Goal: Information Seeking & Learning: Learn about a topic

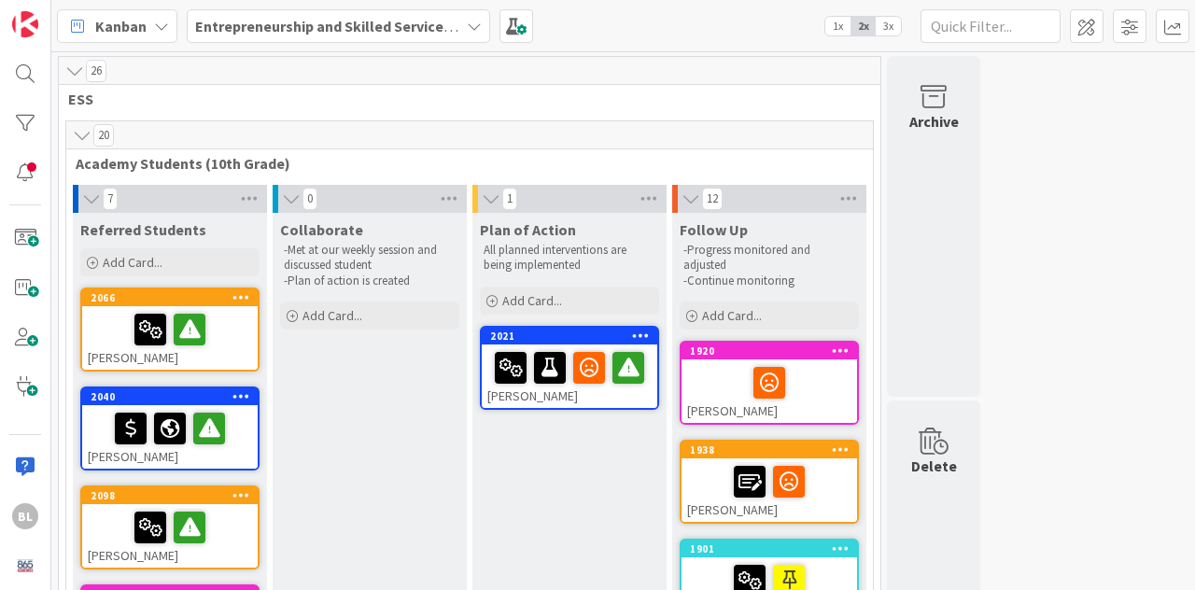
click at [888, 27] on span "3x" at bounding box center [888, 26] width 25 height 19
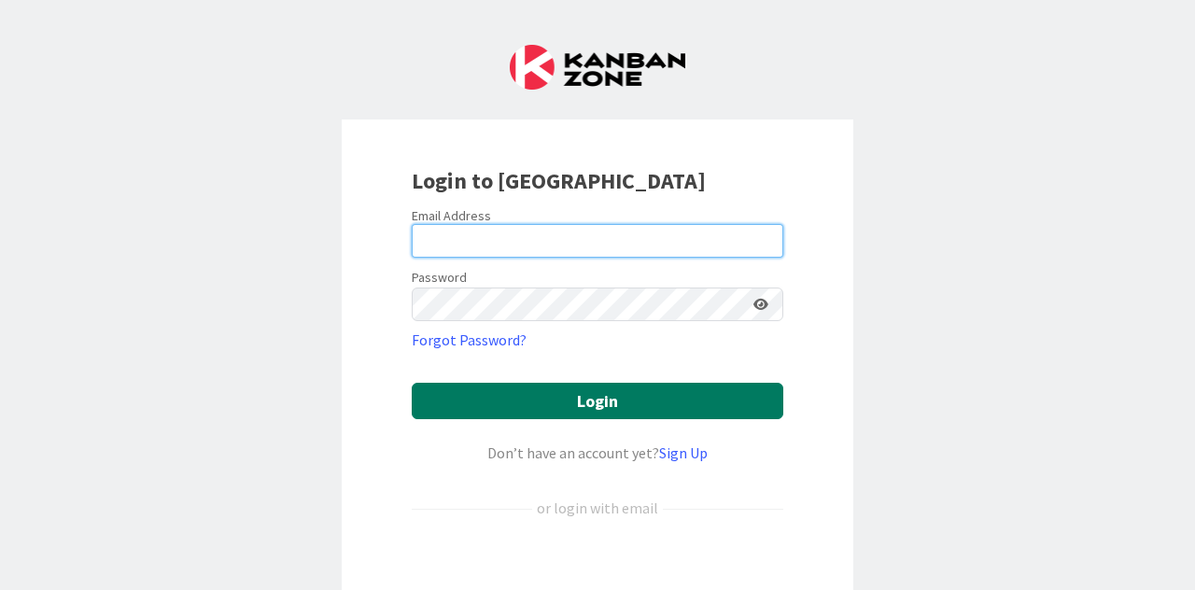
type input "[PERSON_NAME][EMAIL_ADDRESS][PERSON_NAME][DOMAIN_NAME]"
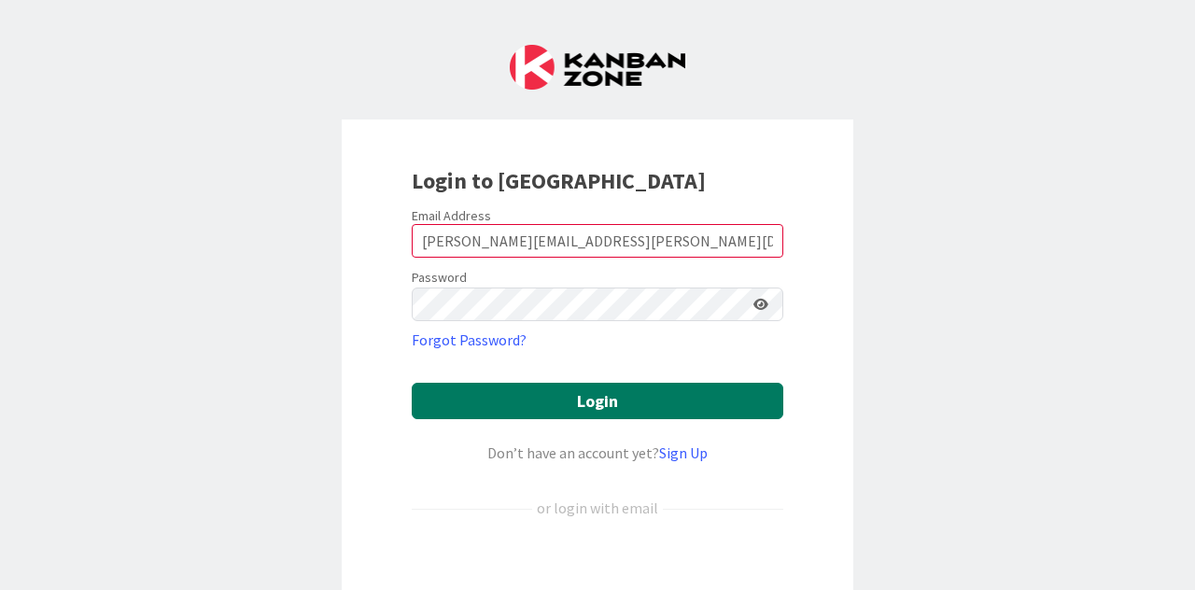
click at [595, 399] on button "Login" at bounding box center [598, 401] width 372 height 36
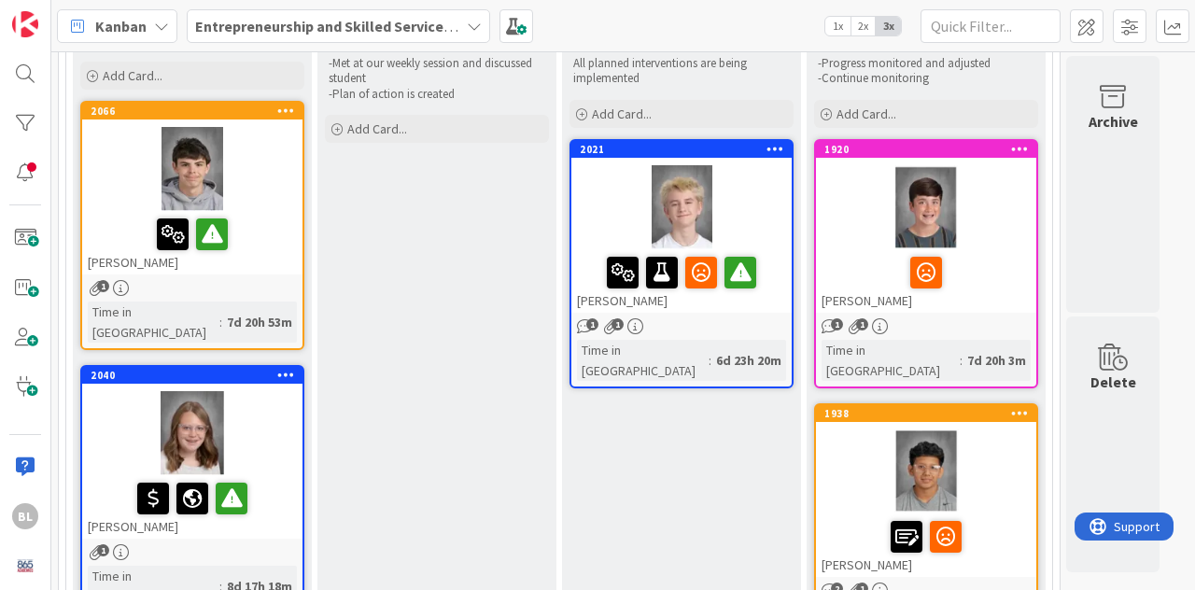
scroll to position [188, 0]
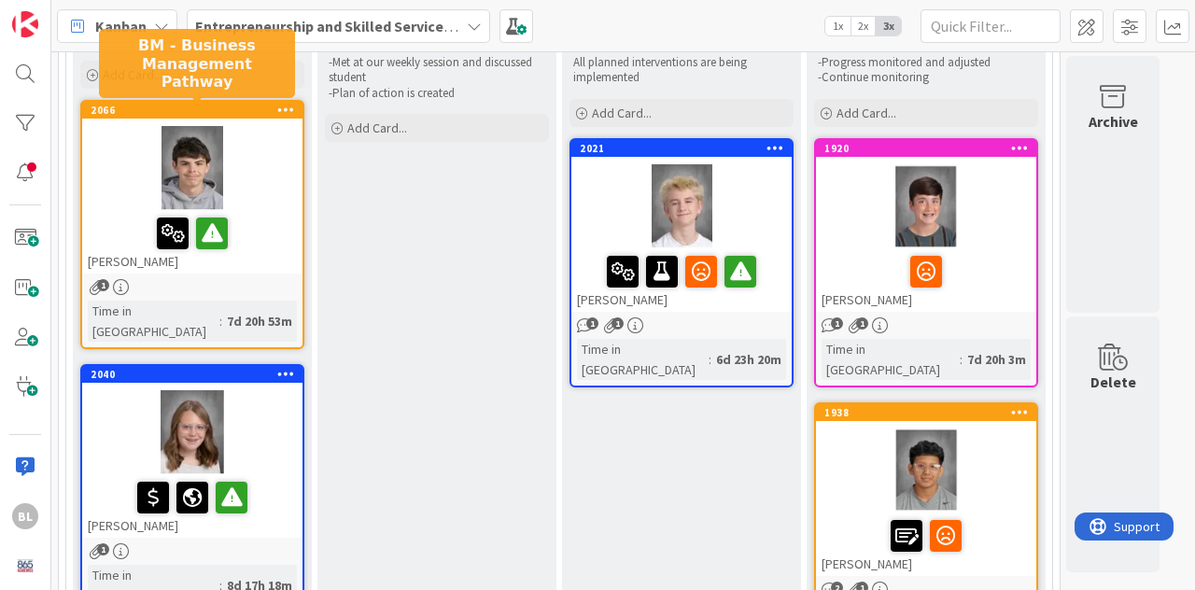
click at [237, 114] on div "2066" at bounding box center [197, 110] width 212 height 13
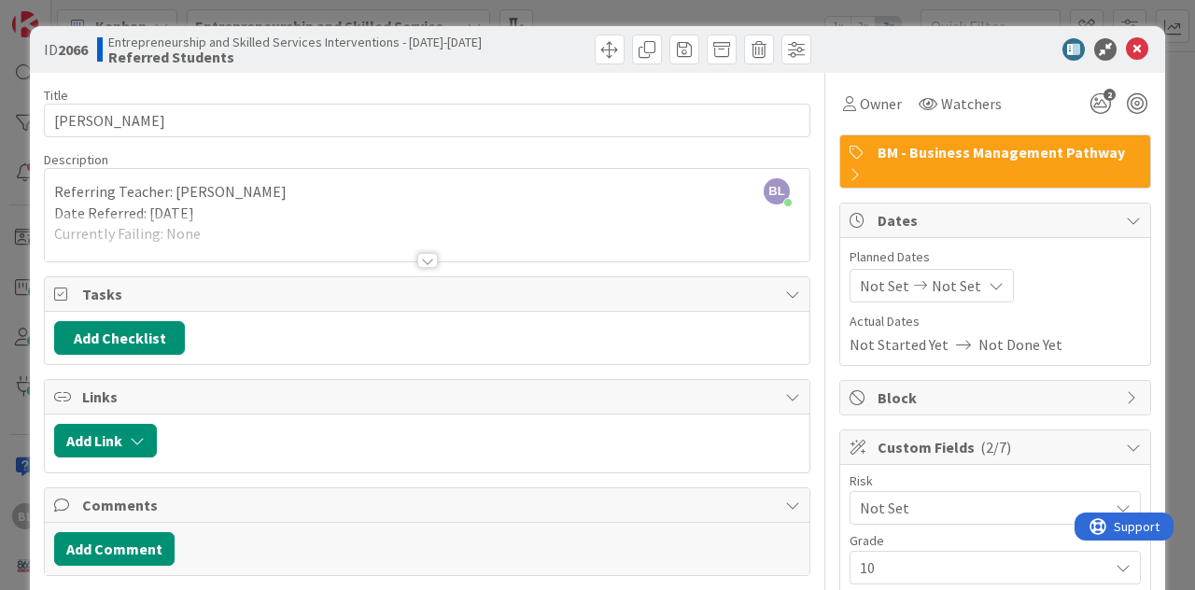
click at [429, 257] on div at bounding box center [427, 260] width 21 height 15
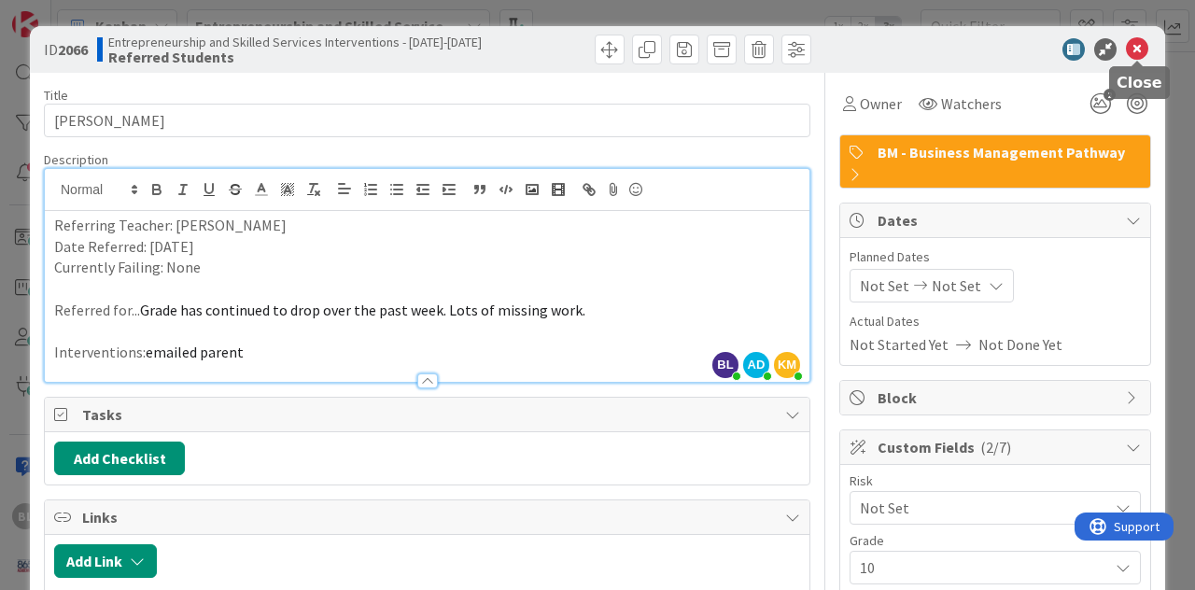
click at [1142, 51] on icon at bounding box center [1137, 49] width 22 height 22
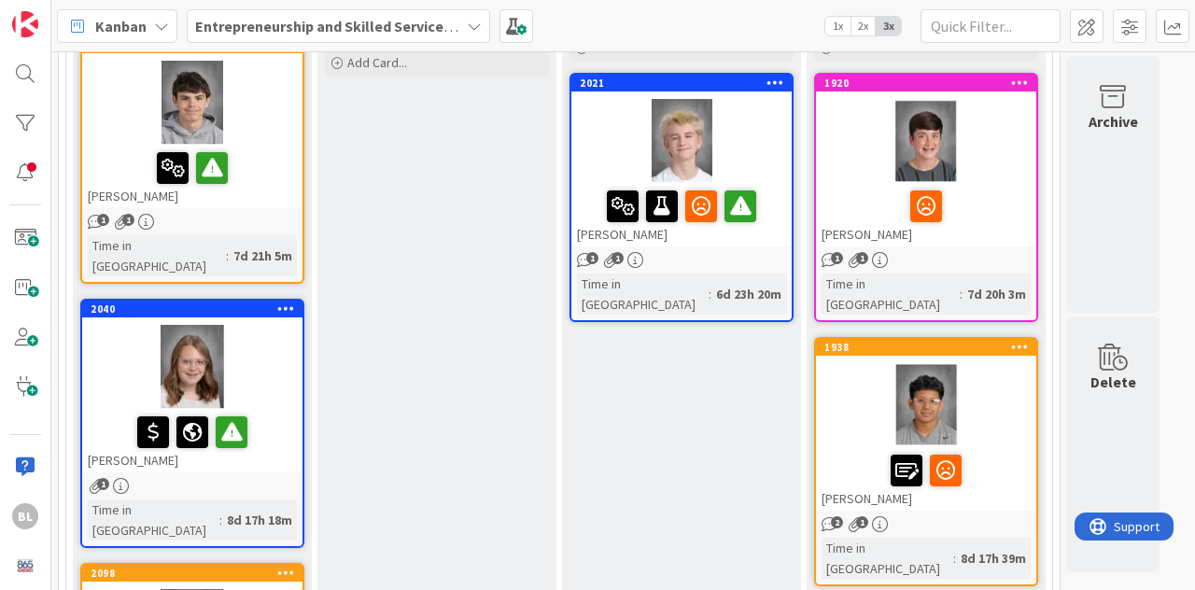
scroll to position [254, 0]
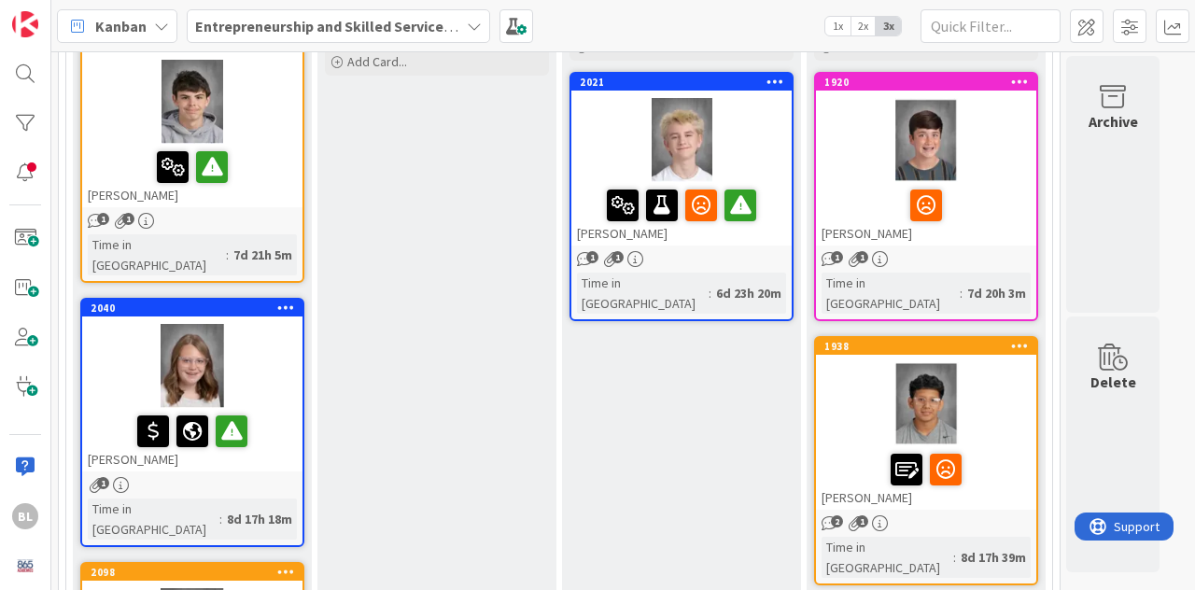
click at [234, 300] on div "2040" at bounding box center [192, 308] width 220 height 17
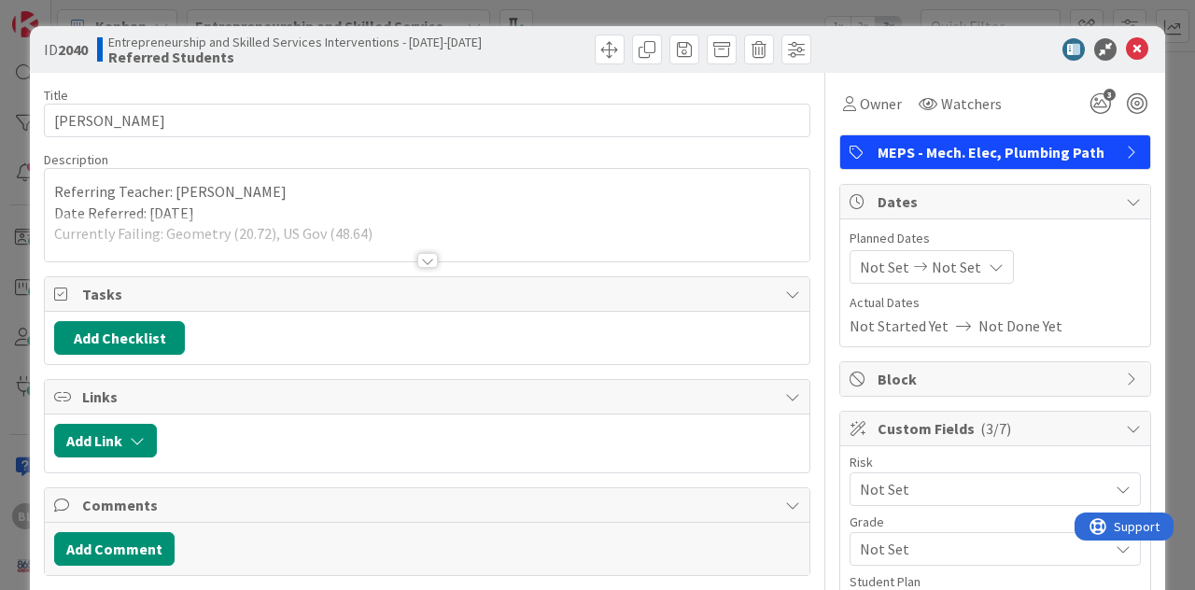
click at [430, 262] on div at bounding box center [427, 260] width 21 height 15
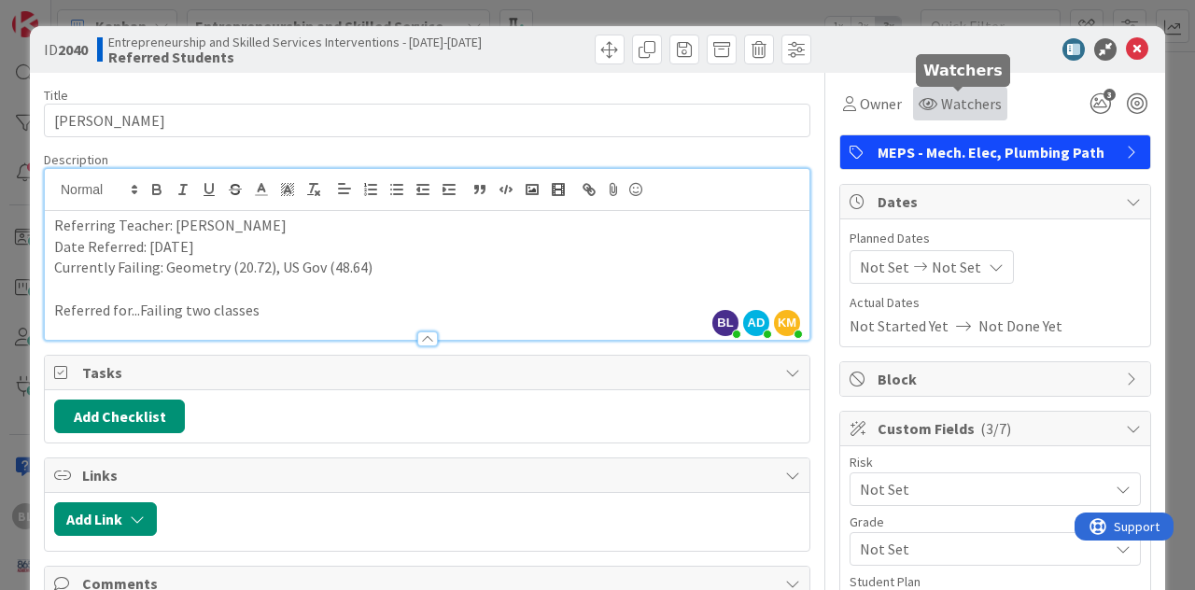
click at [943, 102] on span "Watchers" at bounding box center [971, 103] width 61 height 22
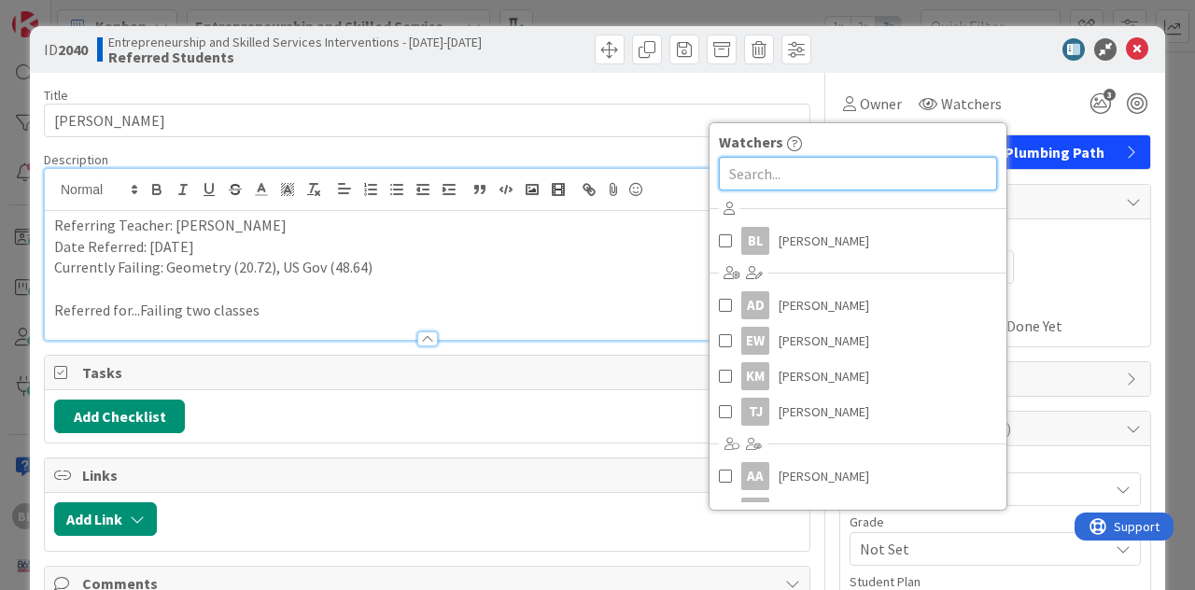
click at [739, 176] on input "text" at bounding box center [858, 174] width 278 height 34
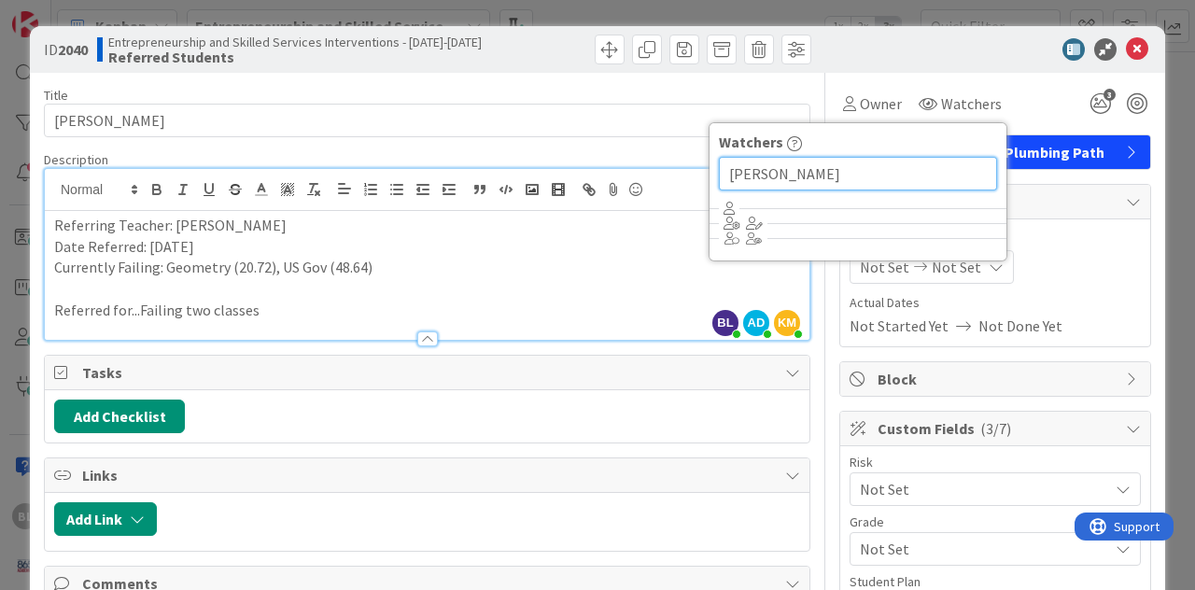
type input "sarah robinson"
click at [835, 172] on input "sarah robinson" at bounding box center [858, 174] width 278 height 34
click at [828, 171] on input "sarah robinson" at bounding box center [858, 174] width 278 height 34
click at [897, 74] on div "Owner Watchers Watchers sarah robinson 3" at bounding box center [996, 97] width 312 height 48
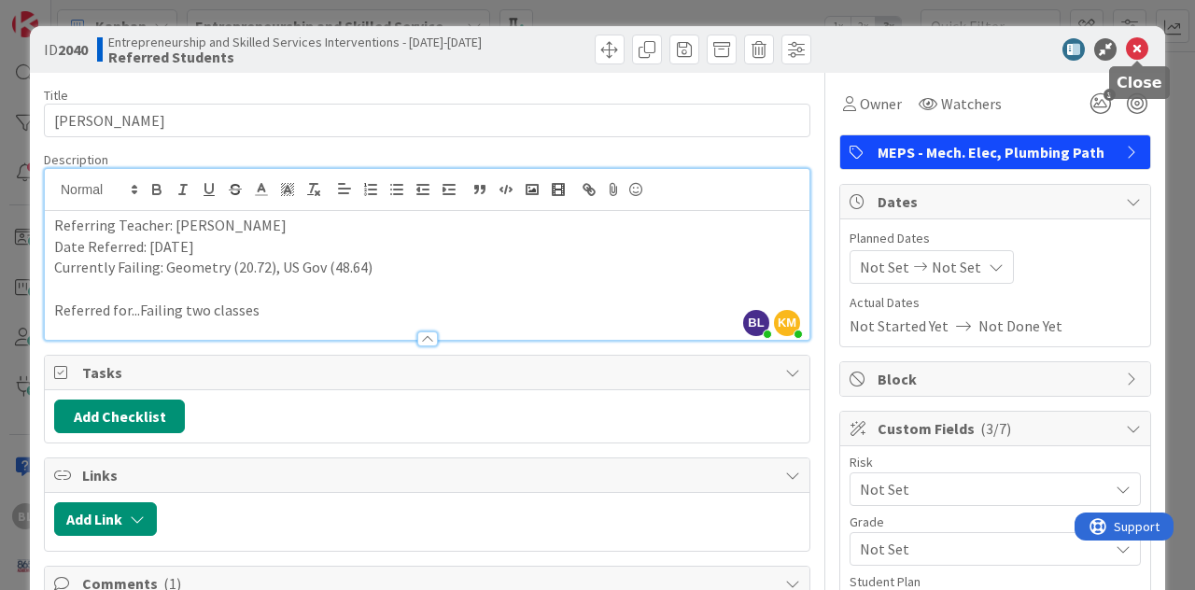
click at [1141, 53] on icon at bounding box center [1137, 49] width 22 height 22
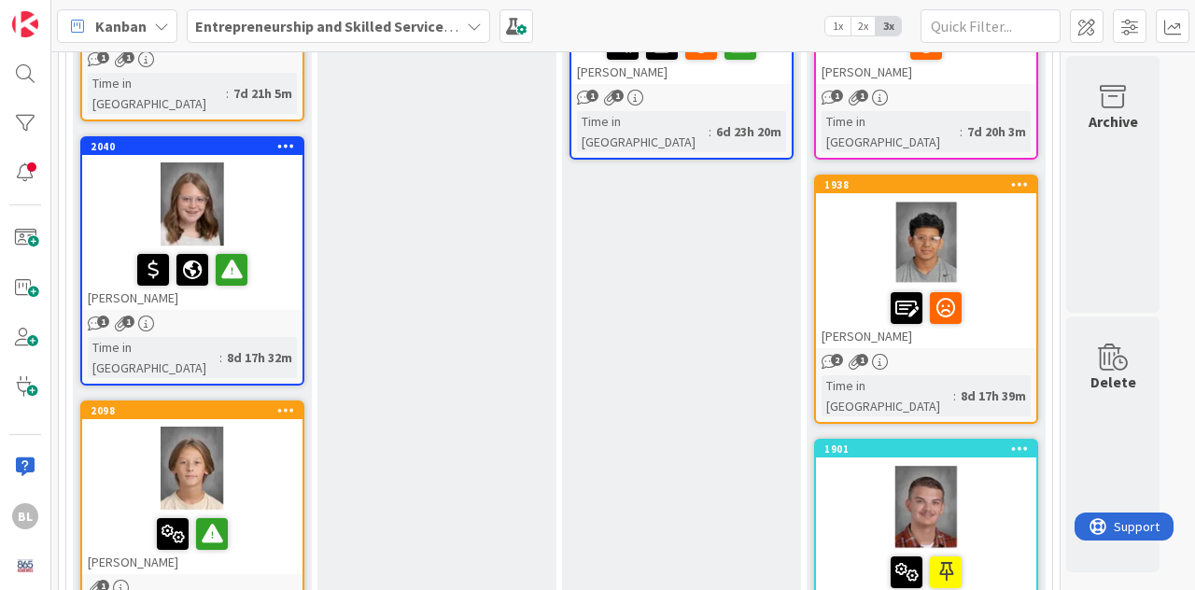
click at [249, 402] on div "2098" at bounding box center [192, 410] width 220 height 17
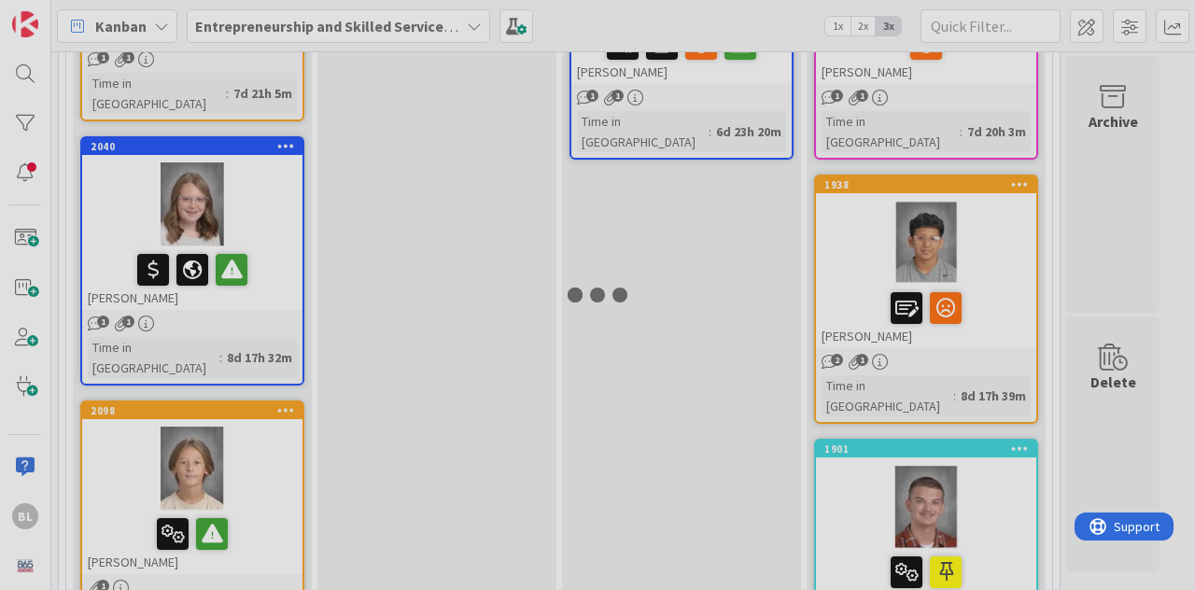
click at [249, 376] on div at bounding box center [597, 295] width 1195 height 590
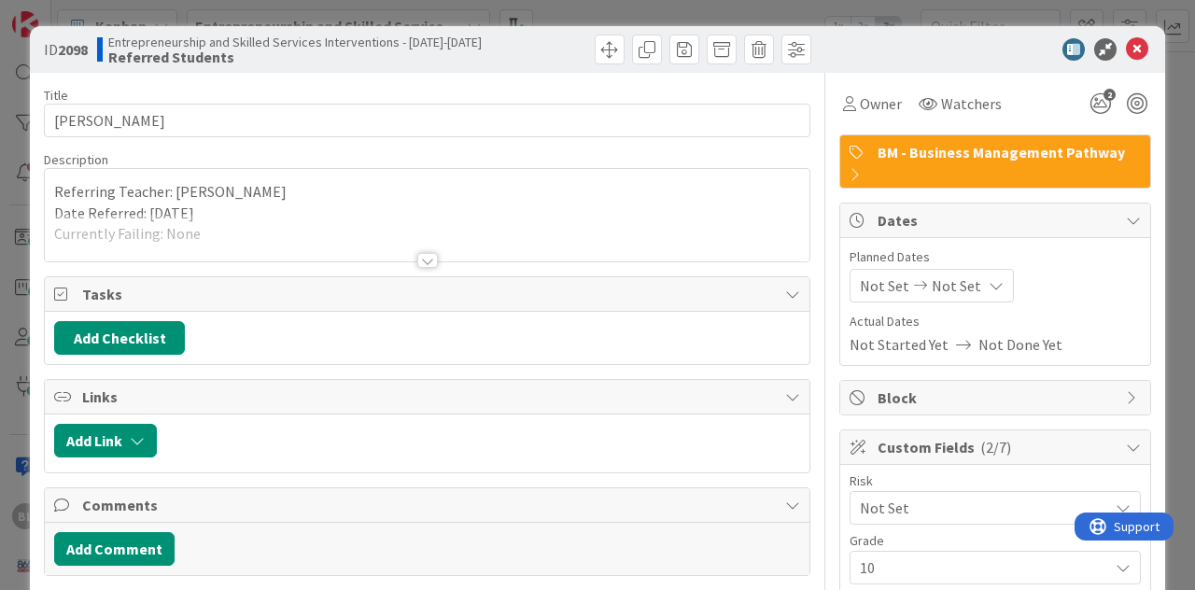
click at [433, 262] on div at bounding box center [427, 260] width 21 height 15
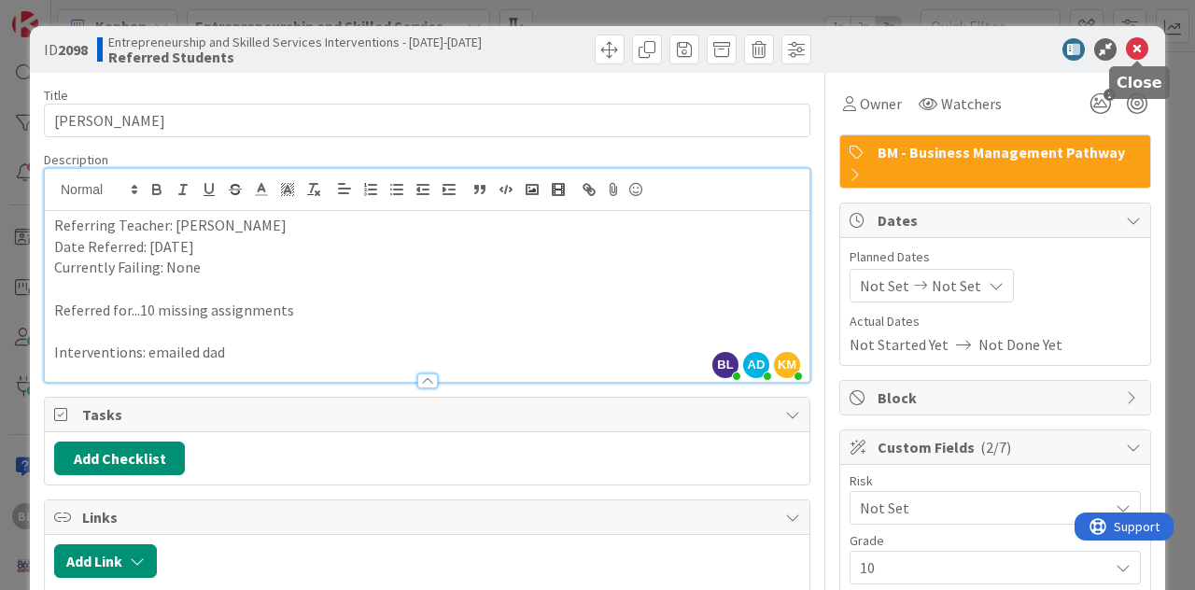
click at [1140, 45] on icon at bounding box center [1137, 49] width 22 height 22
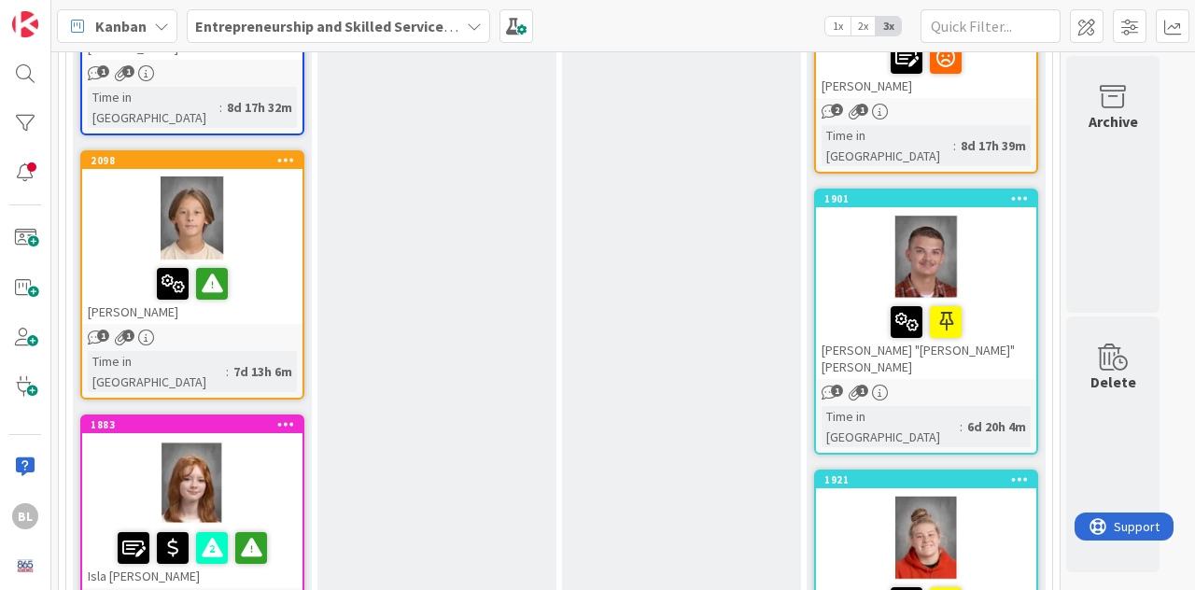
scroll to position [675, 0]
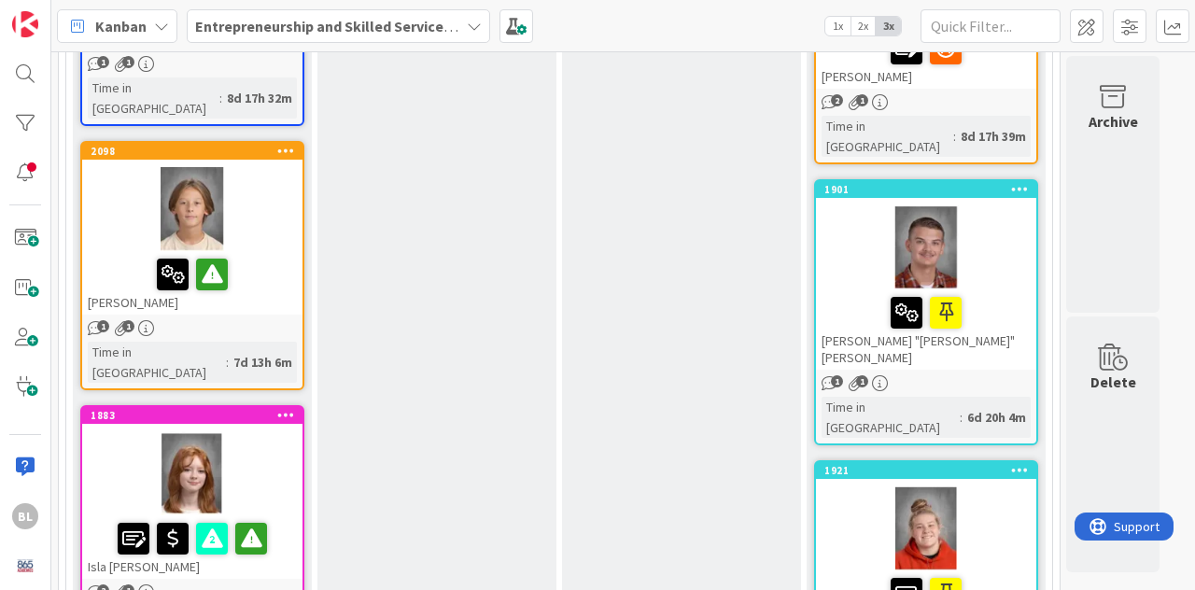
click at [235, 407] on div "1883" at bounding box center [192, 415] width 220 height 17
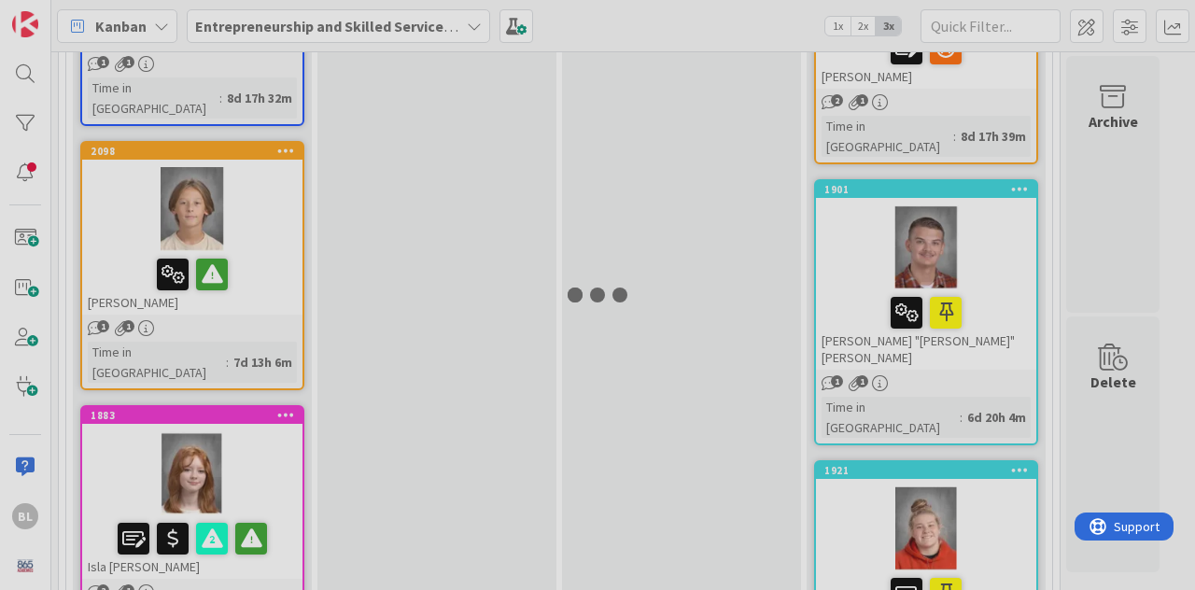
click at [235, 361] on div at bounding box center [597, 295] width 1195 height 590
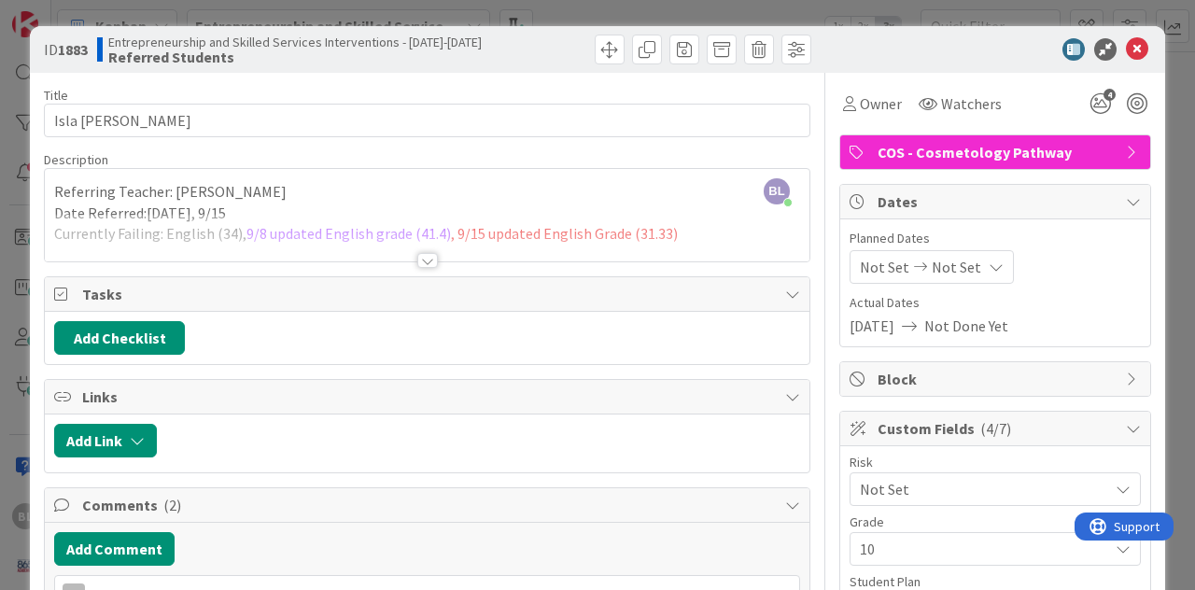
click at [430, 260] on div at bounding box center [427, 260] width 21 height 15
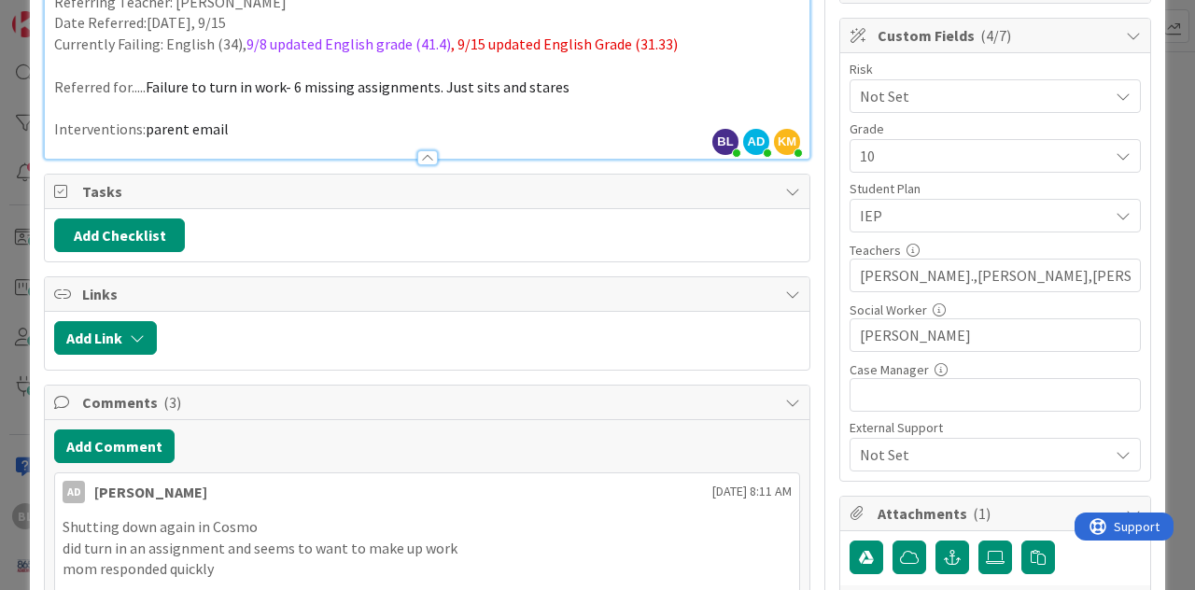
scroll to position [388, 0]
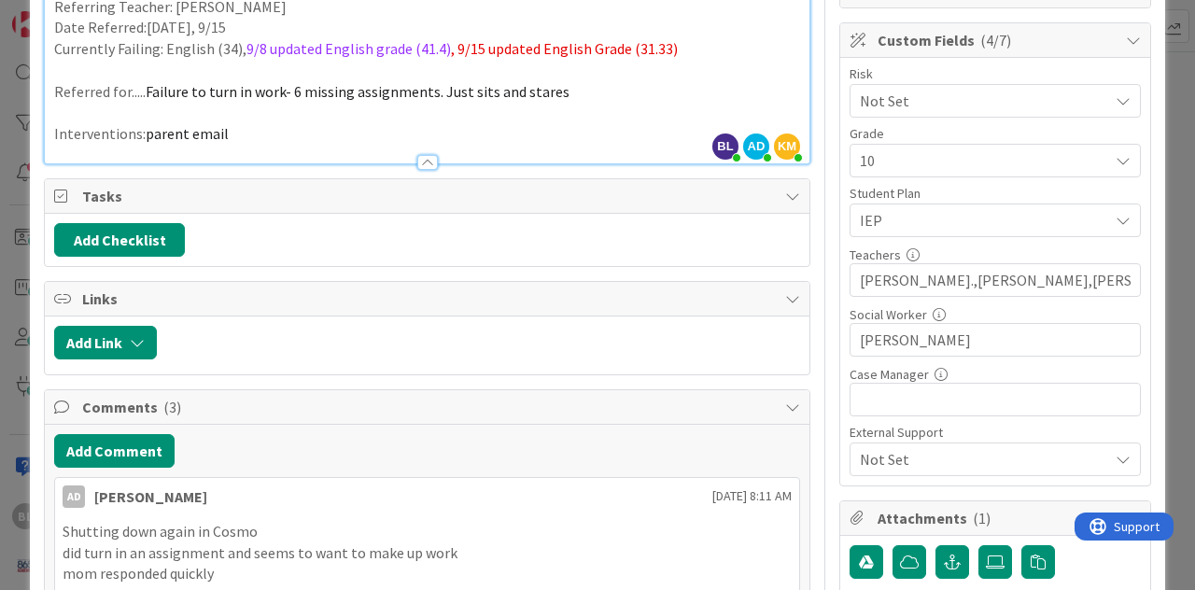
type input "Stewart"
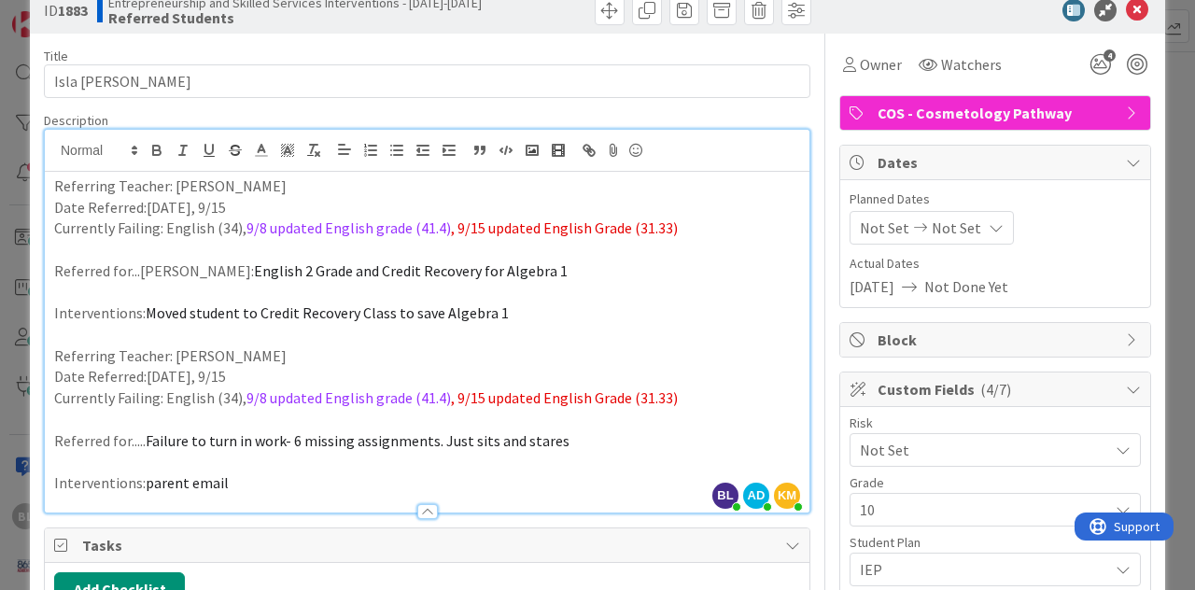
scroll to position [0, 0]
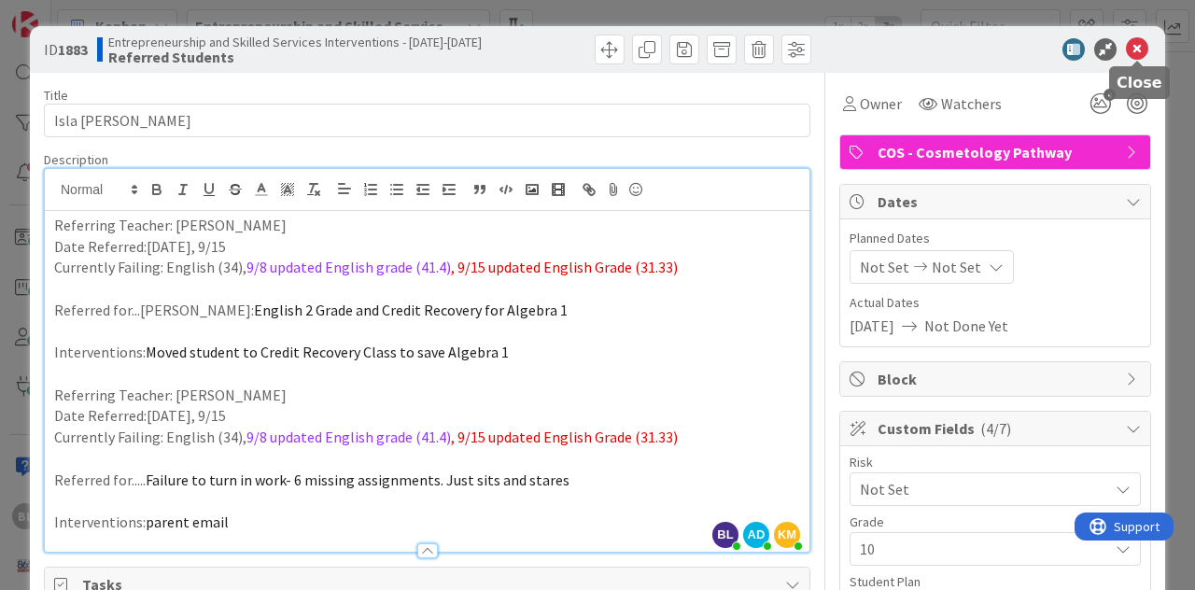
click at [1139, 48] on icon at bounding box center [1137, 49] width 22 height 22
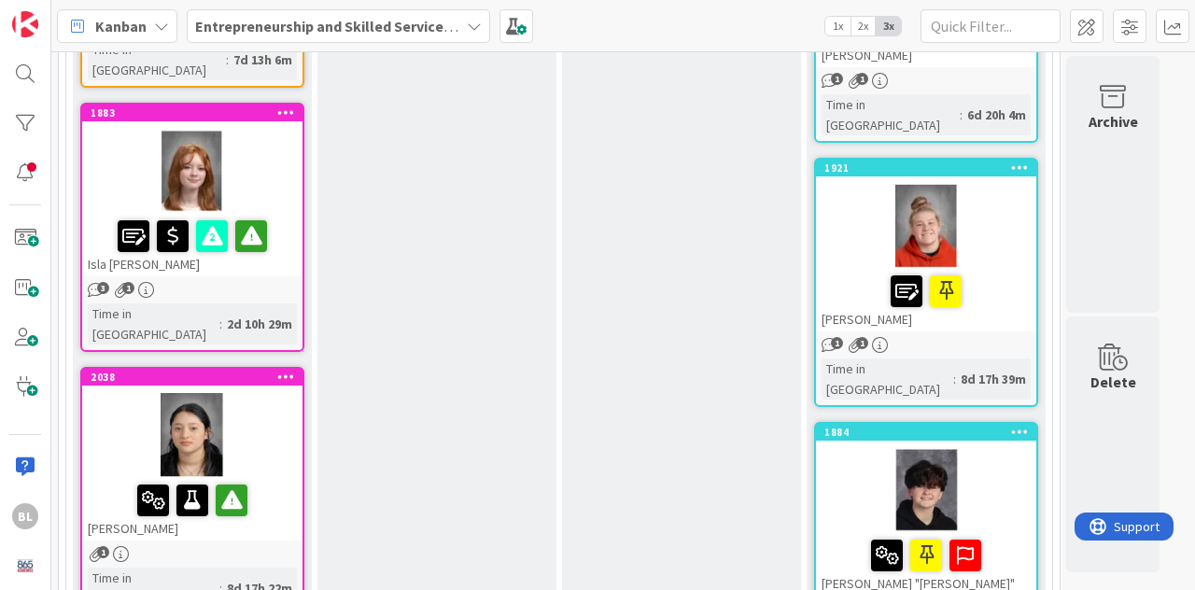
scroll to position [979, 0]
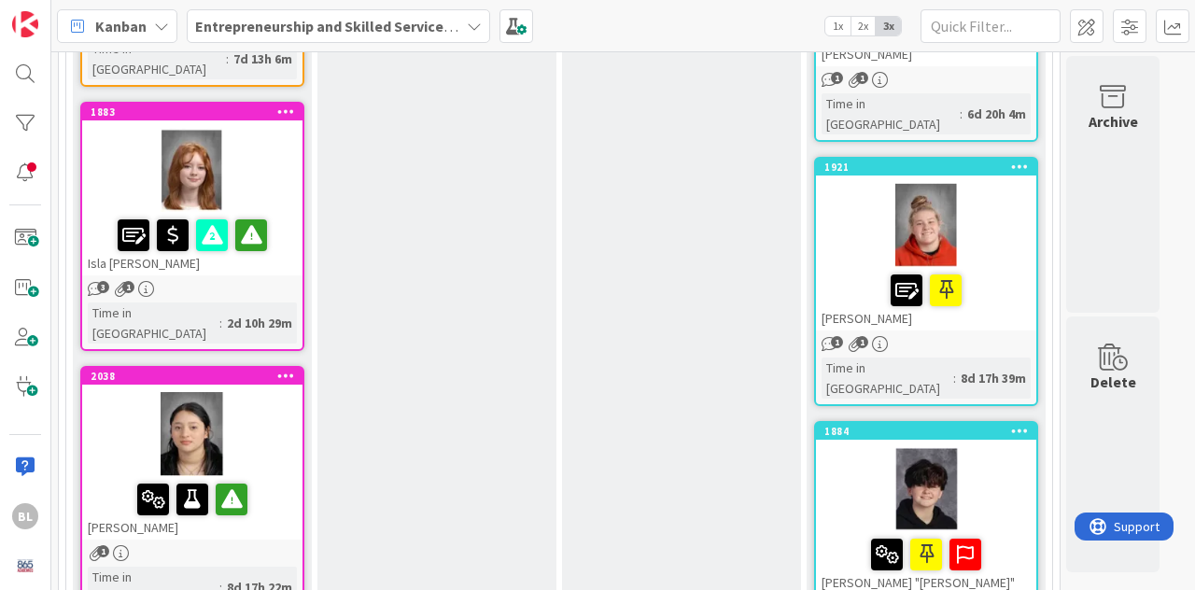
click at [247, 368] on div "2038 Idania Reyes" at bounding box center [192, 454] width 220 height 172
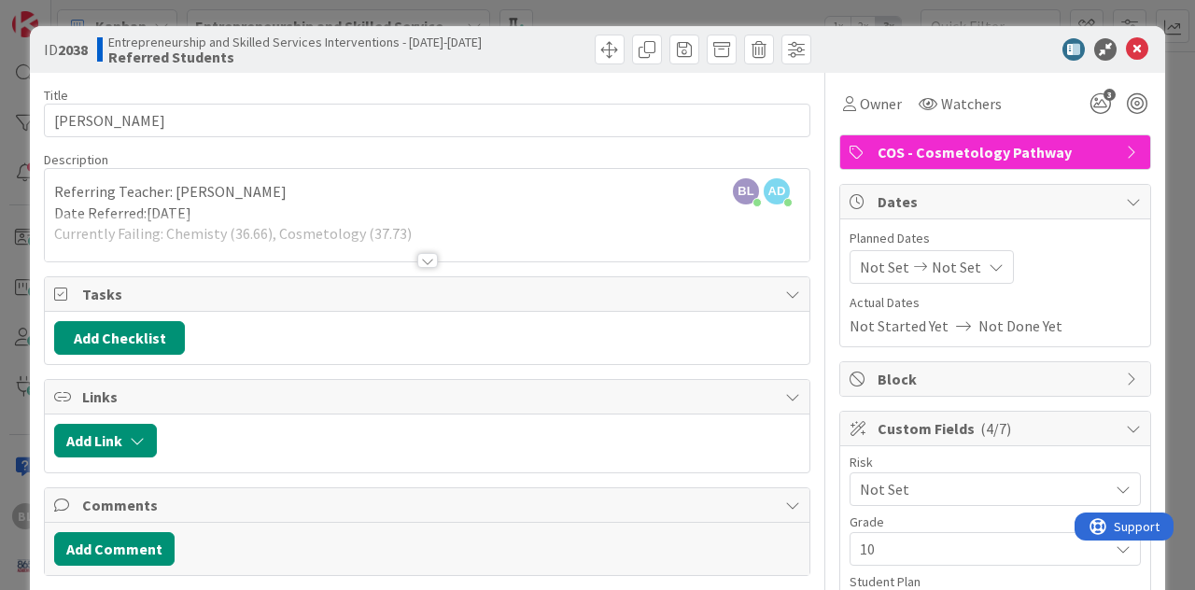
click at [432, 266] on div at bounding box center [427, 260] width 21 height 15
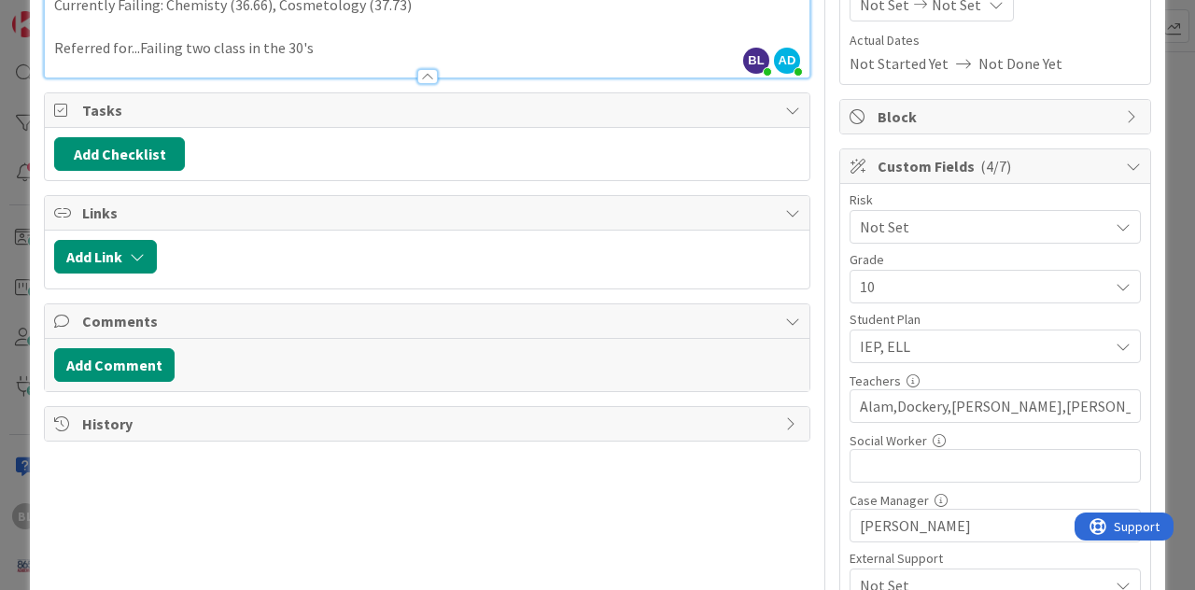
scroll to position [263, 0]
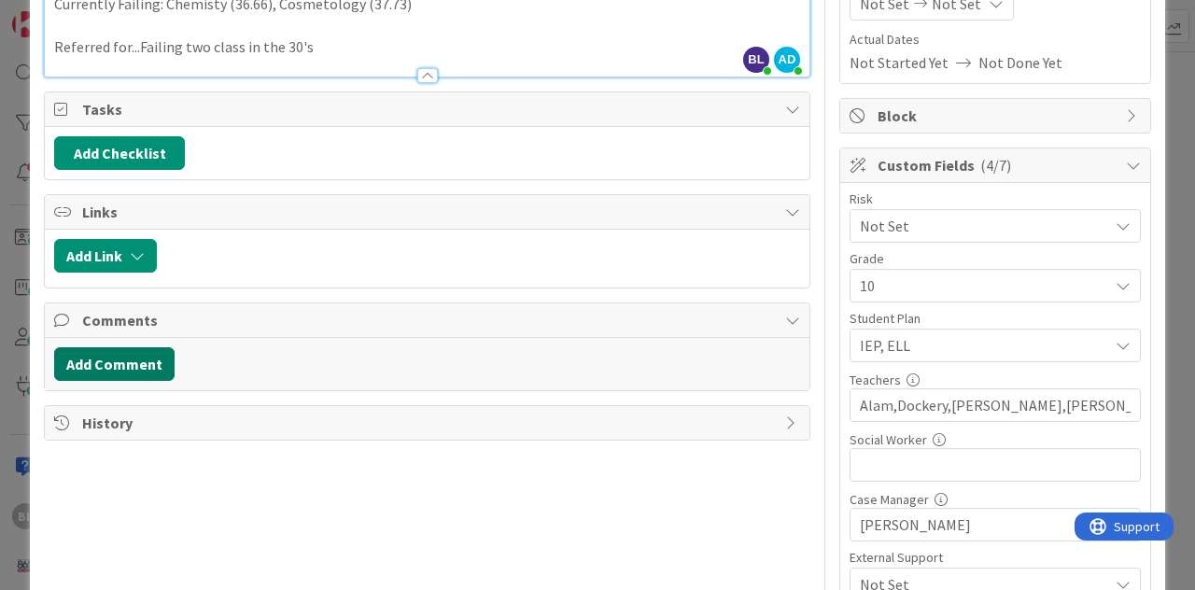
click at [129, 364] on button "Add Comment" at bounding box center [114, 364] width 120 height 34
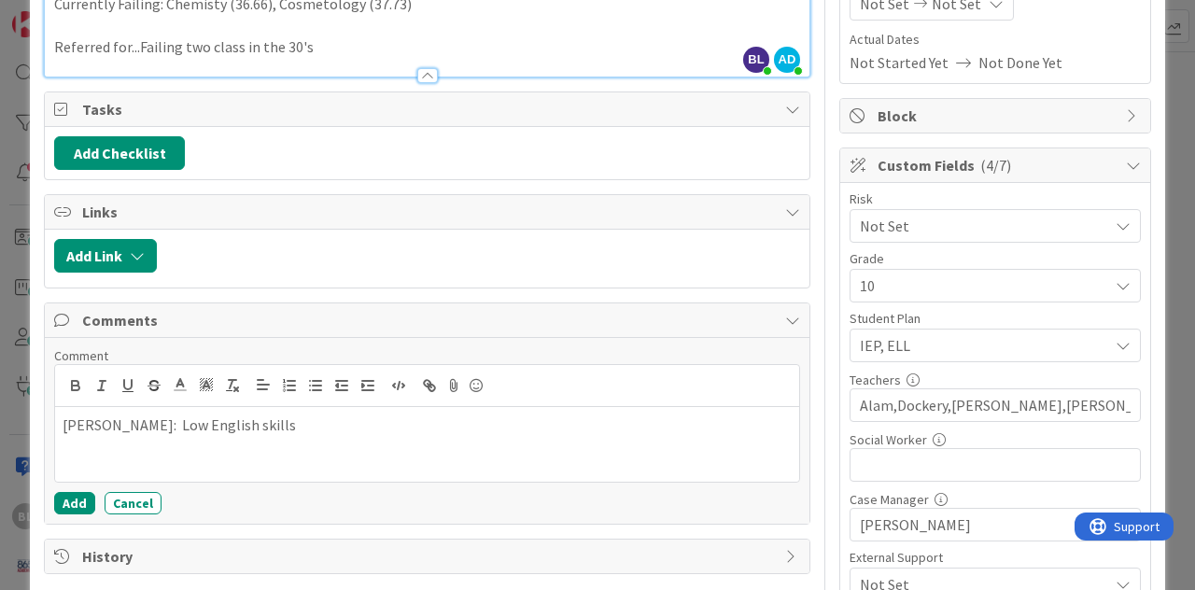
click at [73, 426] on p "dockery: Low English skills" at bounding box center [427, 425] width 729 height 21
click at [236, 428] on p "Dockery: Low English skills" at bounding box center [427, 425] width 729 height 21
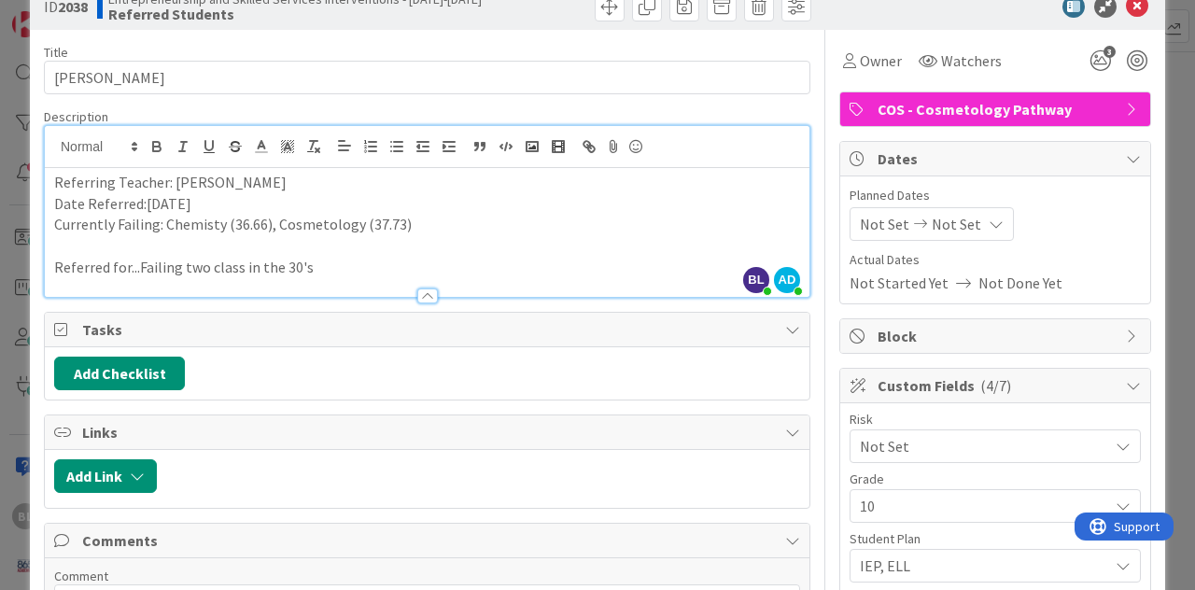
scroll to position [11, 0]
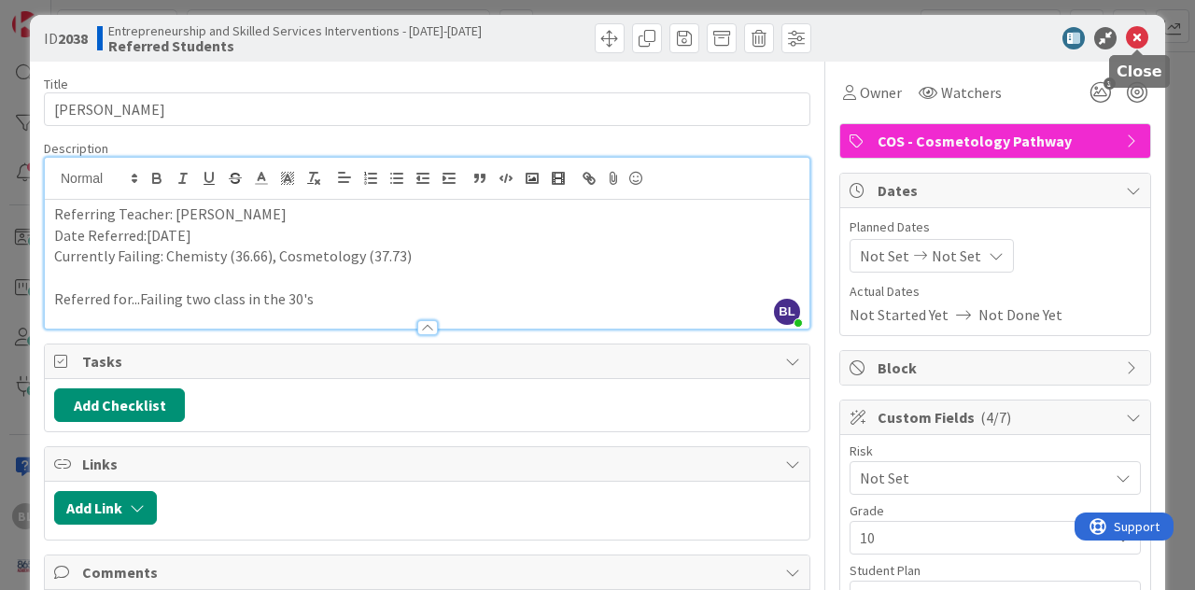
click at [1139, 39] on icon at bounding box center [1137, 38] width 22 height 22
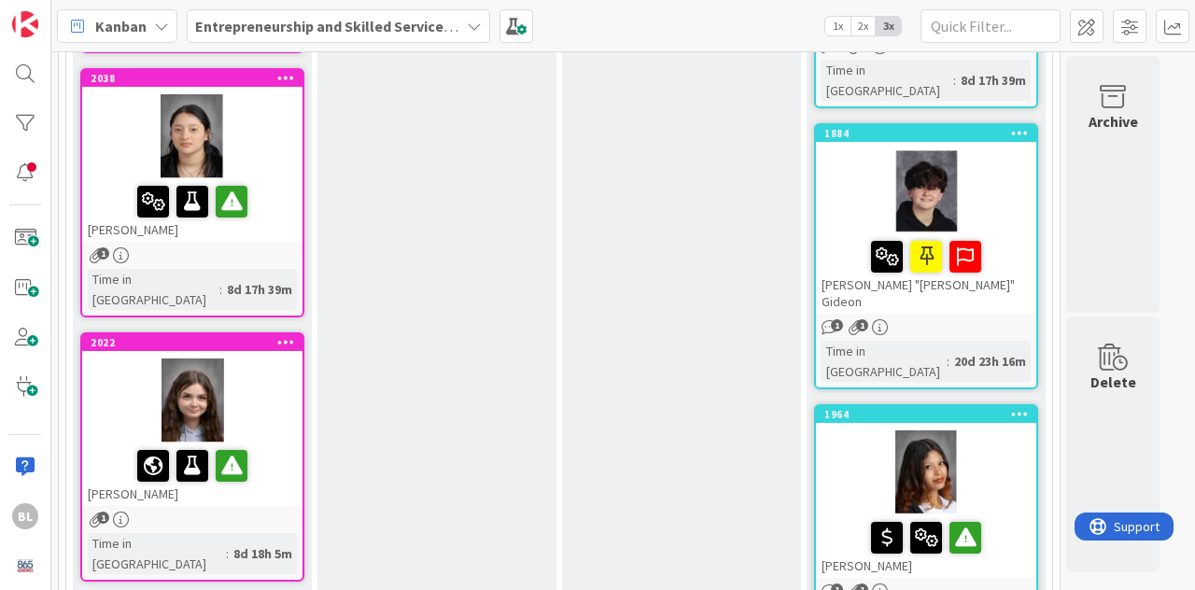
scroll to position [1282, 0]
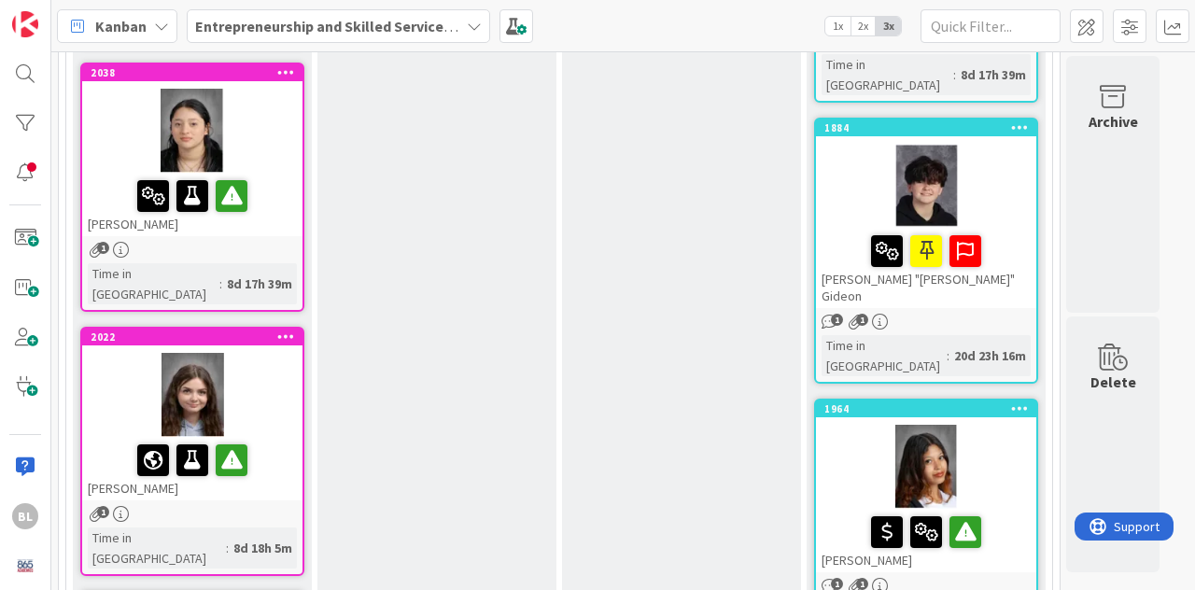
click at [250, 329] on div "2022 Kendall Armstrong" at bounding box center [192, 415] width 220 height 172
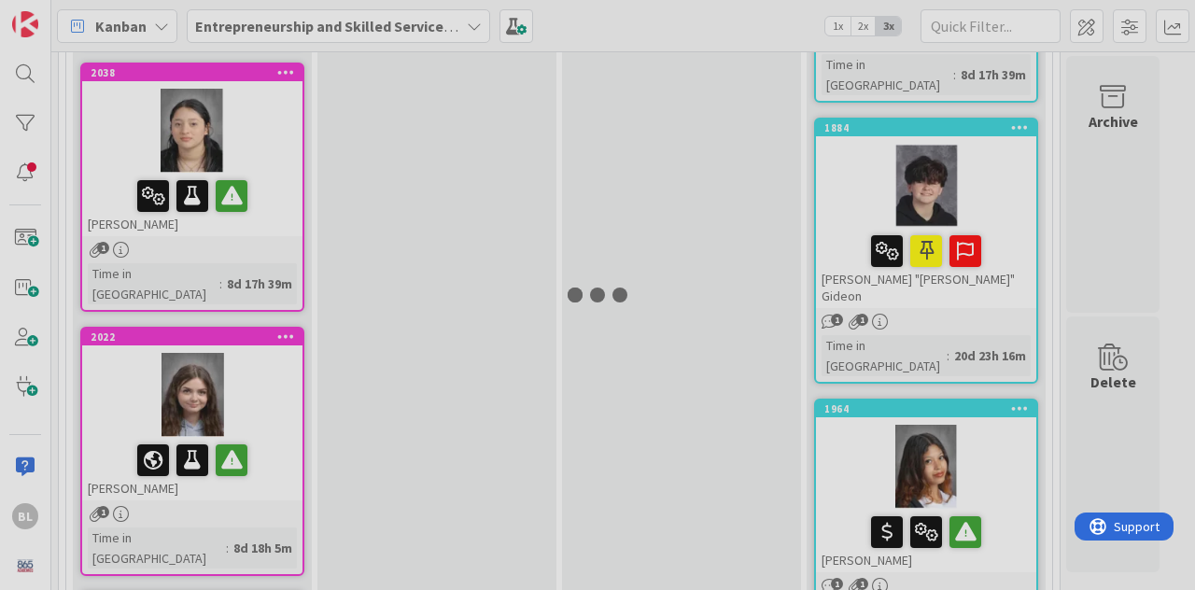
click at [250, 248] on div at bounding box center [597, 295] width 1195 height 590
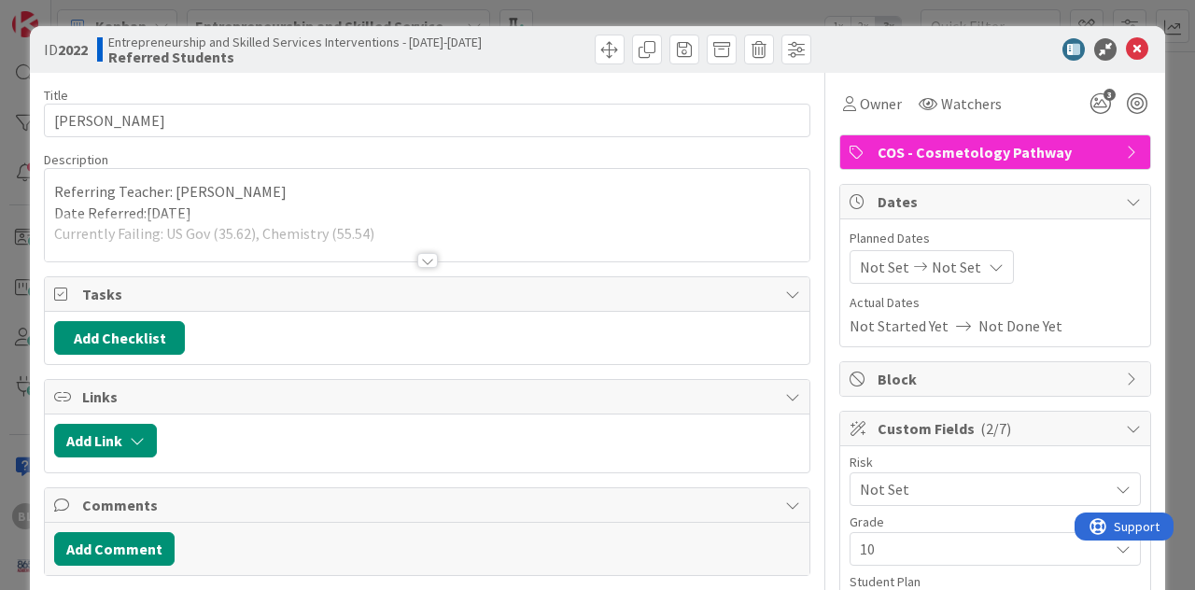
click at [429, 259] on div at bounding box center [427, 260] width 21 height 15
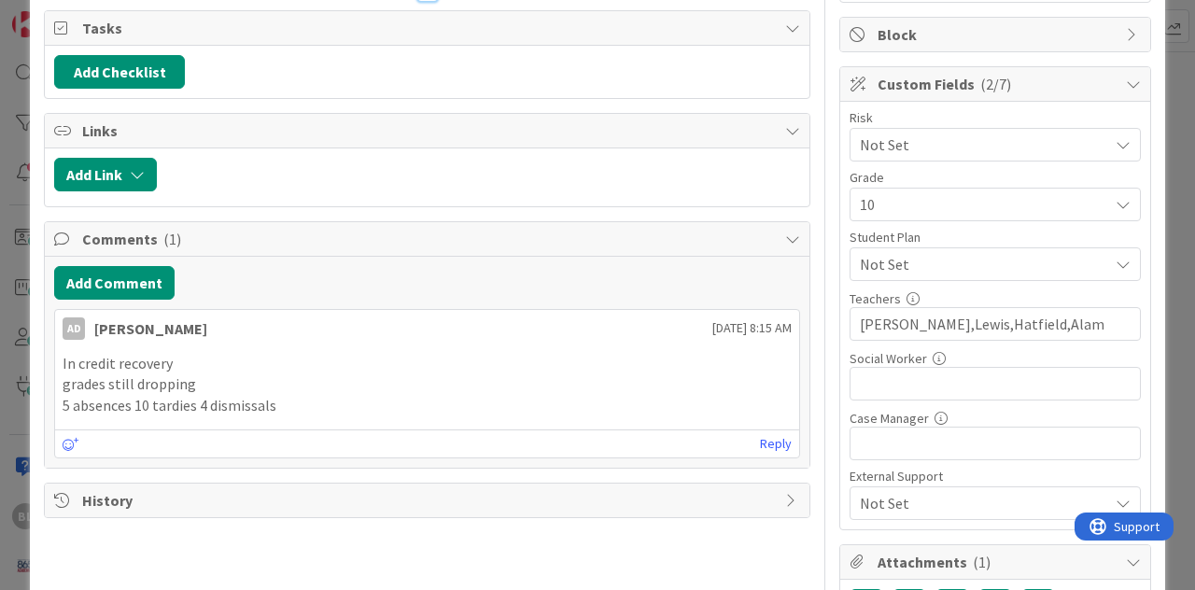
scroll to position [361, 0]
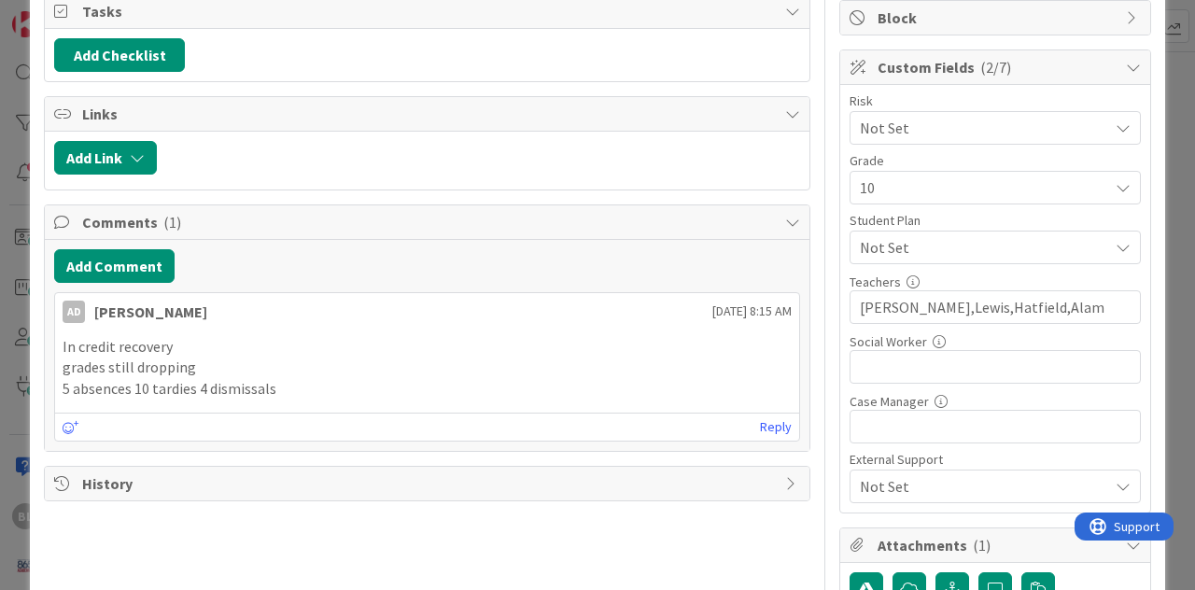
click at [1125, 249] on icon at bounding box center [1123, 247] width 15 height 15
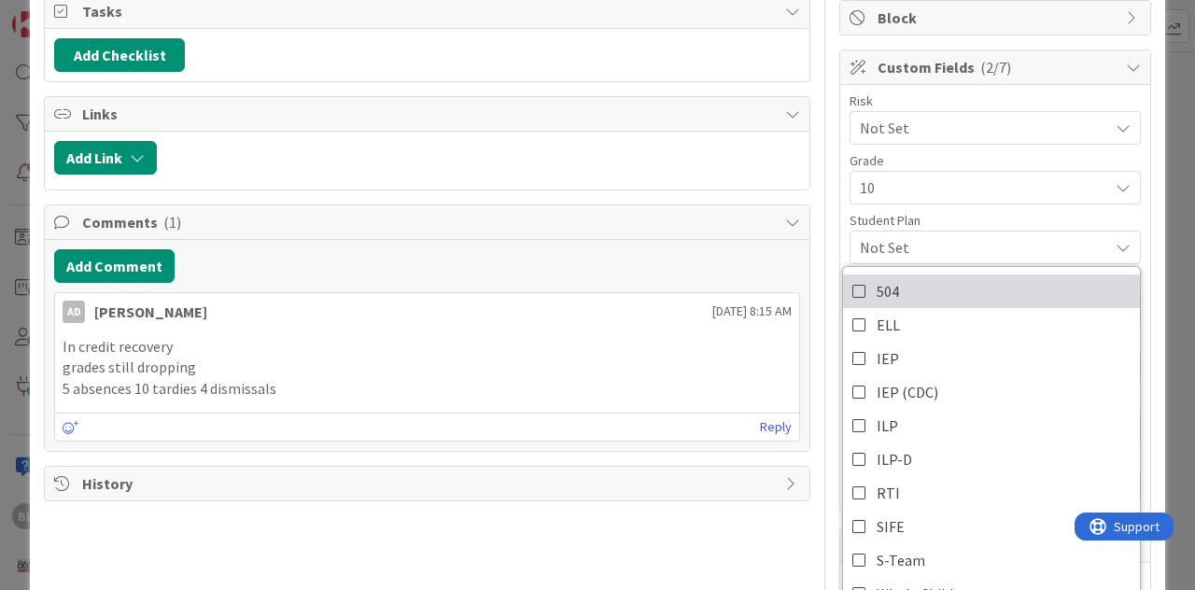
click at [859, 289] on icon at bounding box center [860, 291] width 15 height 28
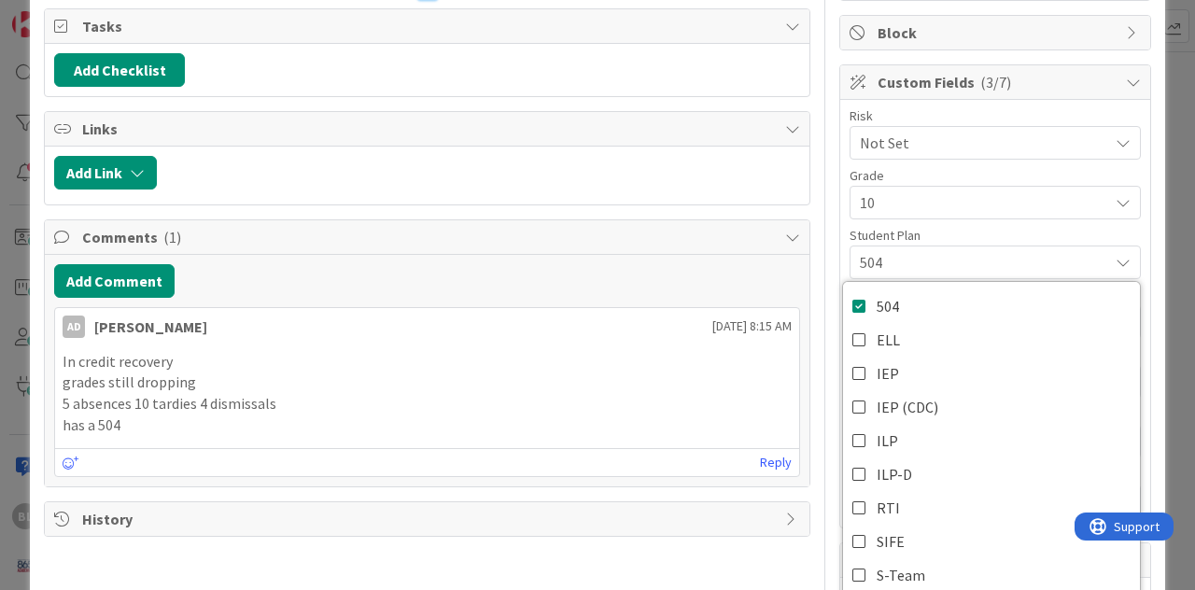
scroll to position [0, 0]
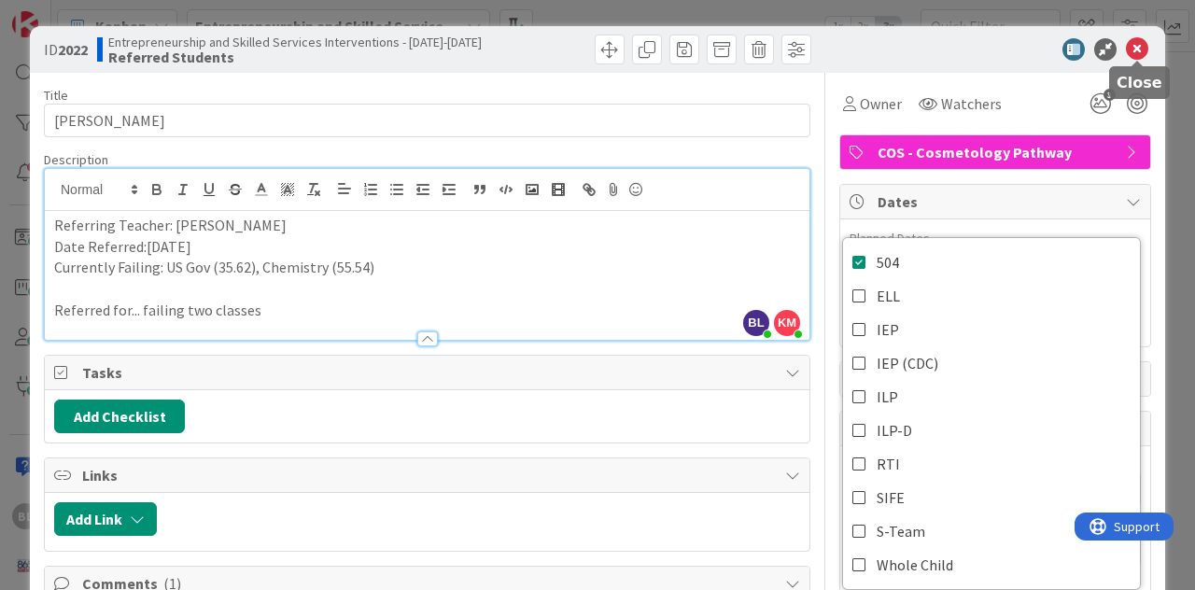
click at [1138, 46] on icon at bounding box center [1137, 49] width 22 height 22
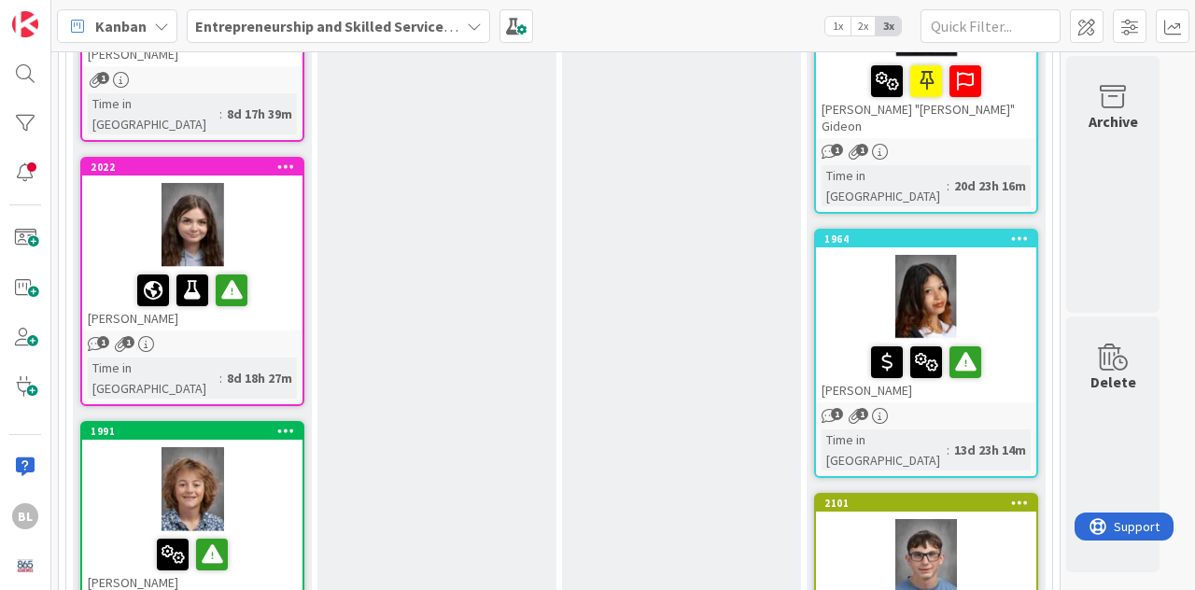
click at [232, 423] on div "1991" at bounding box center [192, 431] width 220 height 17
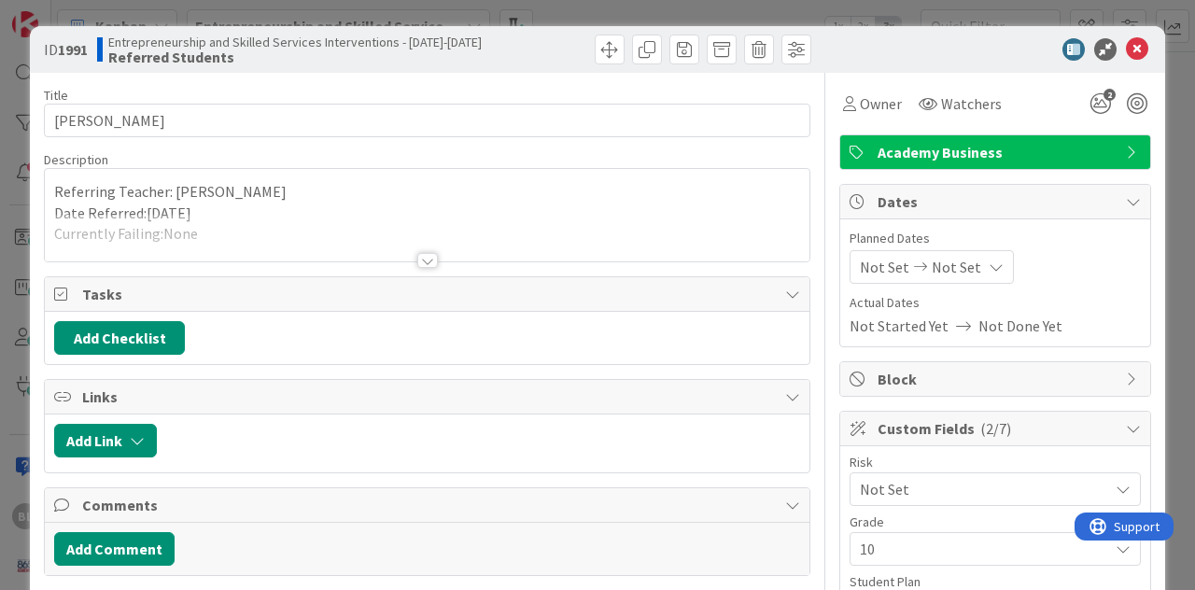
click at [426, 254] on div at bounding box center [427, 260] width 21 height 15
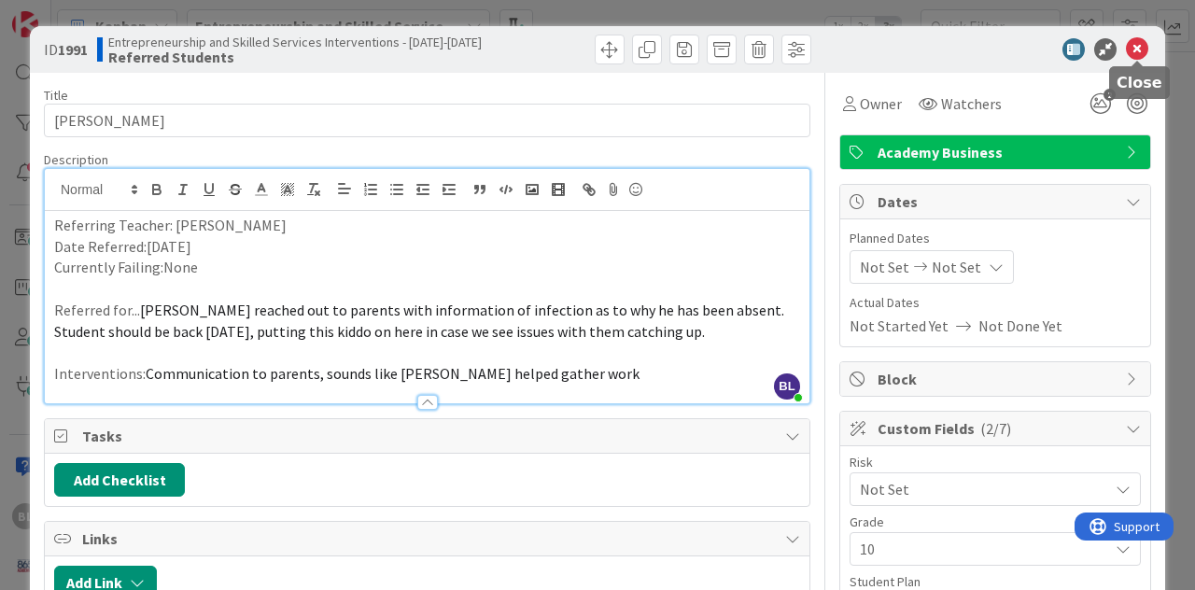
click at [1140, 51] on icon at bounding box center [1137, 49] width 22 height 22
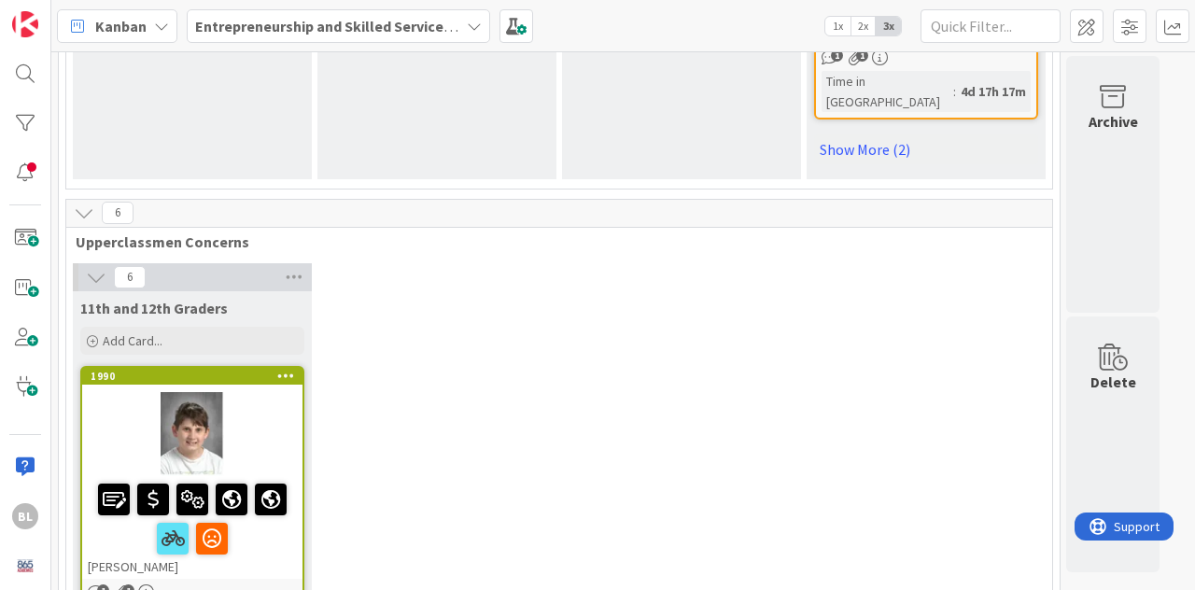
scroll to position [2869, 0]
click at [245, 367] on div "1990 Willie Davenport" at bounding box center [192, 472] width 220 height 211
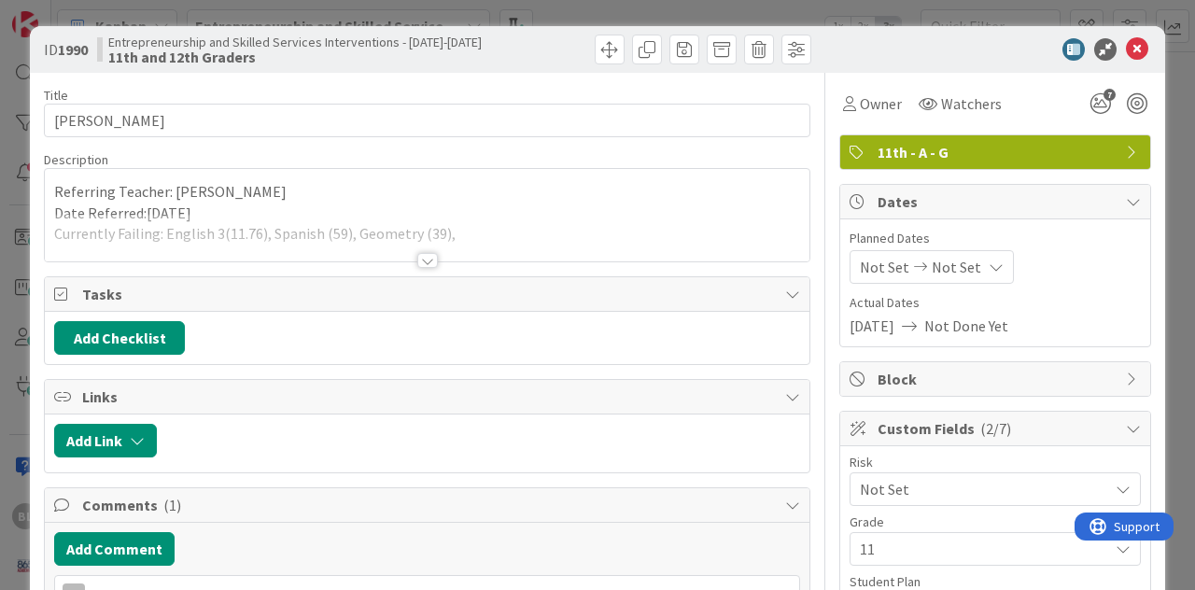
click at [430, 261] on div at bounding box center [427, 260] width 21 height 15
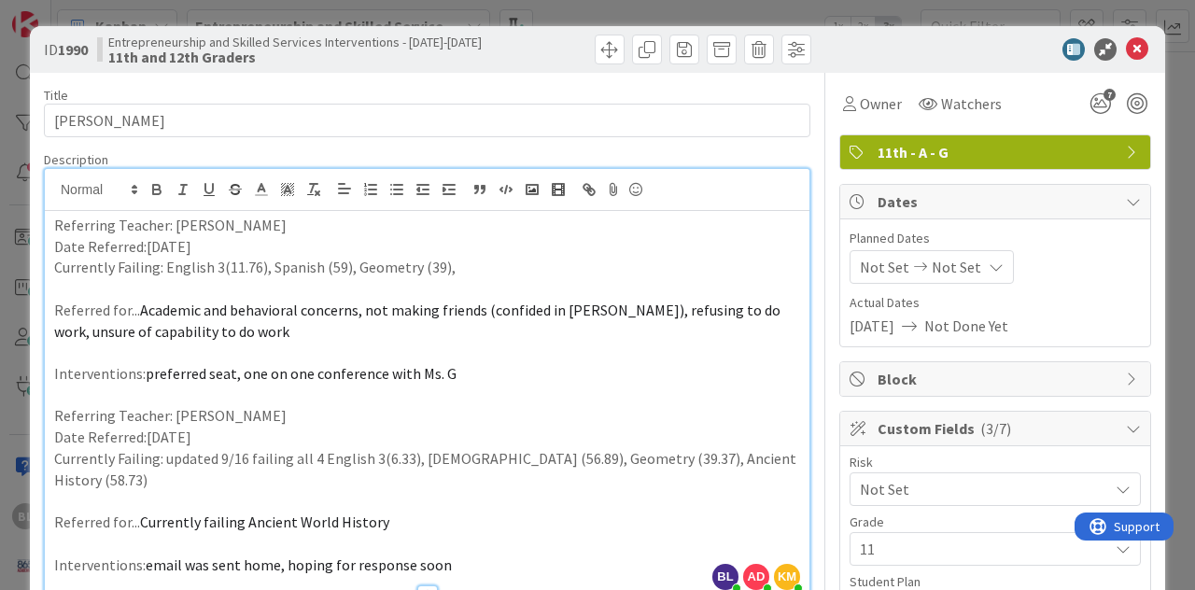
type input "Sherry B"
click at [1136, 49] on icon at bounding box center [1137, 49] width 22 height 22
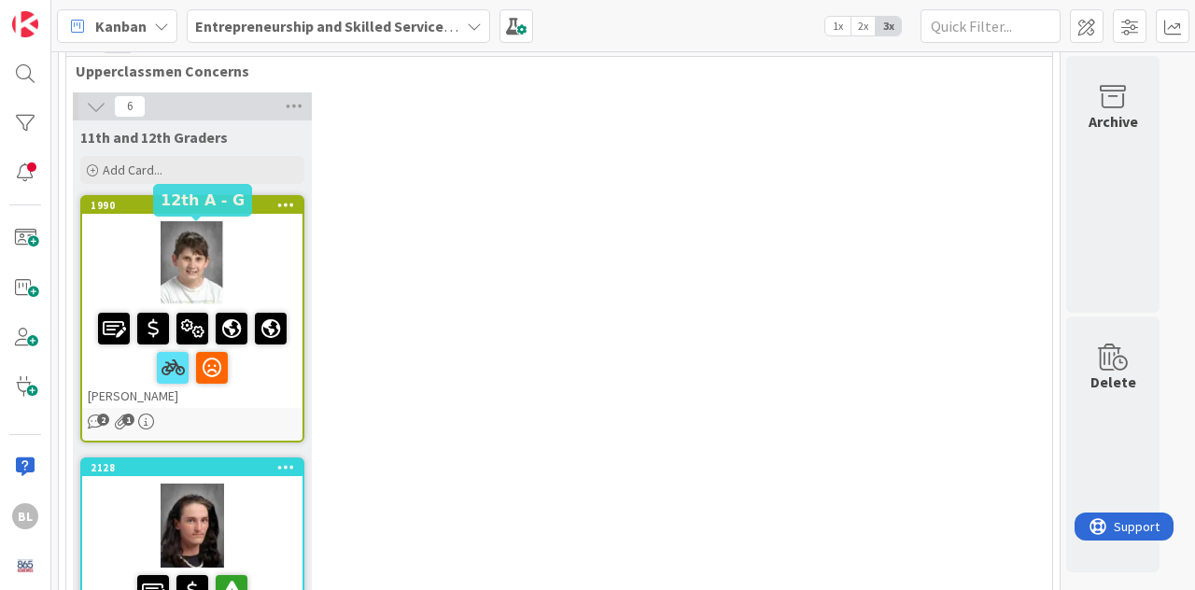
click at [247, 461] on div "2128" at bounding box center [197, 467] width 212 height 13
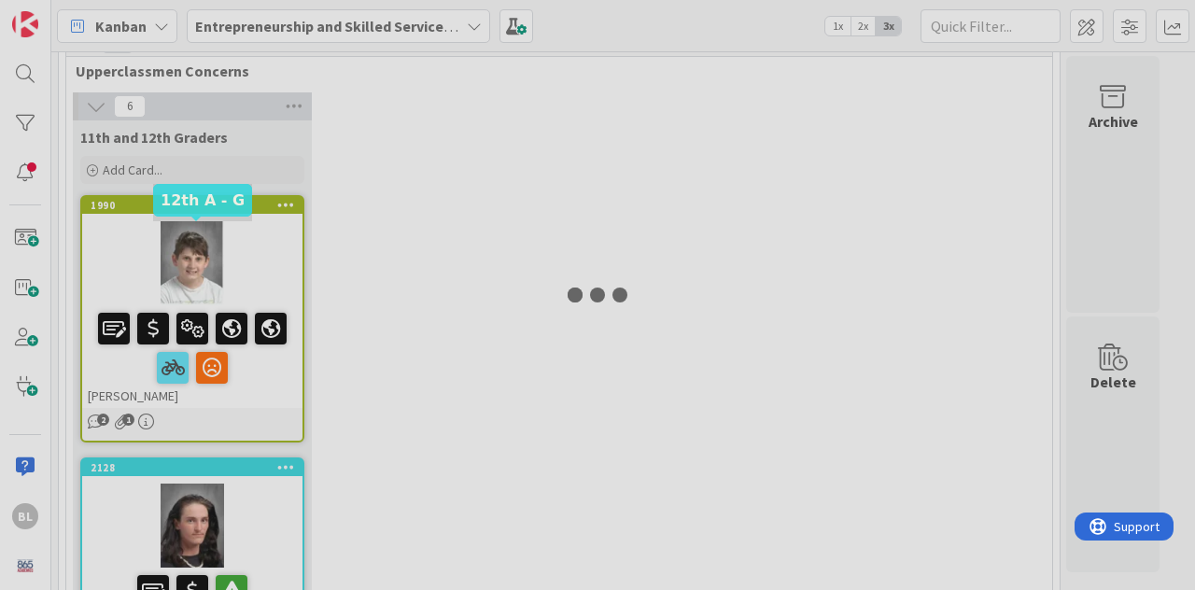
click at [247, 233] on div at bounding box center [597, 295] width 1195 height 590
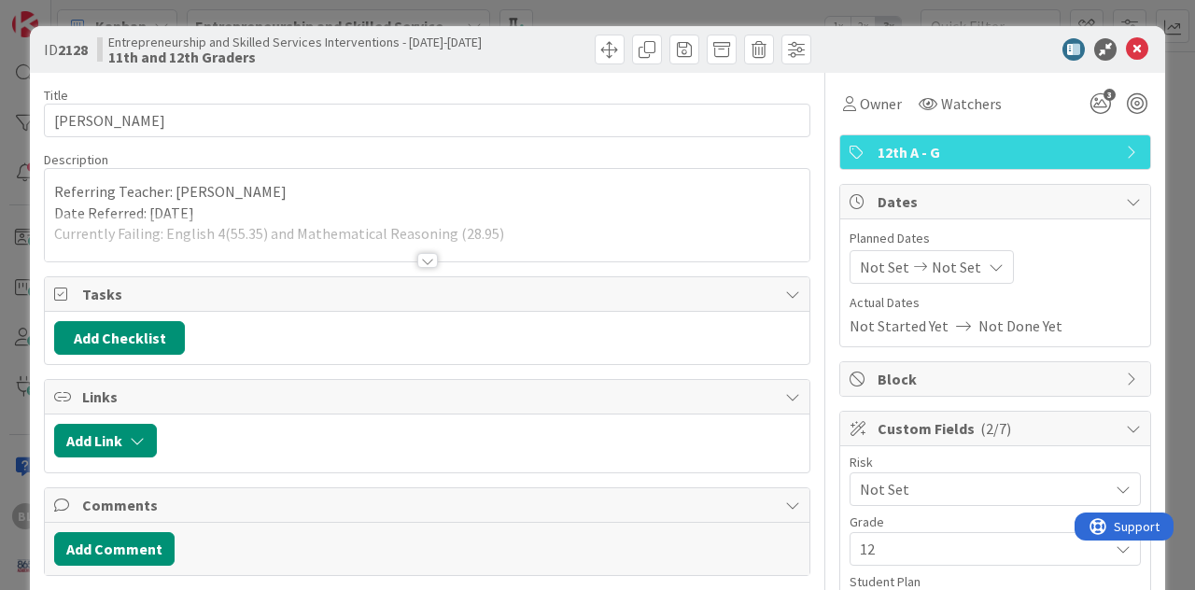
click at [432, 261] on div at bounding box center [427, 260] width 21 height 15
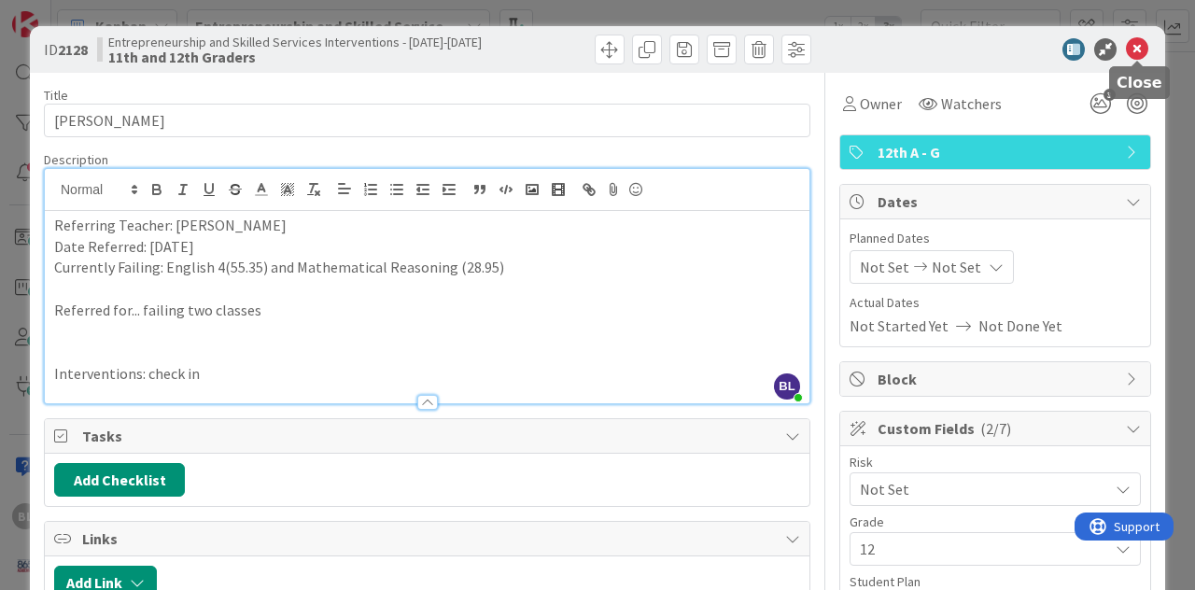
click at [1137, 51] on icon at bounding box center [1137, 49] width 22 height 22
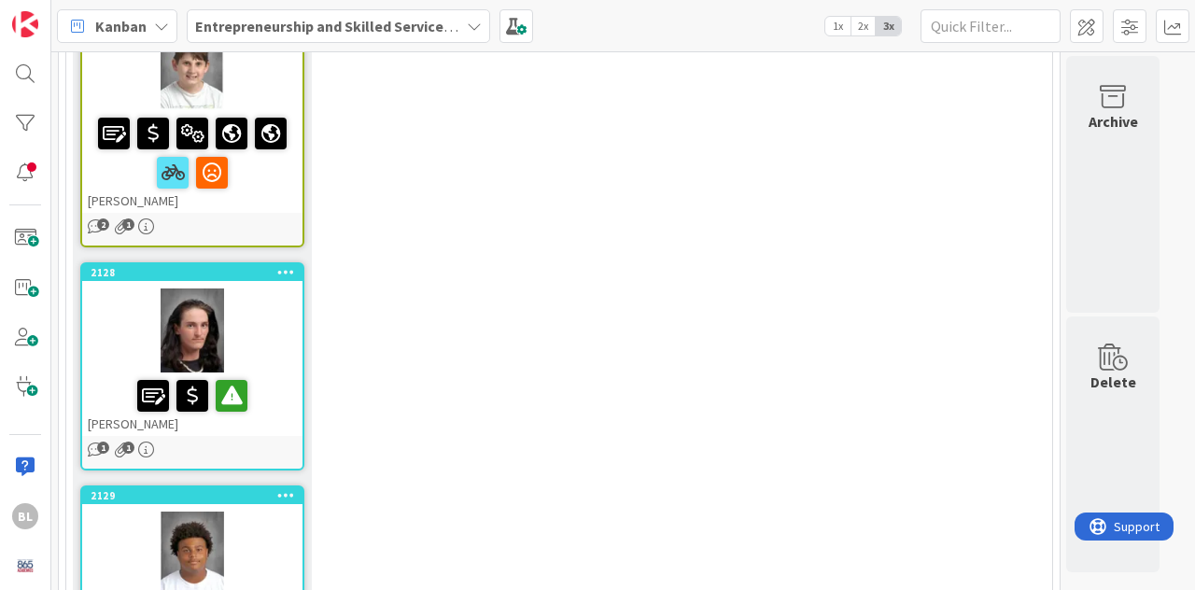
scroll to position [3263, 0]
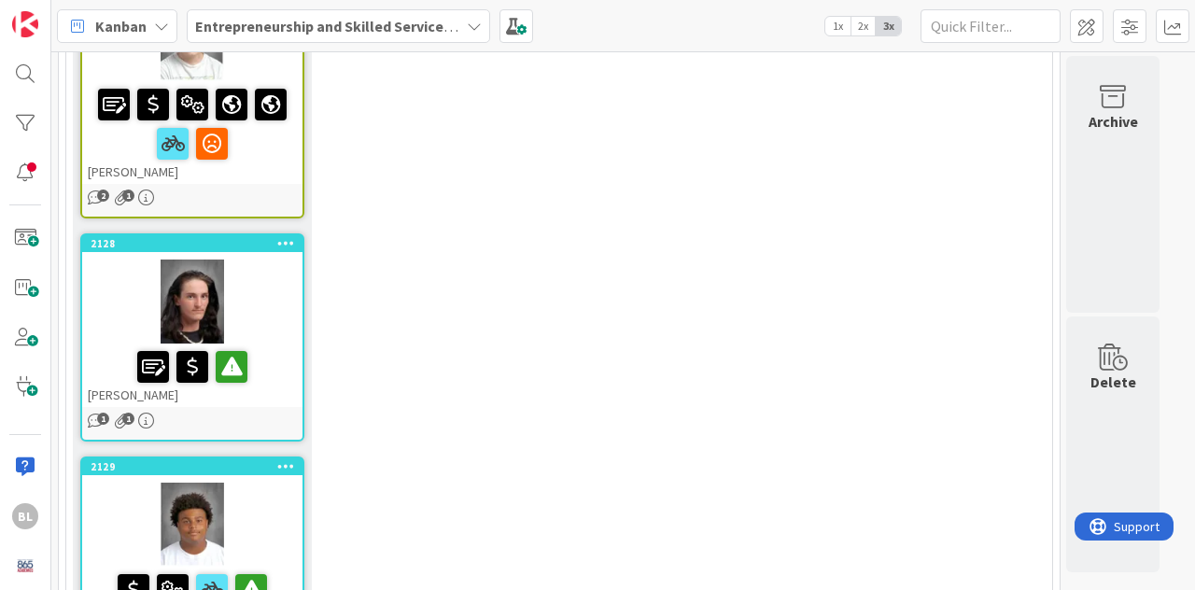
click at [238, 459] on div "2129 Dom Culp" at bounding box center [192, 545] width 220 height 172
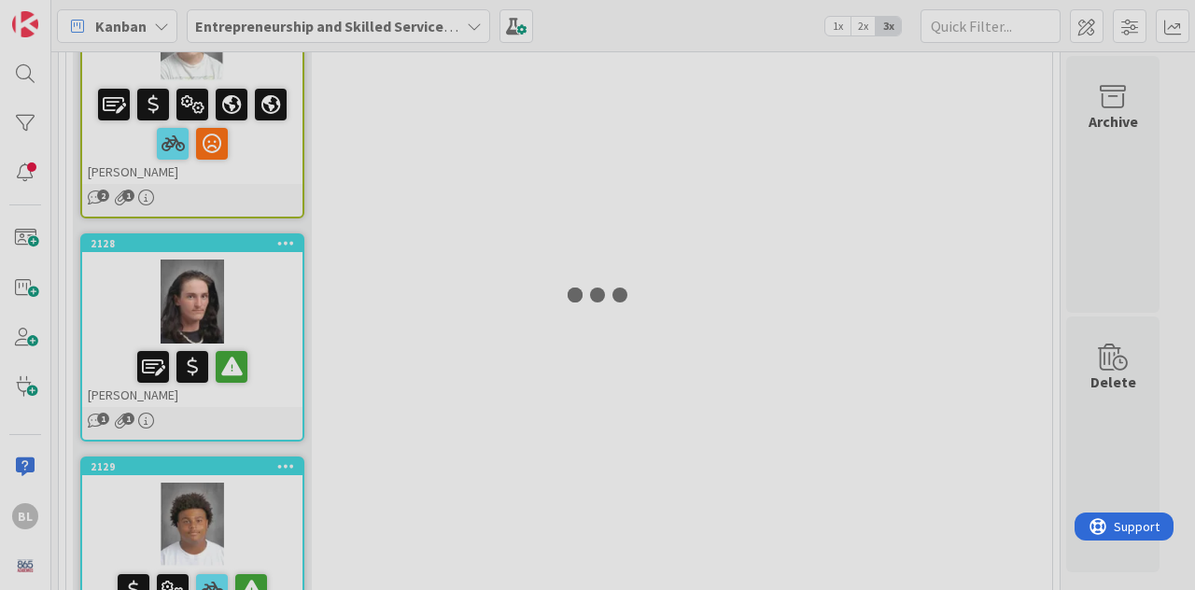
click at [238, 238] on div at bounding box center [597, 295] width 1195 height 590
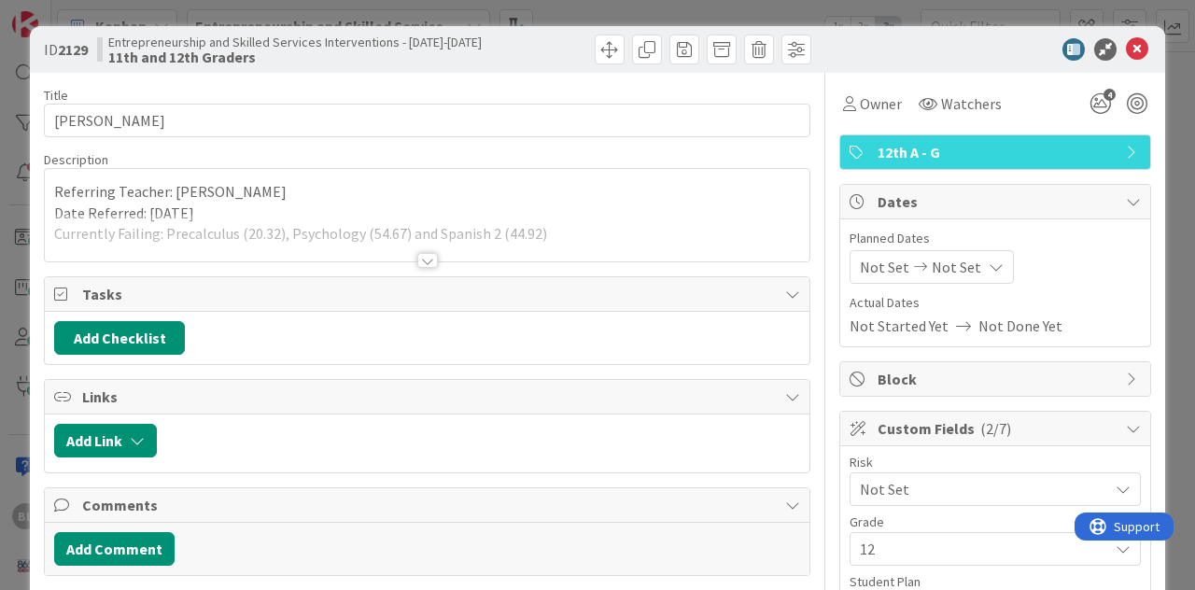
click at [428, 260] on div at bounding box center [427, 260] width 21 height 15
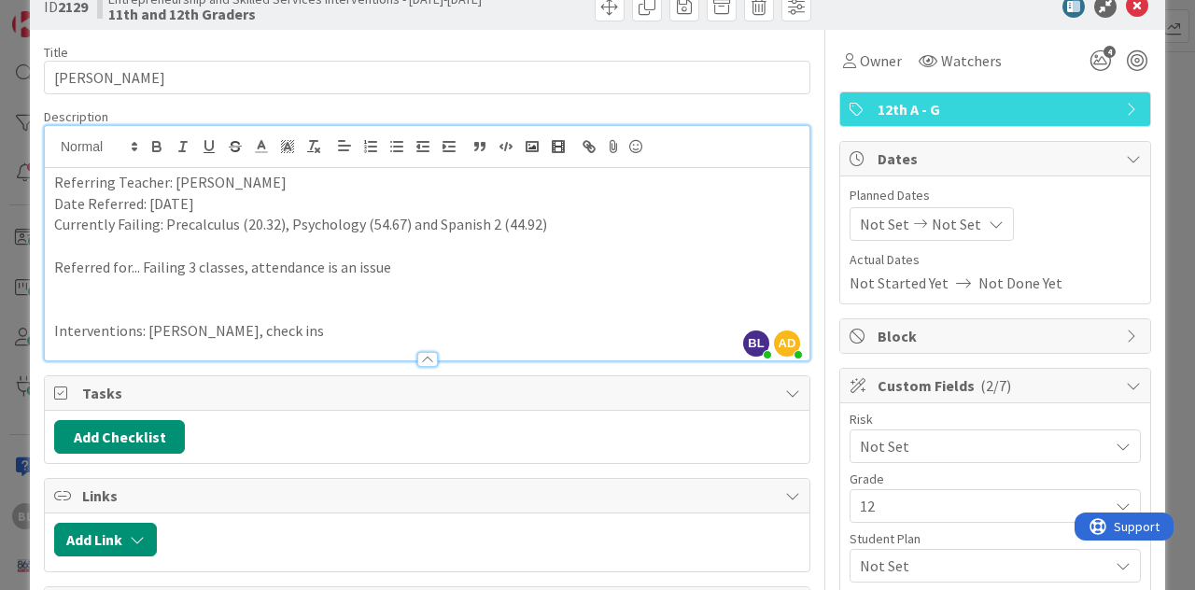
scroll to position [44, 0]
drag, startPoint x: 1156, startPoint y: 120, endPoint x: 1156, endPoint y: 110, distance: 10.3
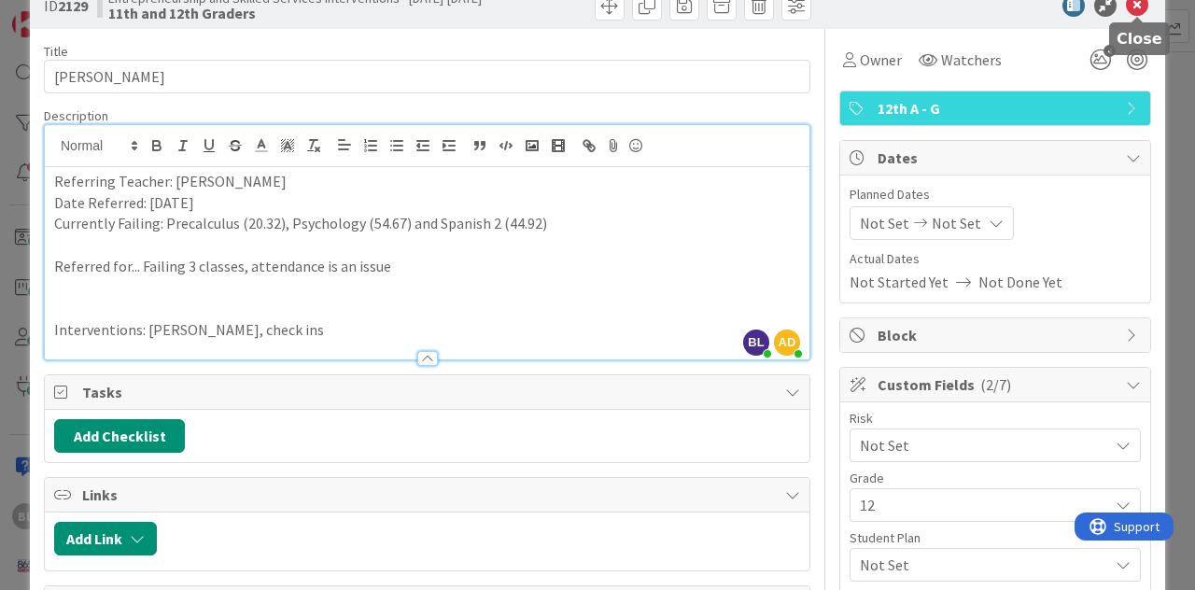
click at [1144, 7] on icon at bounding box center [1137, 5] width 22 height 22
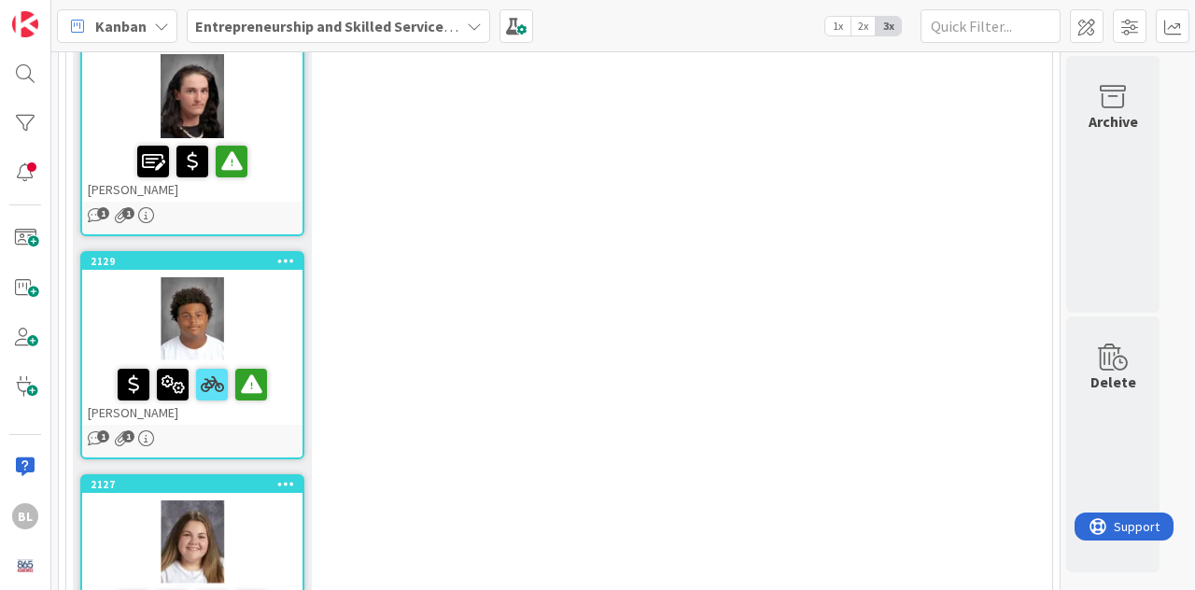
click at [257, 501] on div at bounding box center [192, 543] width 220 height 84
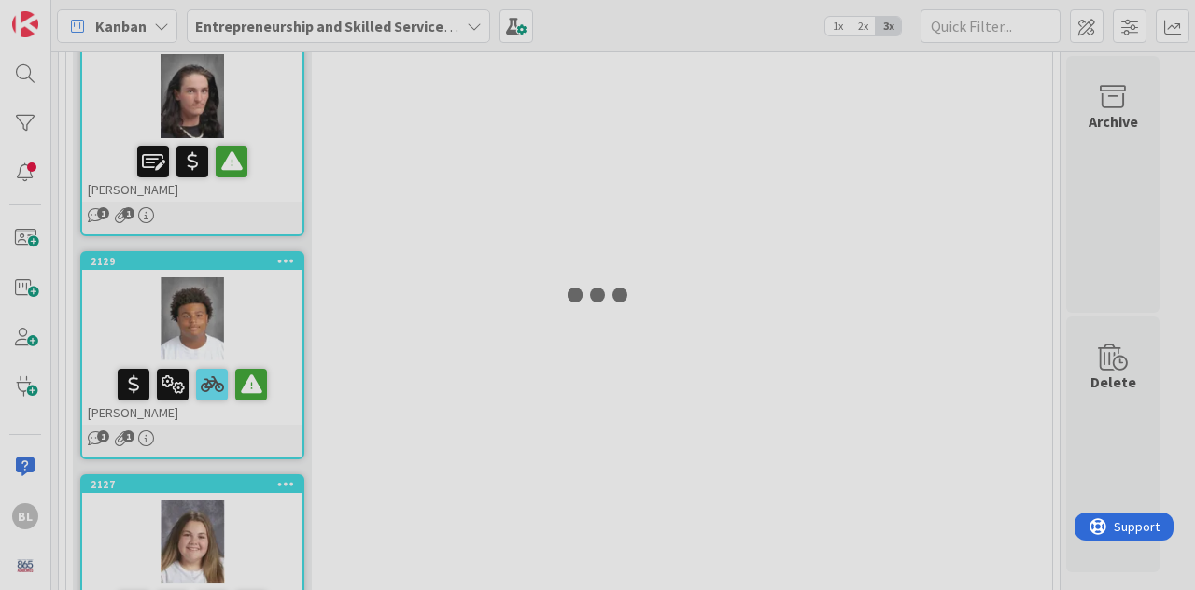
click at [257, 298] on div at bounding box center [597, 295] width 1195 height 590
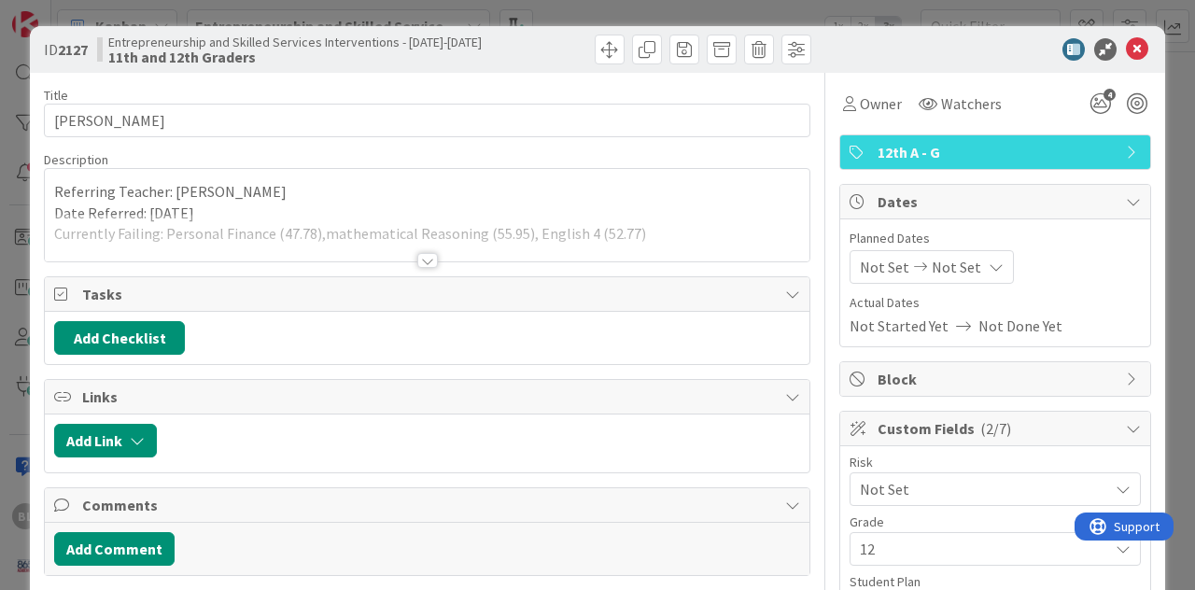
click at [428, 260] on div at bounding box center [427, 260] width 21 height 15
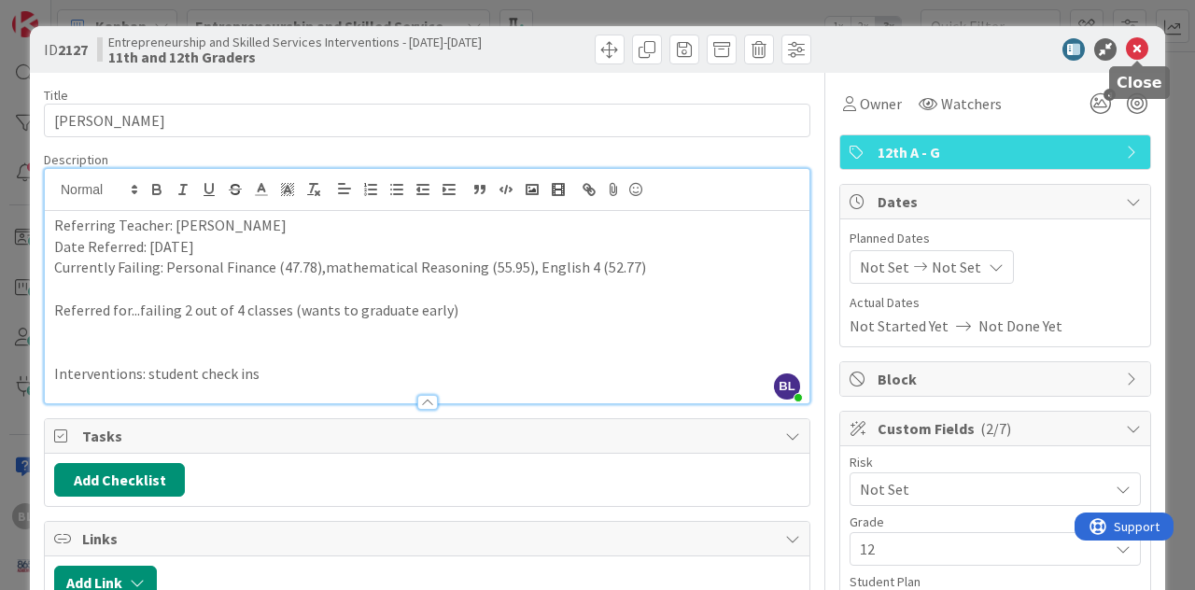
click at [1137, 51] on icon at bounding box center [1137, 49] width 22 height 22
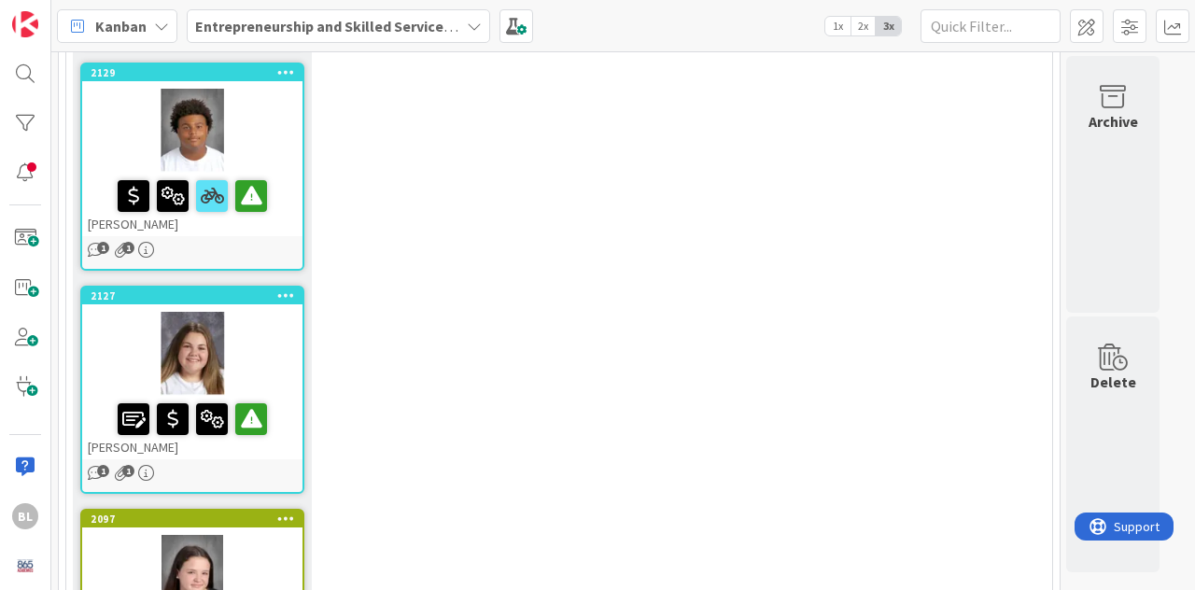
click at [263, 535] on div at bounding box center [192, 577] width 220 height 84
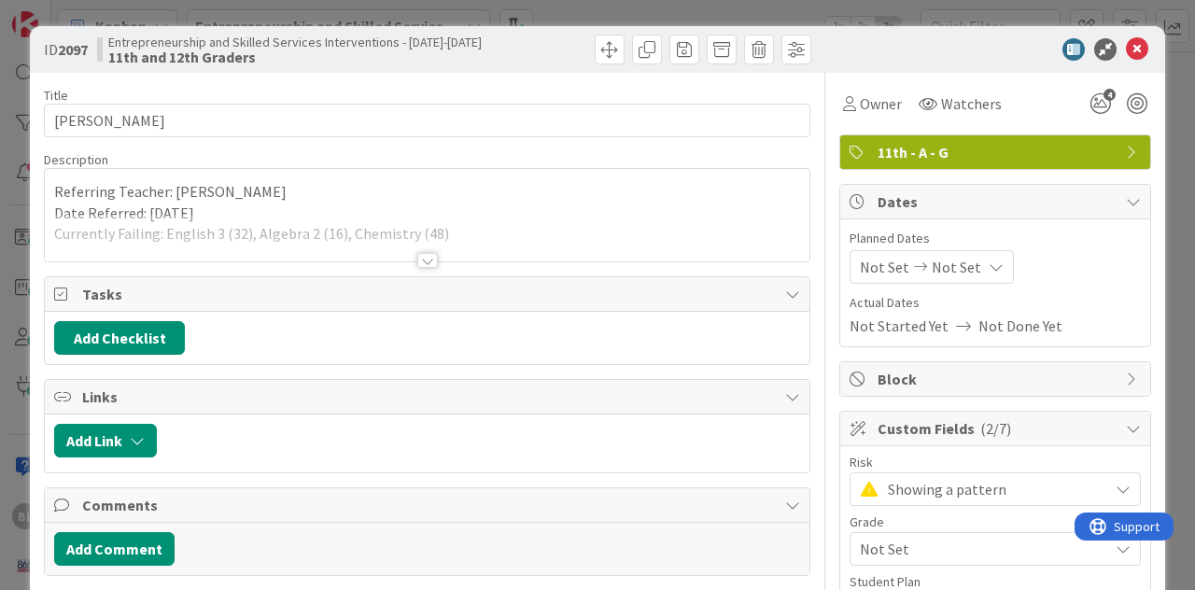
click at [426, 259] on div at bounding box center [427, 260] width 21 height 15
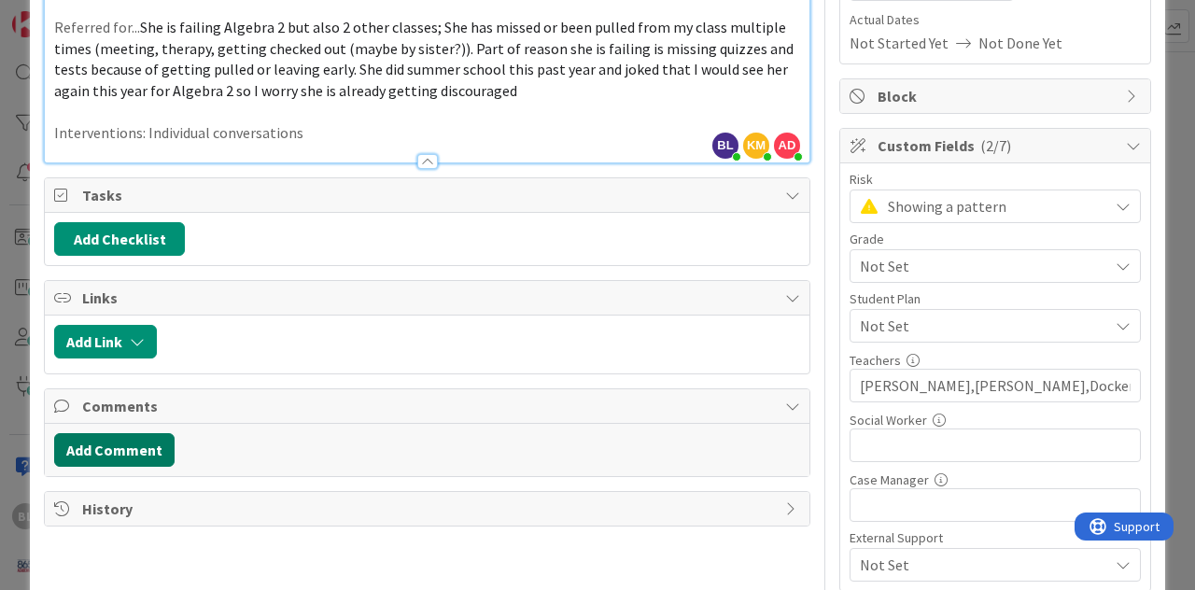
scroll to position [291, 0]
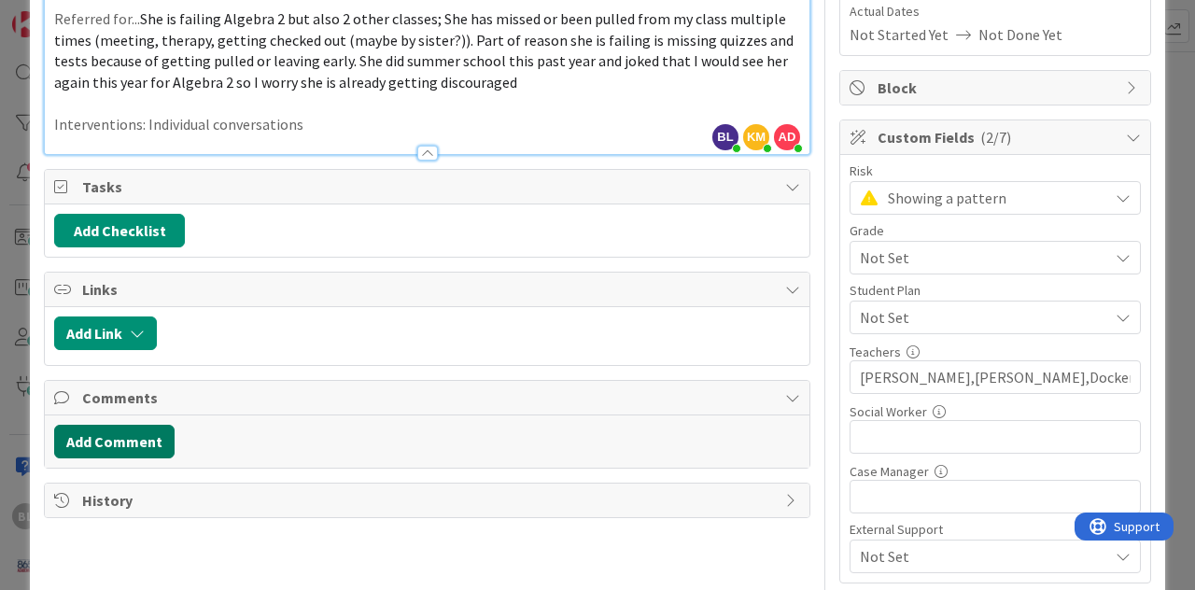
click at [126, 441] on button "Add Comment" at bounding box center [114, 442] width 120 height 34
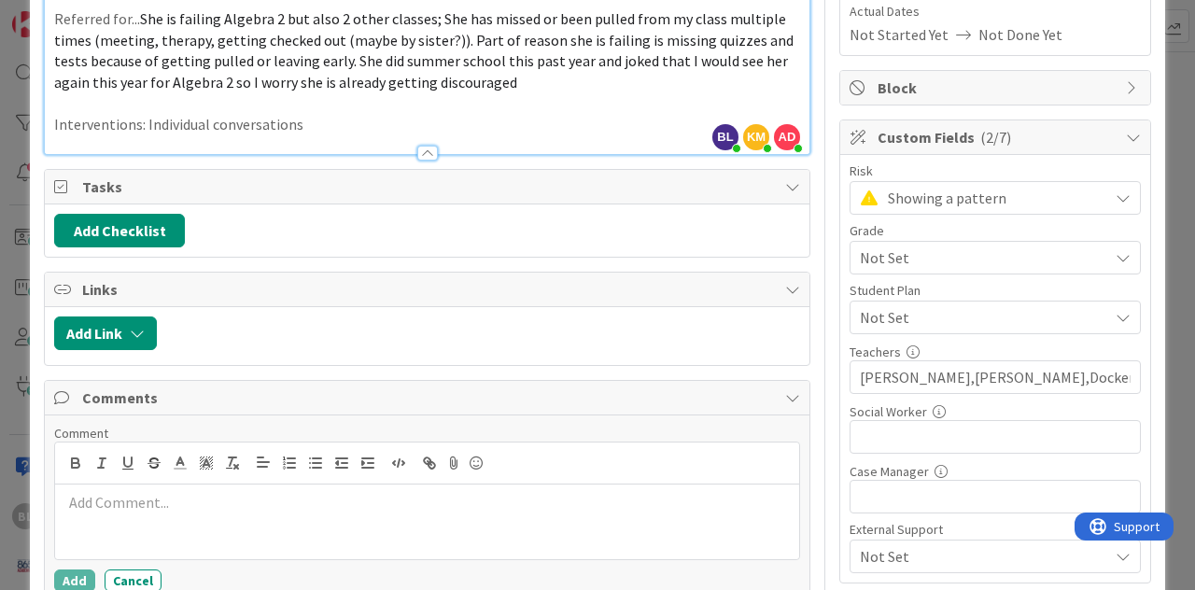
click at [70, 503] on p at bounding box center [427, 502] width 729 height 21
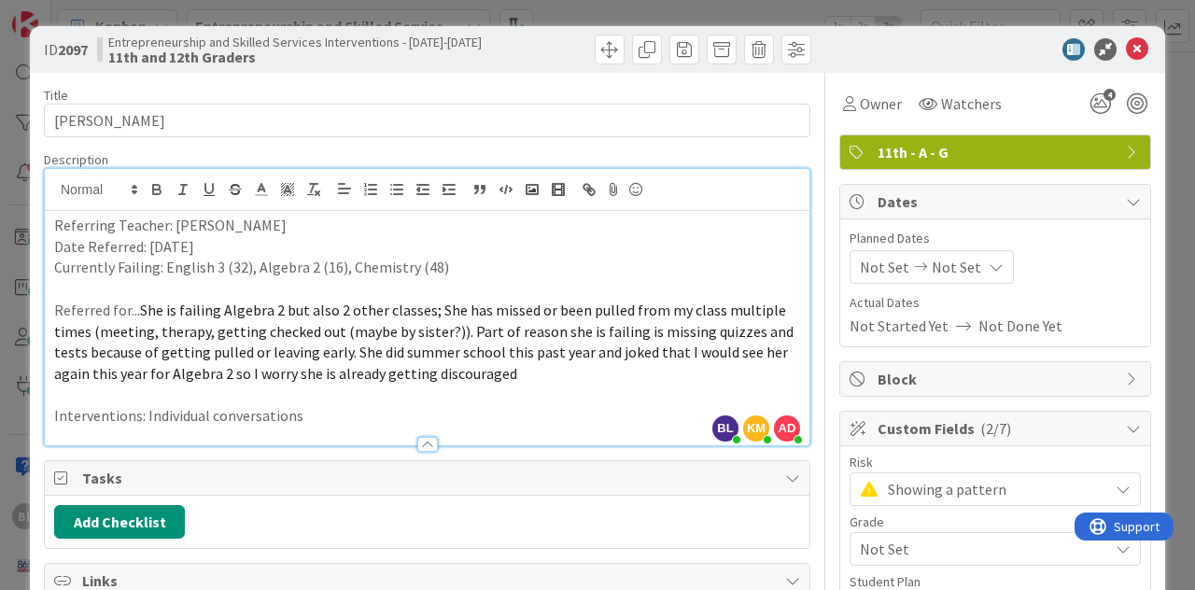
scroll to position [7, 0]
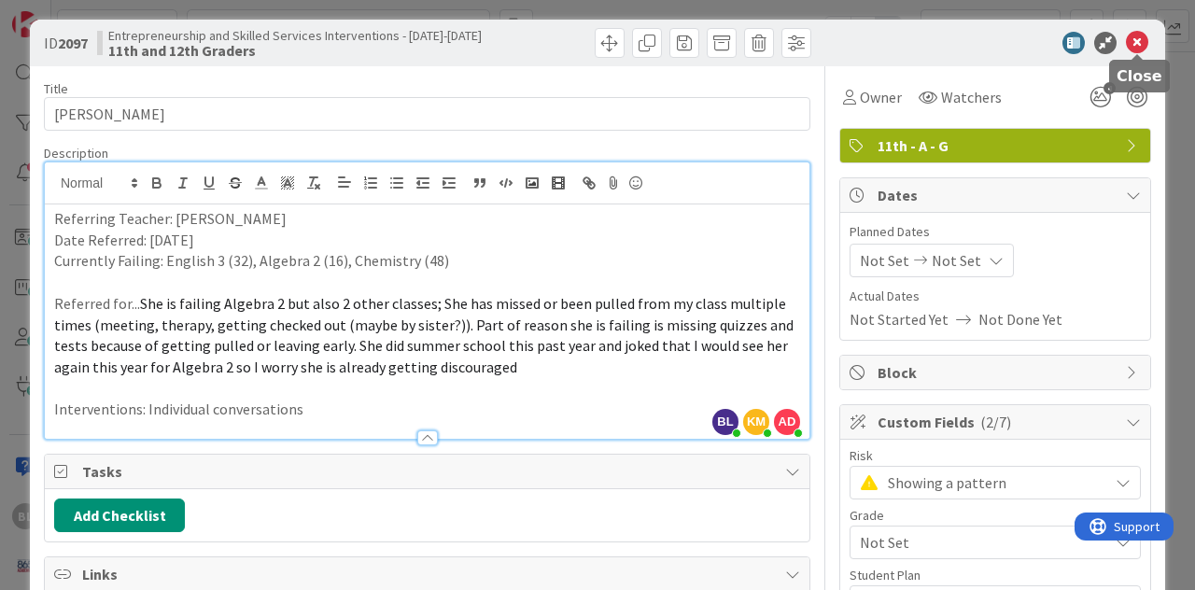
click at [1139, 36] on icon at bounding box center [1137, 43] width 22 height 22
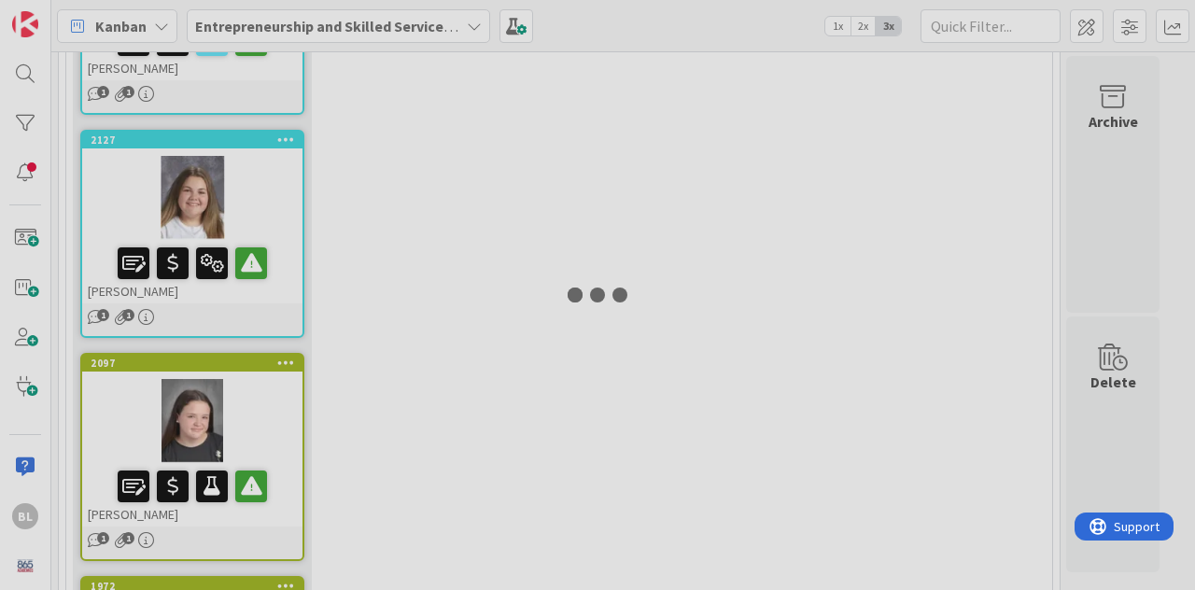
click at [247, 361] on div at bounding box center [597, 295] width 1195 height 590
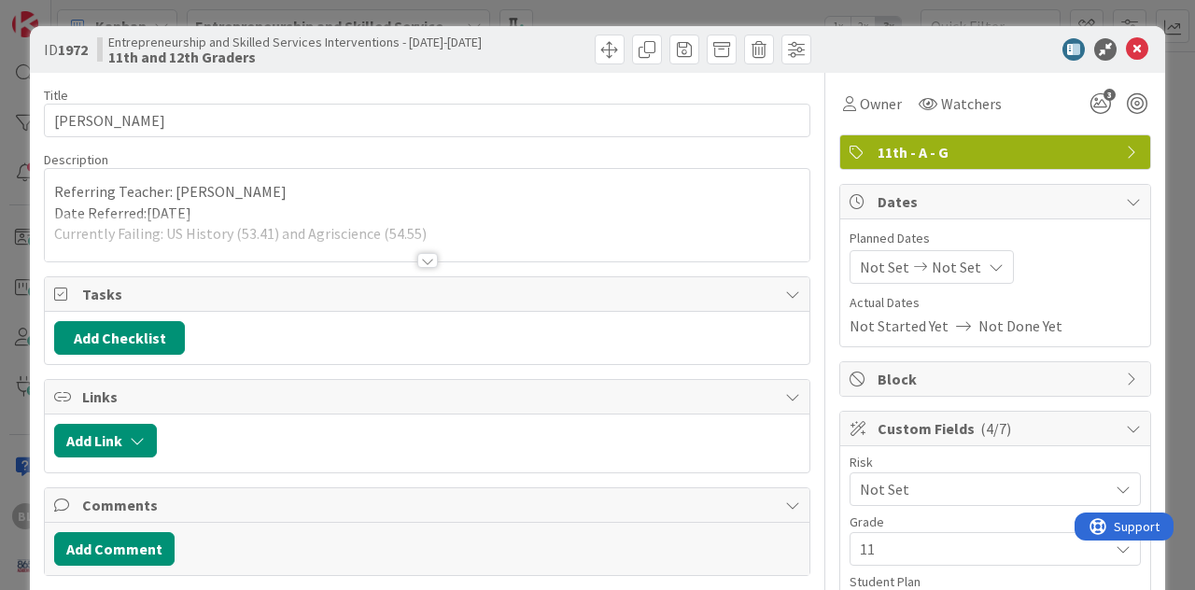
click at [433, 259] on div at bounding box center [427, 260] width 21 height 15
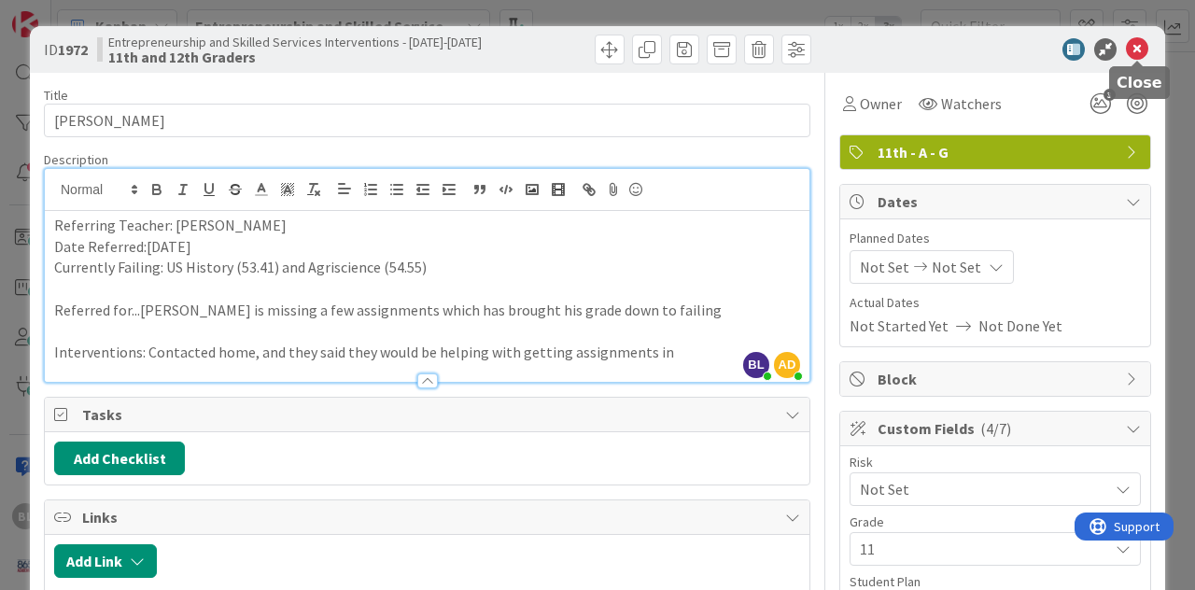
click at [1143, 46] on icon at bounding box center [1137, 49] width 22 height 22
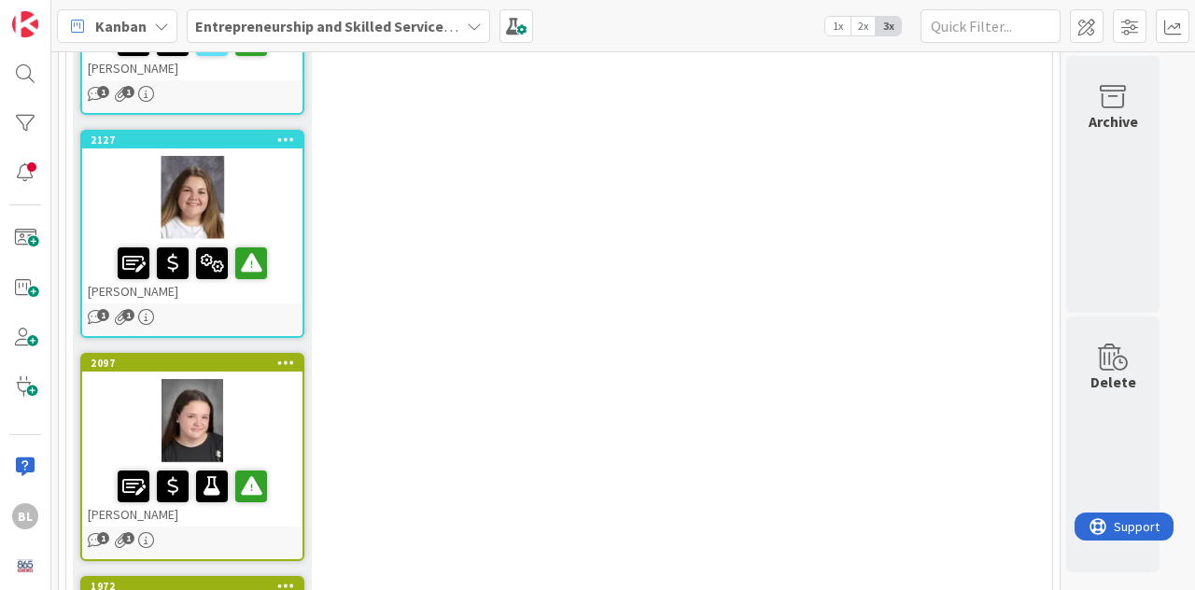
click at [251, 379] on div at bounding box center [192, 421] width 220 height 84
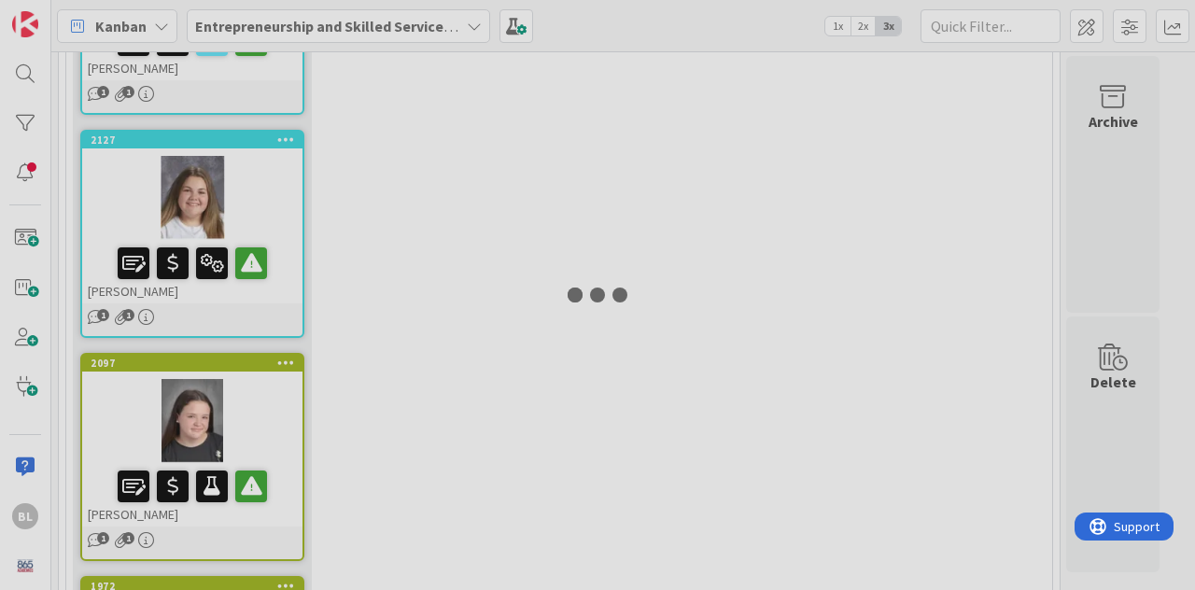
click at [251, 141] on div at bounding box center [597, 295] width 1195 height 590
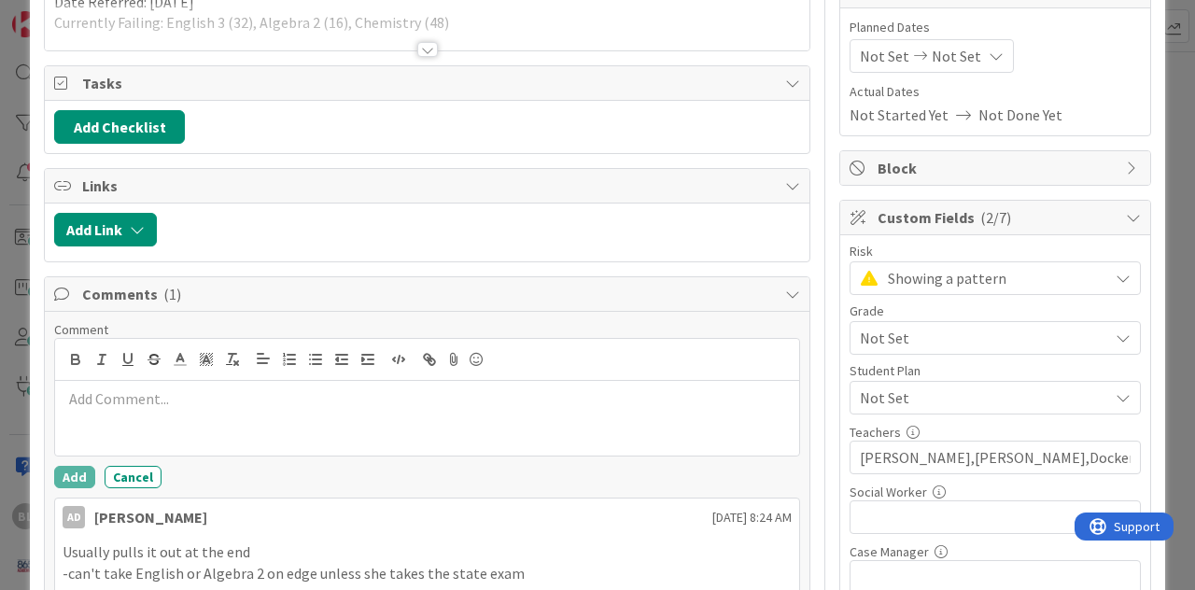
click at [953, 397] on span "Not Set" at bounding box center [984, 398] width 248 height 22
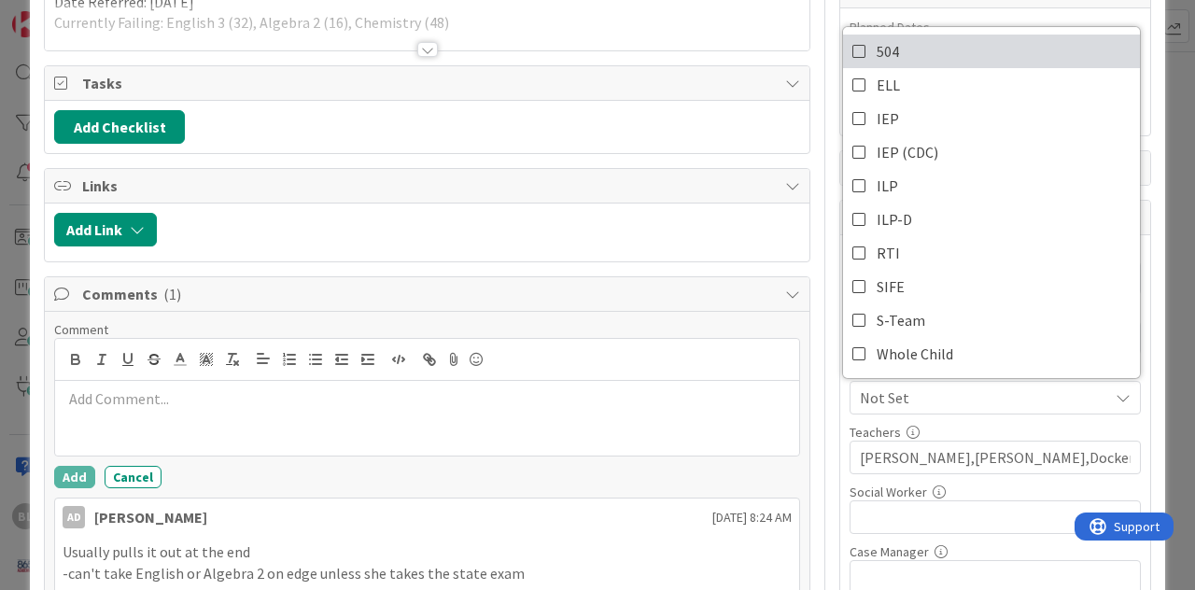
click at [863, 52] on icon at bounding box center [860, 51] width 15 height 28
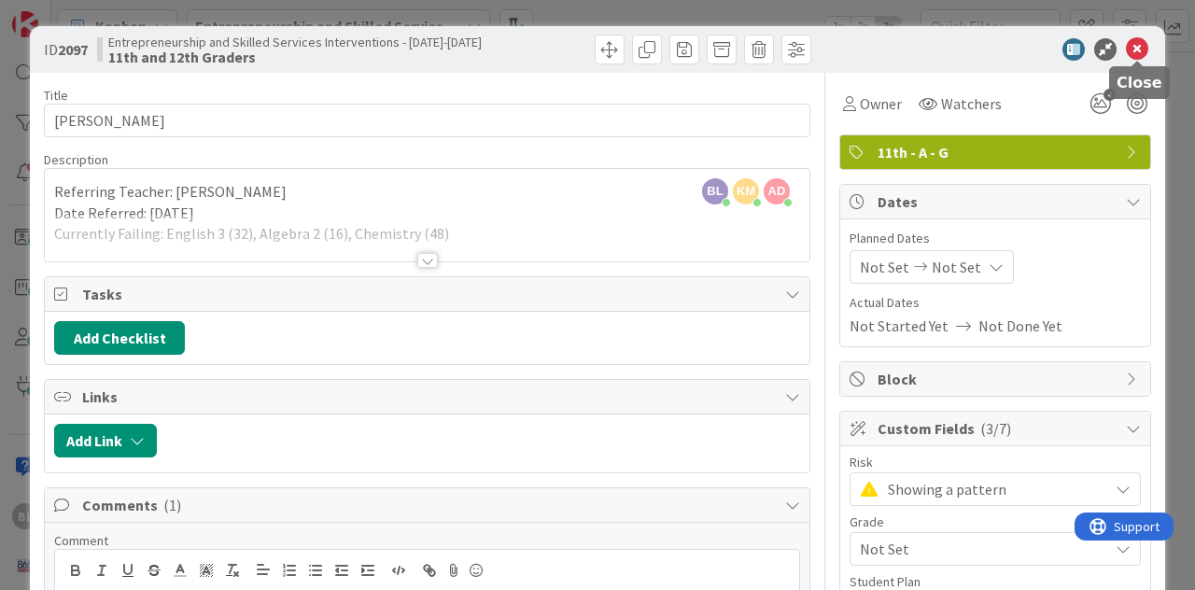
click at [1136, 43] on icon at bounding box center [1137, 49] width 22 height 22
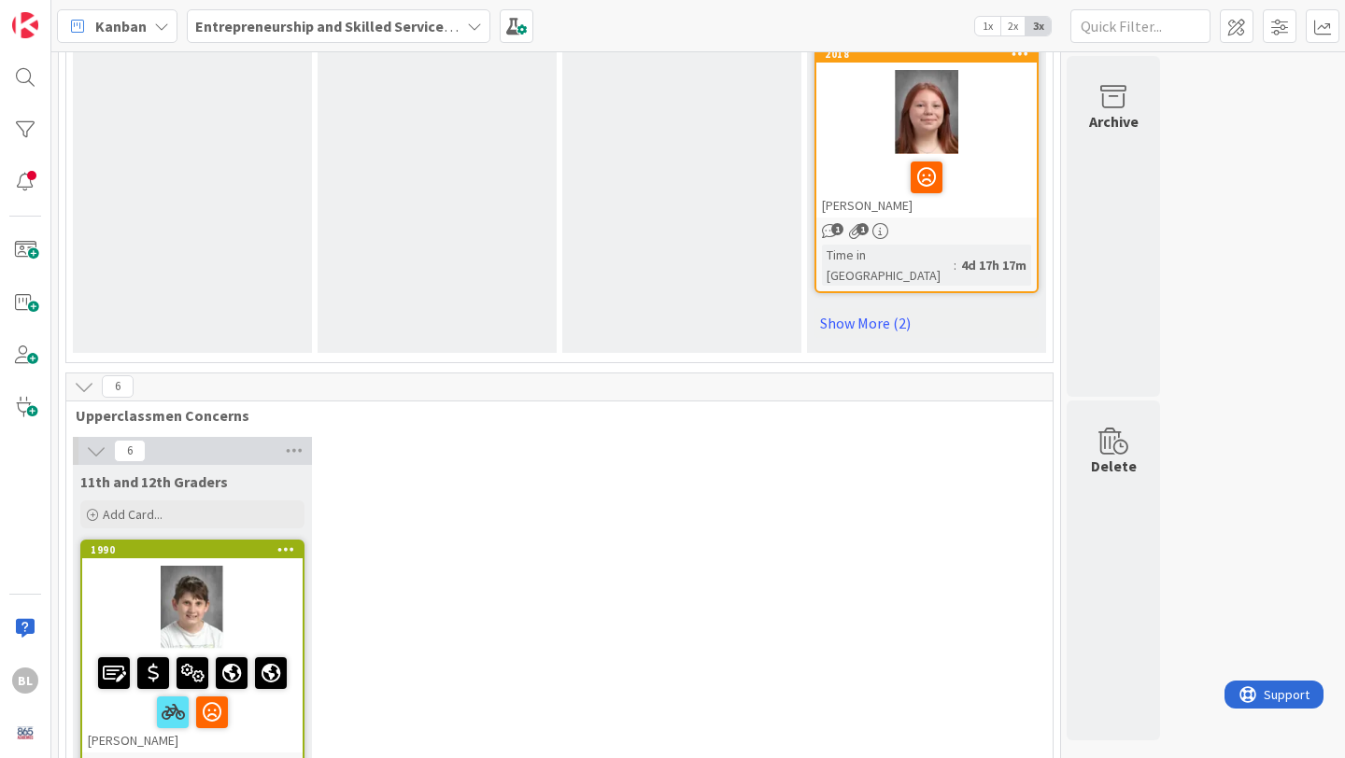
scroll to position [2714, 0]
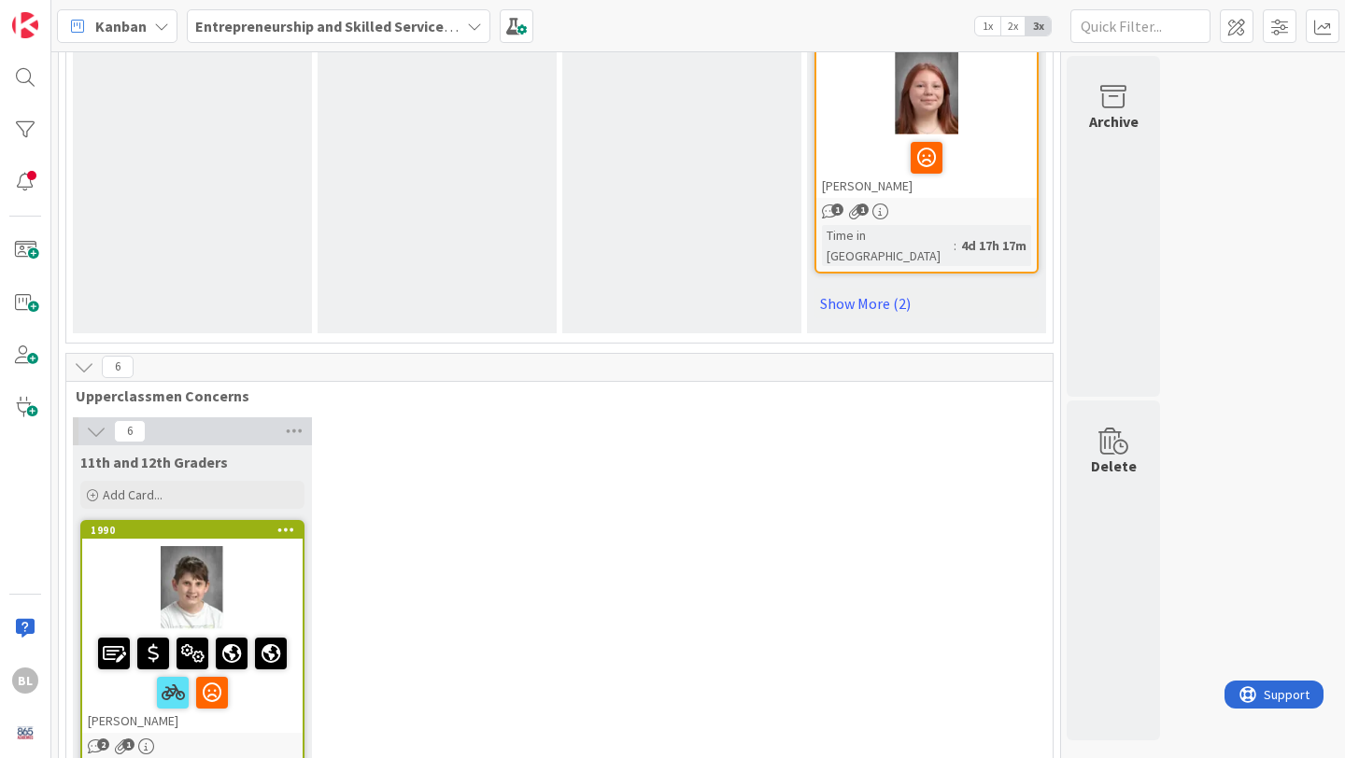
click at [989, 22] on span "1x" at bounding box center [987, 26] width 25 height 19
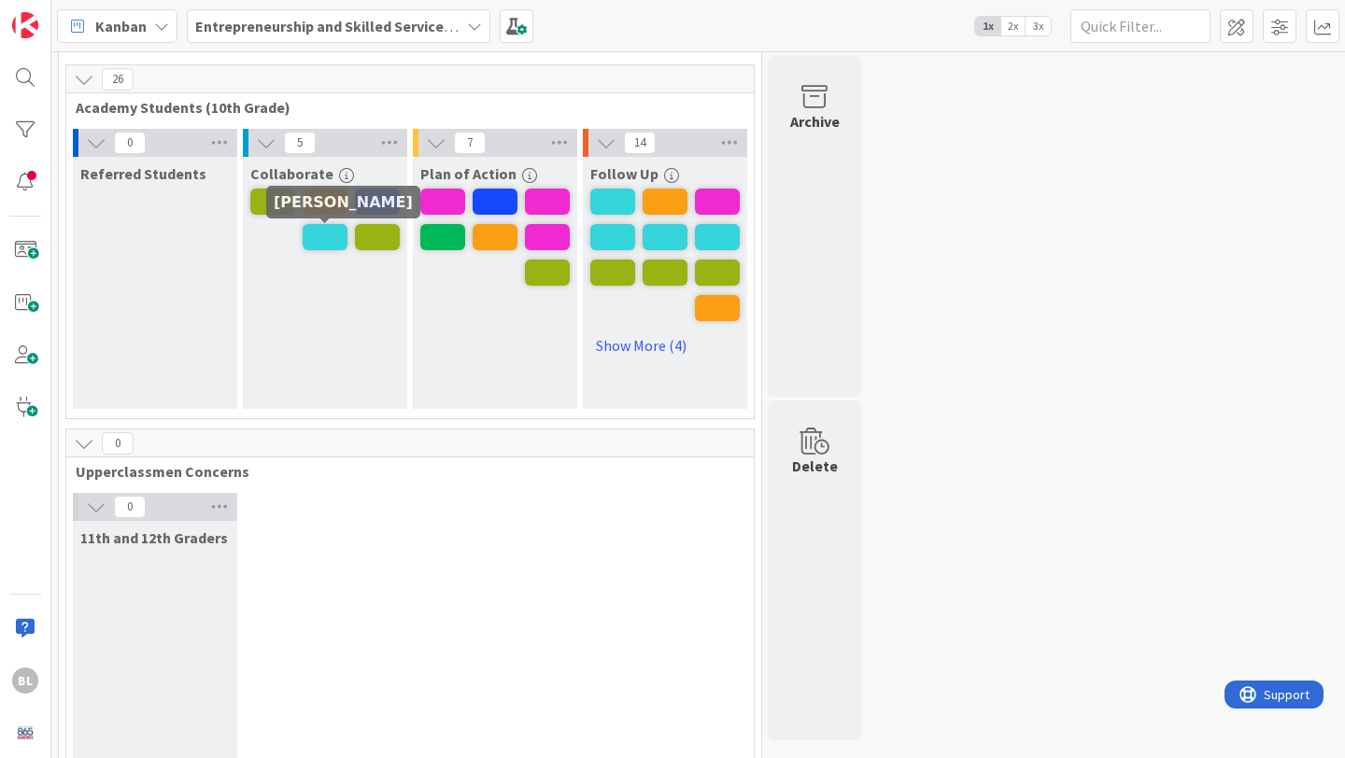
scroll to position [39, 0]
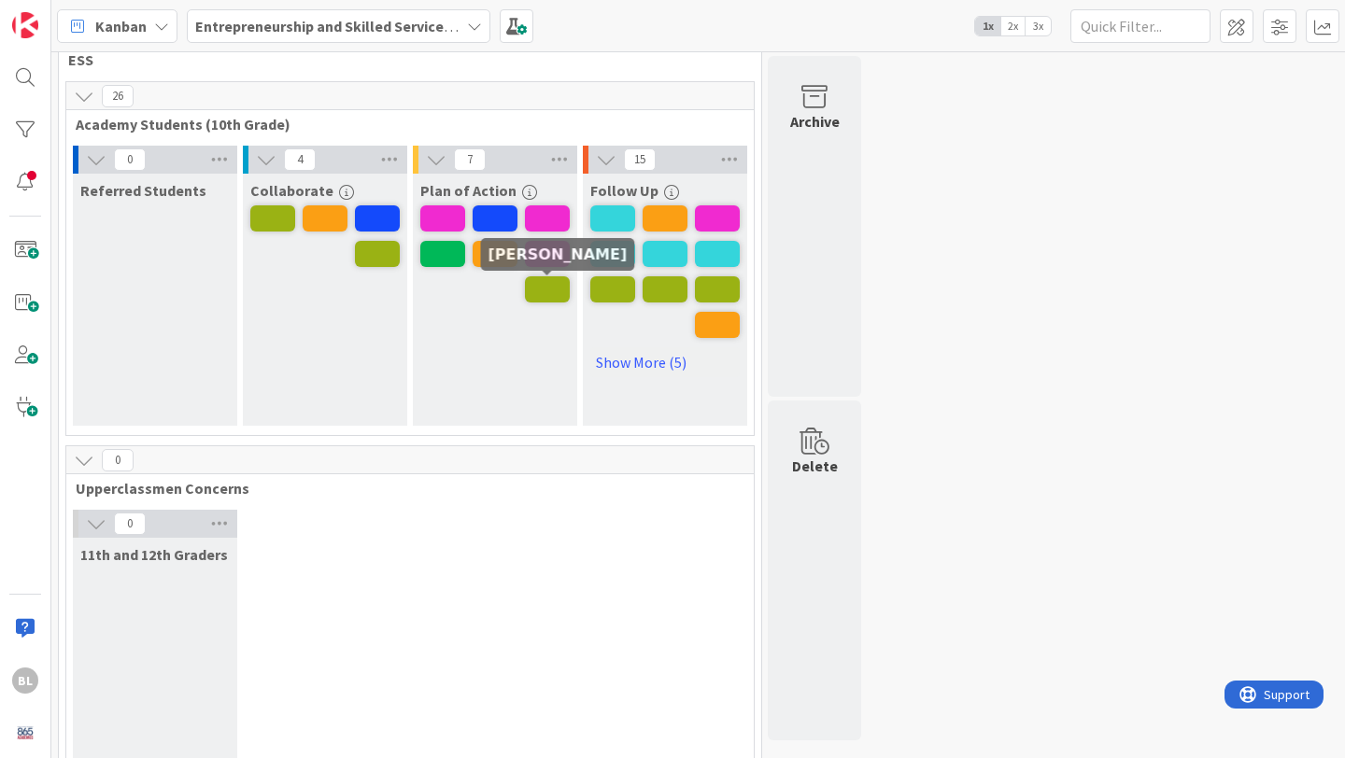
click at [550, 293] on span at bounding box center [547, 289] width 45 height 26
click at [1036, 23] on span "3x" at bounding box center [1037, 26] width 25 height 19
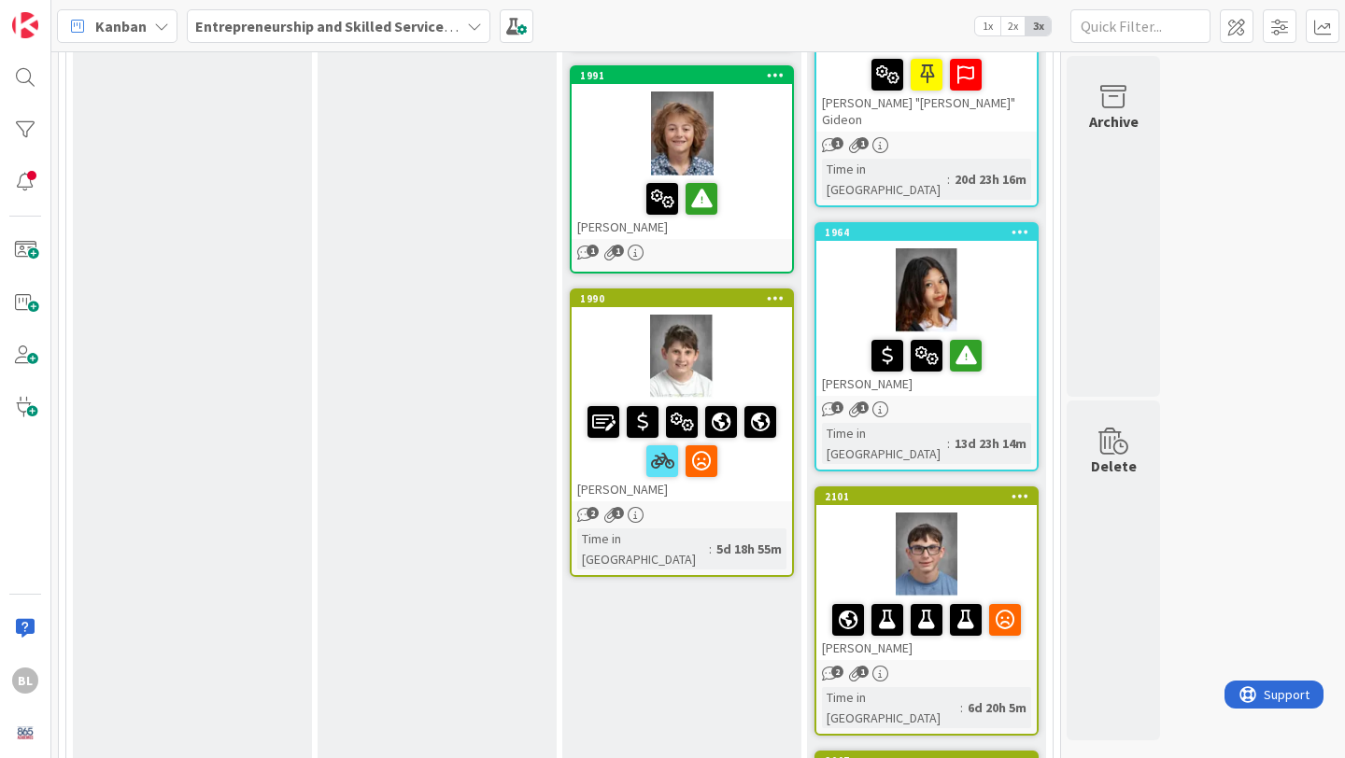
scroll to position [1458, 0]
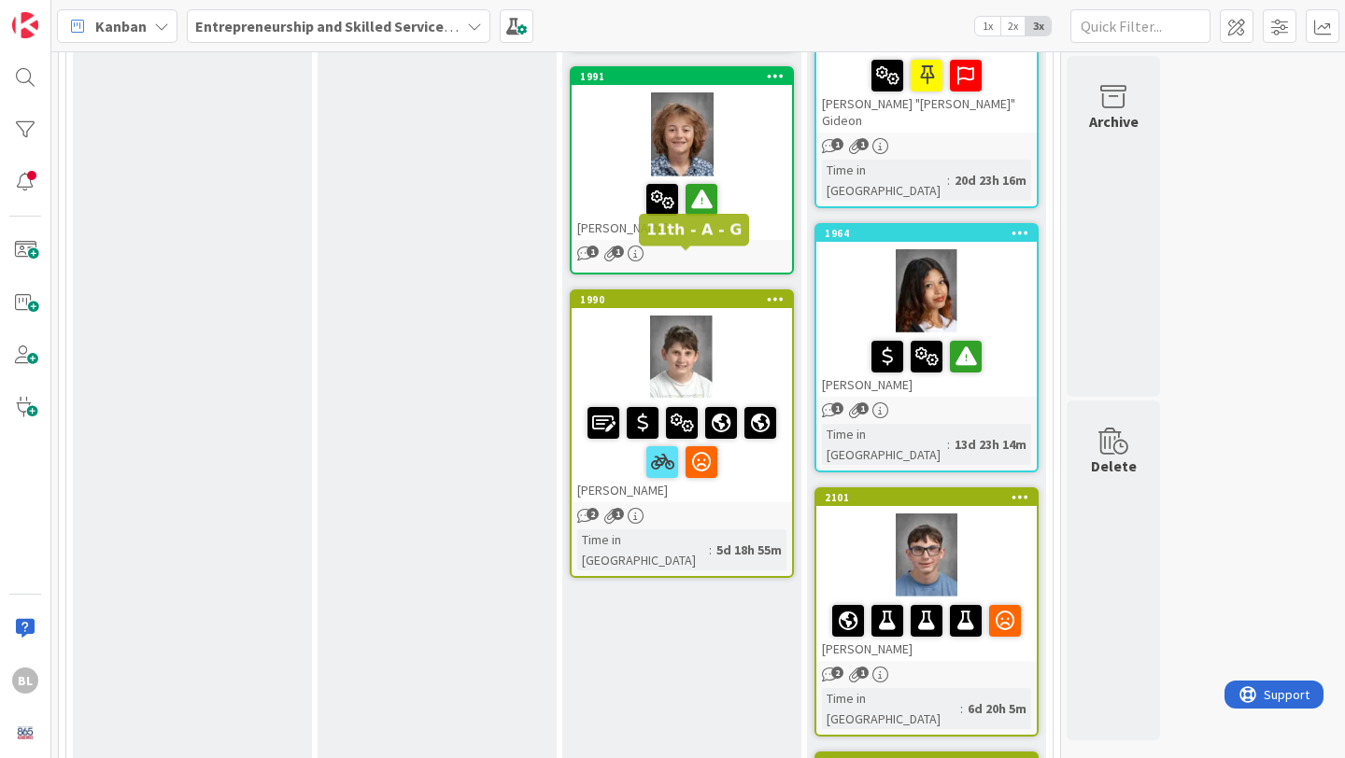
click at [730, 293] on div "1990" at bounding box center [686, 299] width 212 height 13
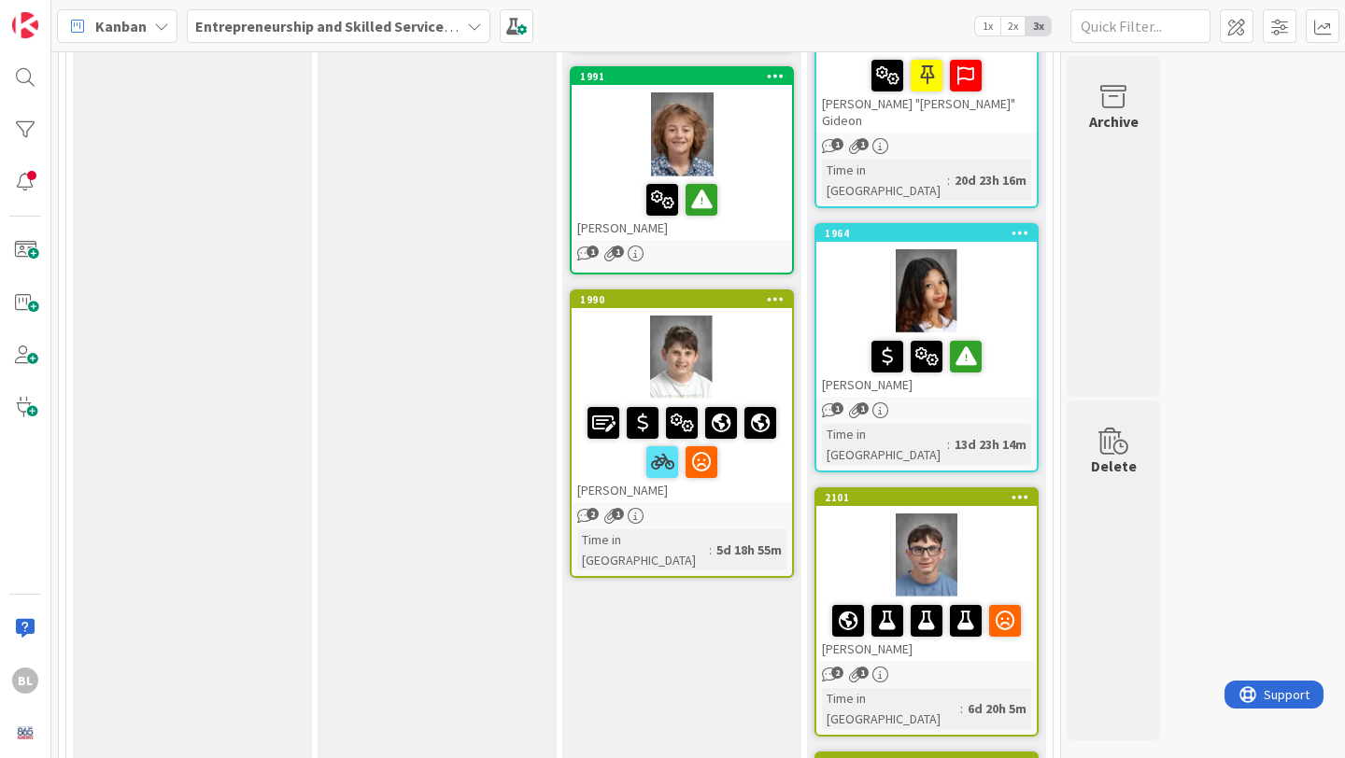
click at [720, 320] on div at bounding box center [682, 358] width 220 height 84
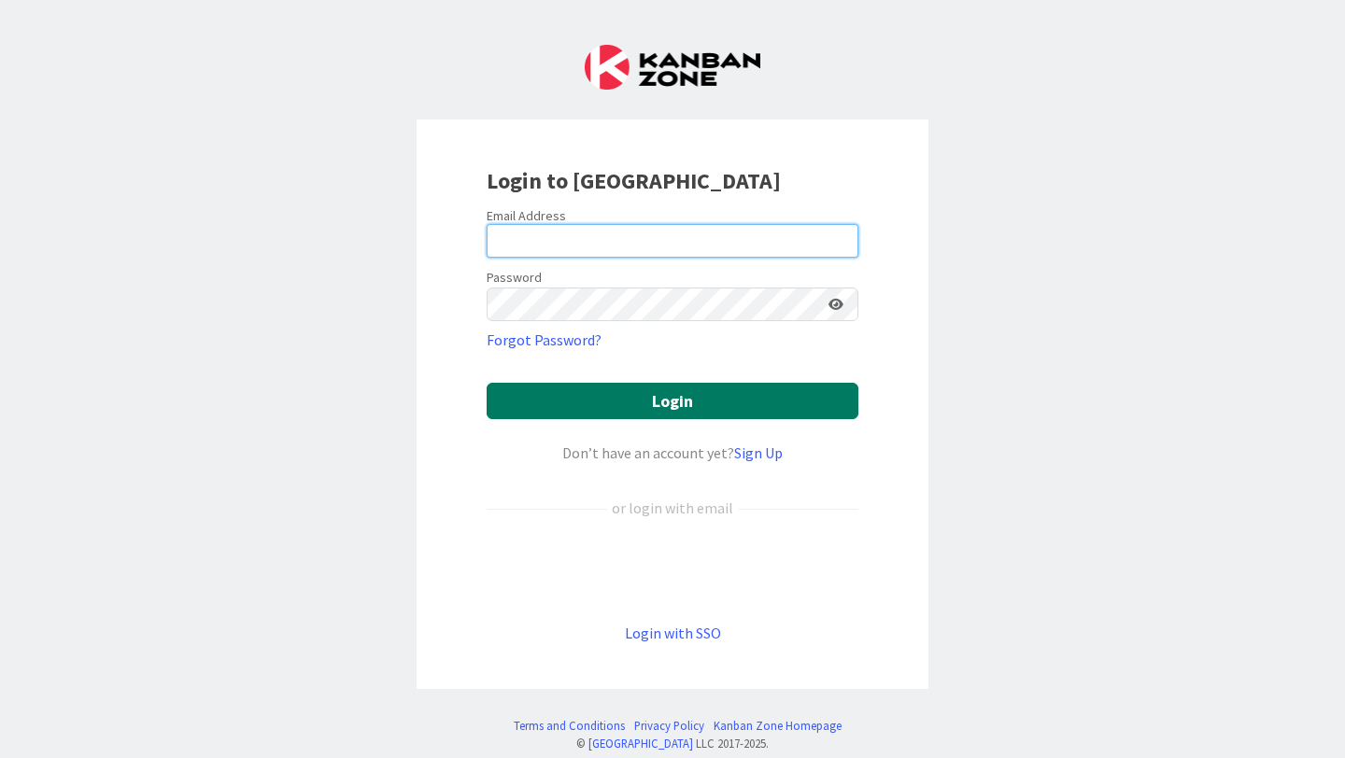
type input "[PERSON_NAME][EMAIL_ADDRESS][PERSON_NAME][DOMAIN_NAME]"
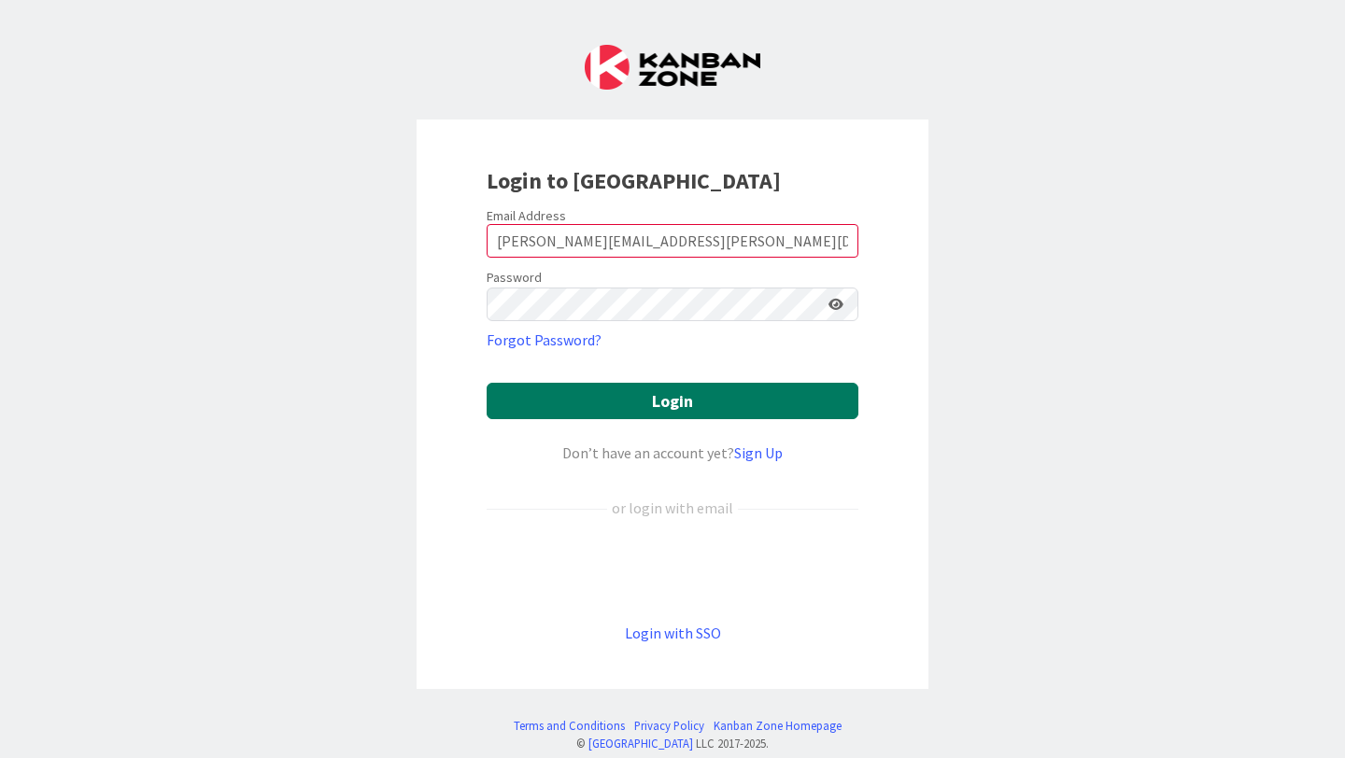
click at [666, 403] on button "Login" at bounding box center [673, 401] width 372 height 36
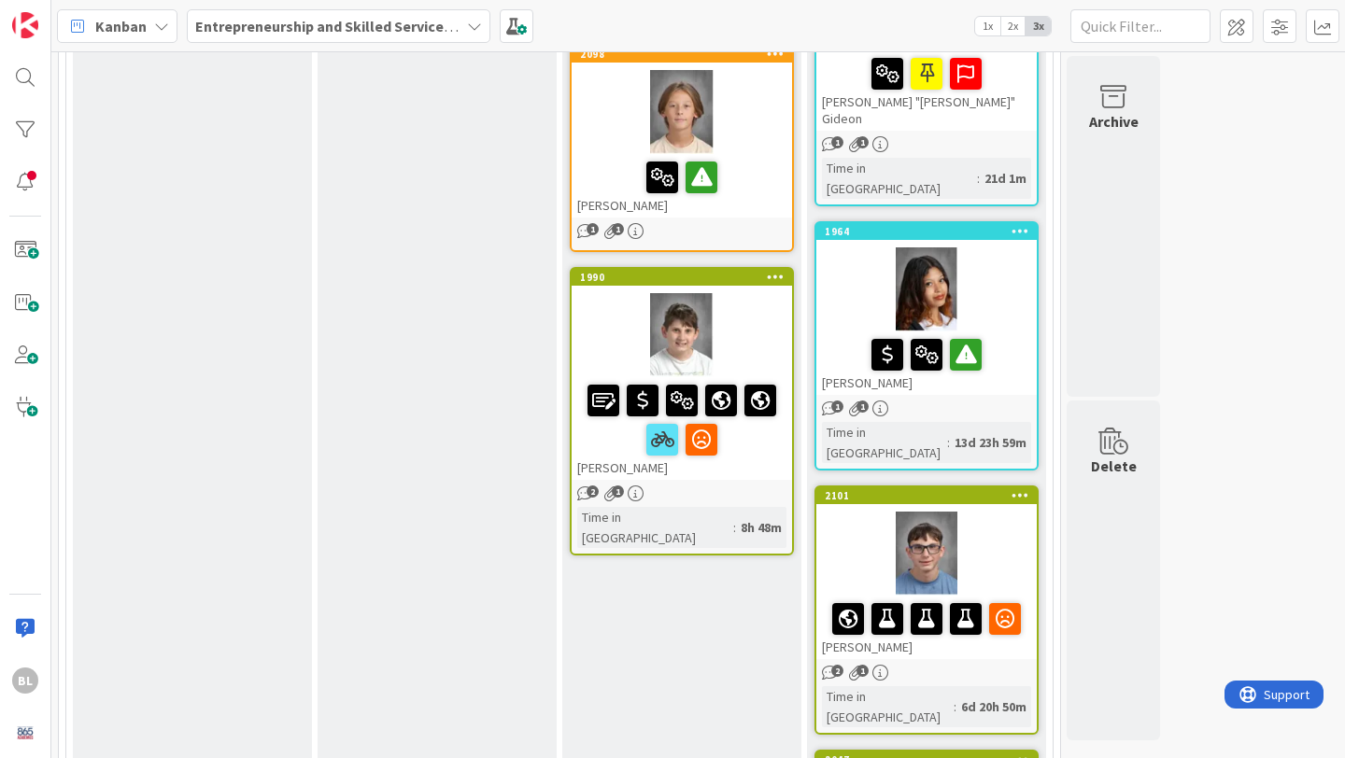
scroll to position [1669, 0]
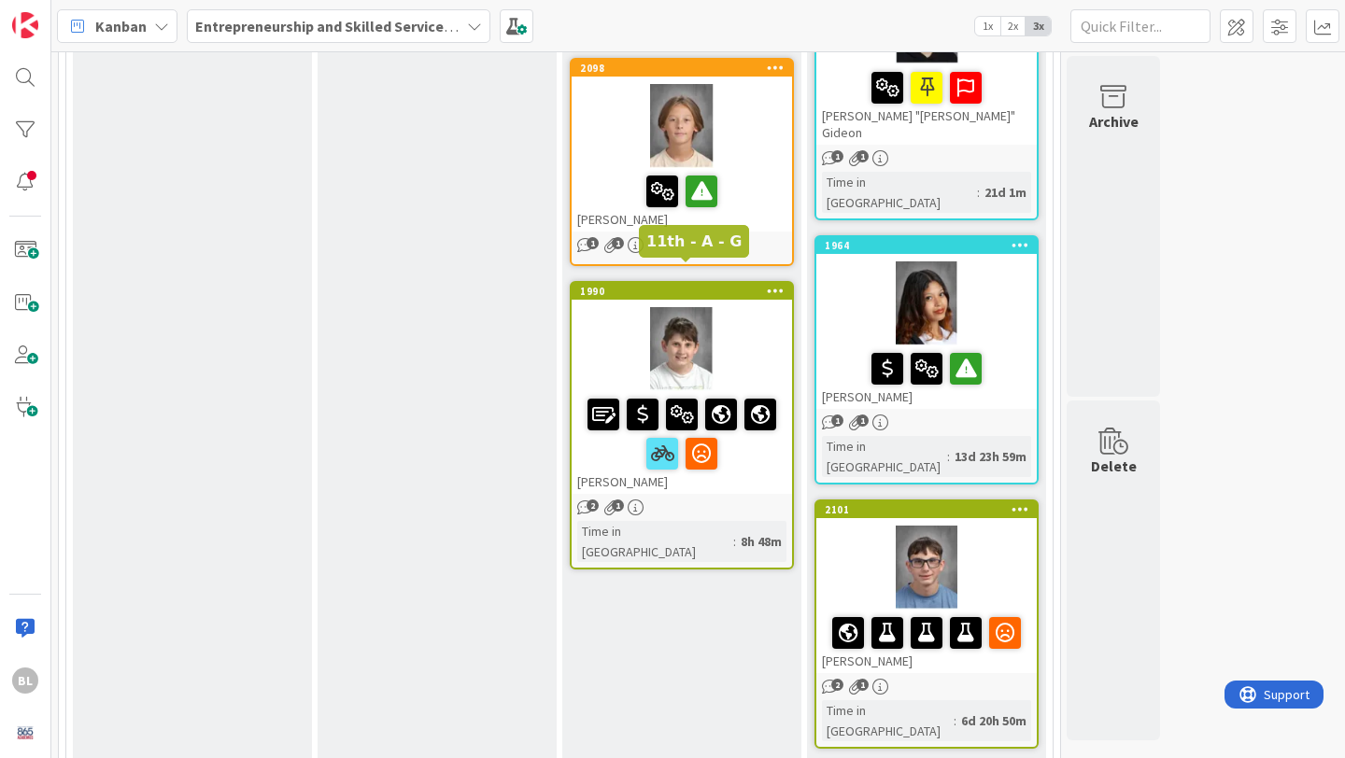
click at [629, 285] on div "1990" at bounding box center [686, 291] width 212 height 13
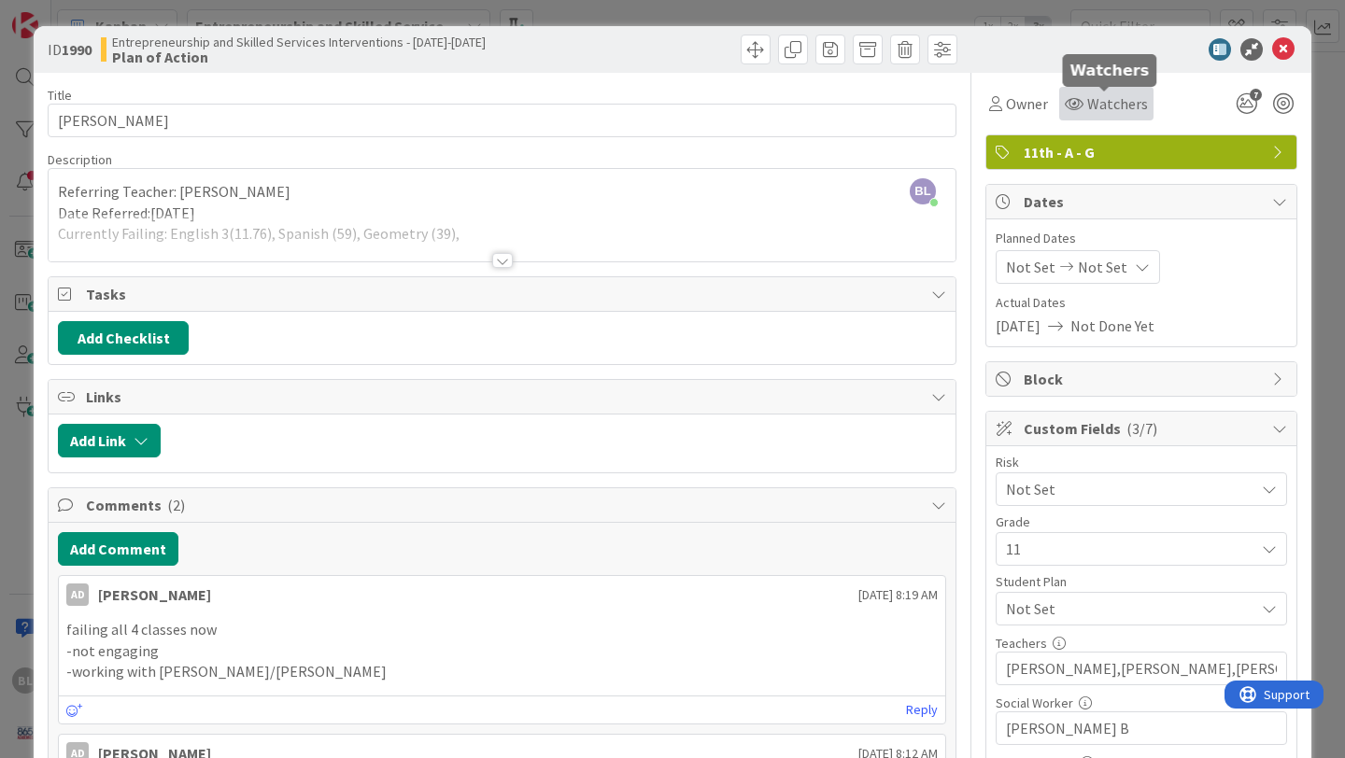
click at [1103, 97] on span "Watchers" at bounding box center [1117, 103] width 61 height 22
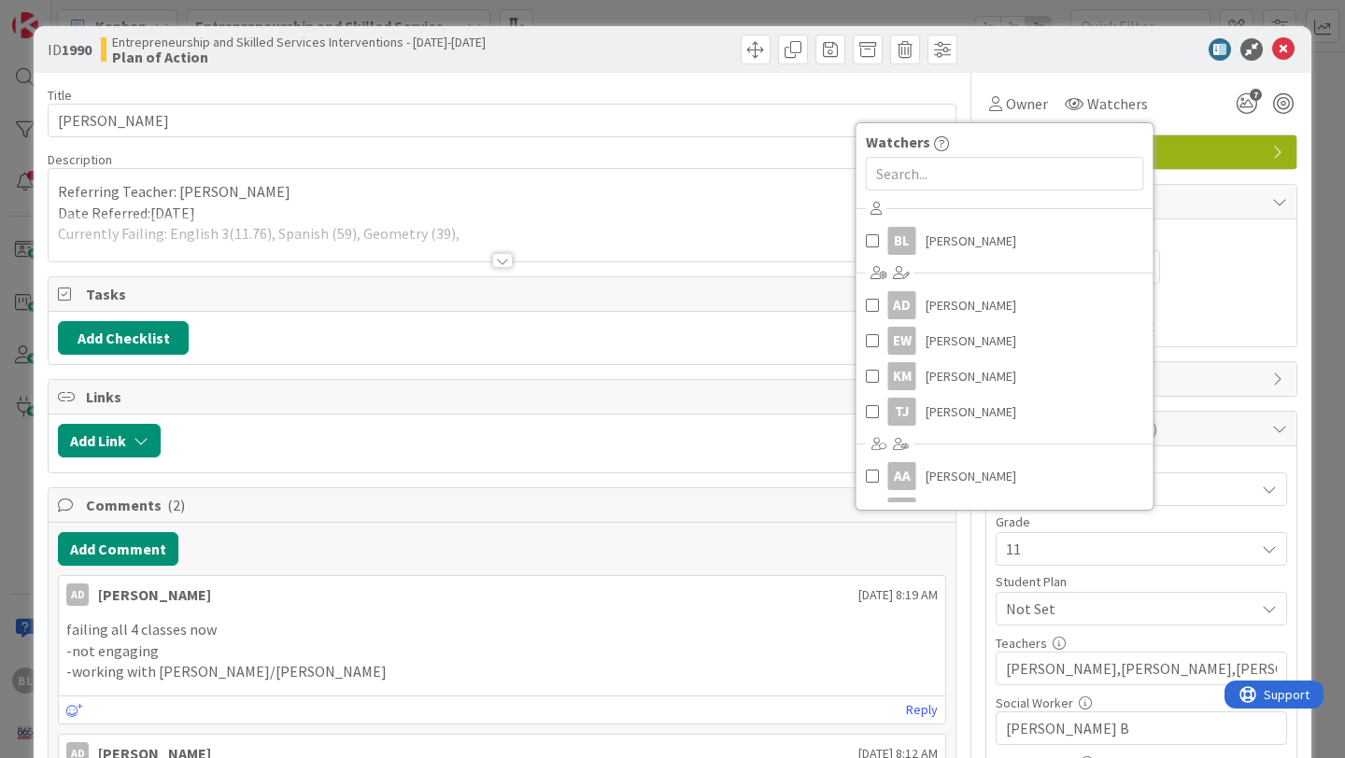
click at [1068, 48] on div at bounding box center [1132, 49] width 331 height 22
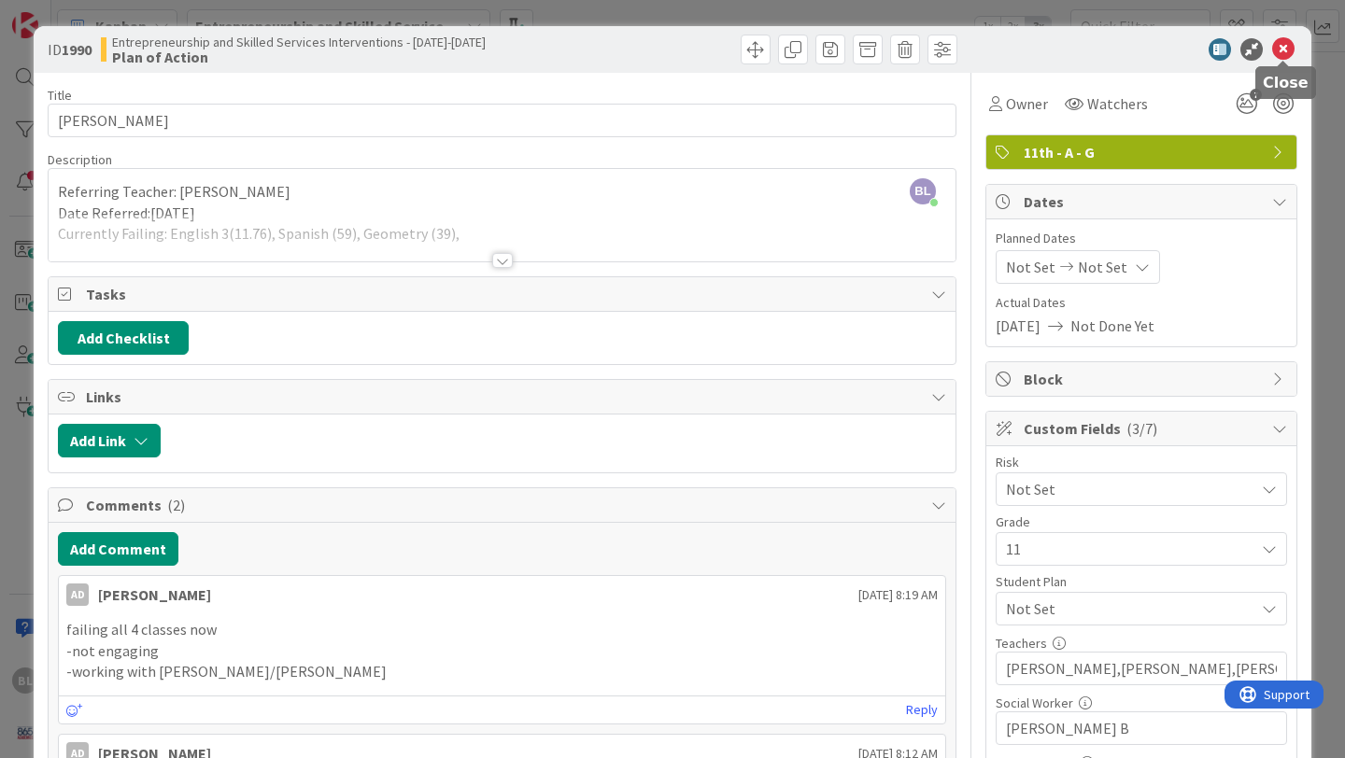
click at [1285, 47] on icon at bounding box center [1283, 49] width 22 height 22
